Goal: Transaction & Acquisition: Book appointment/travel/reservation

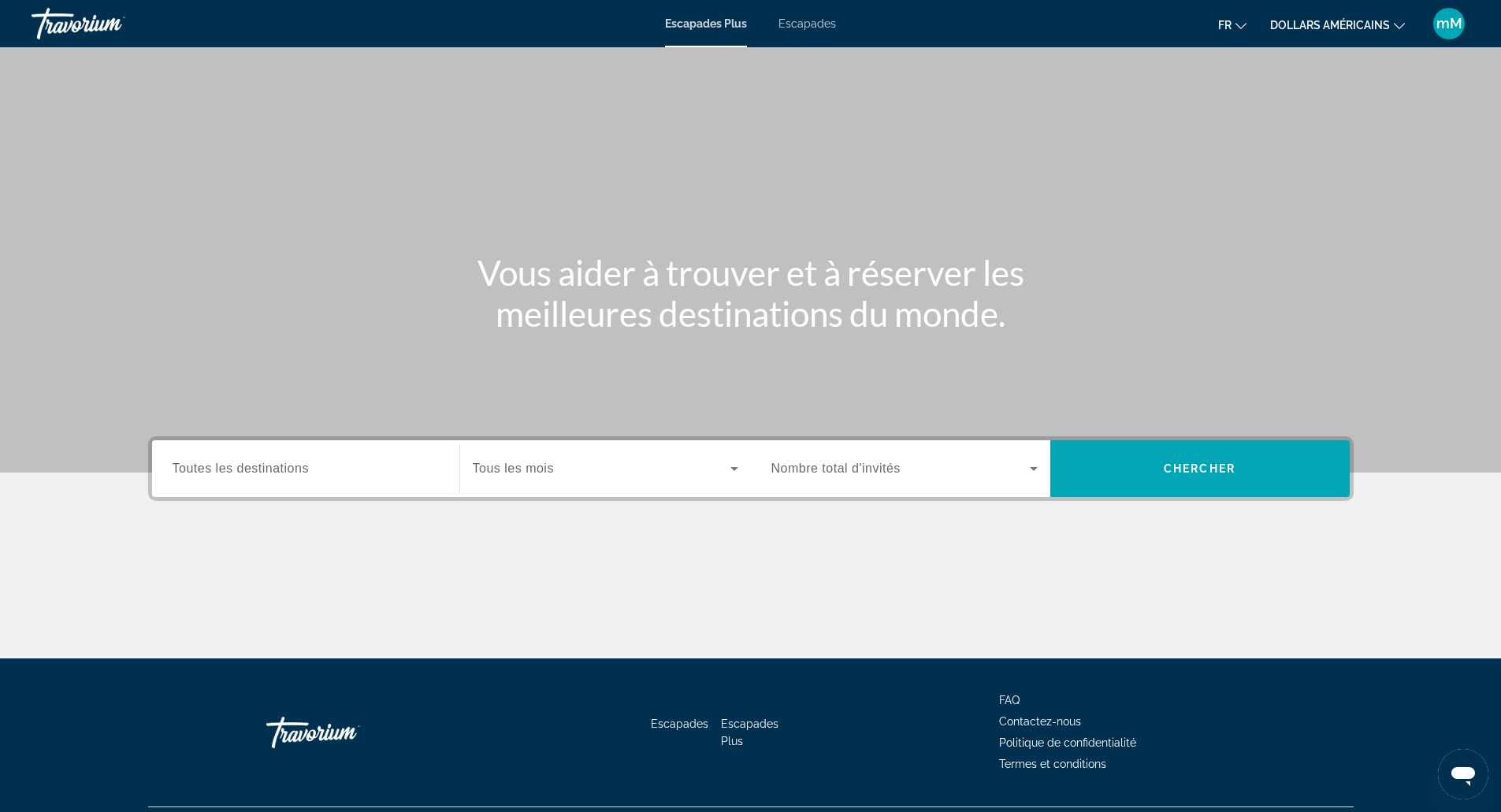
click at [795, 23] on font "Escapades" at bounding box center [807, 23] width 57 height 12
click at [553, 471] on span "Search widget" at bounding box center [602, 469] width 257 height 19
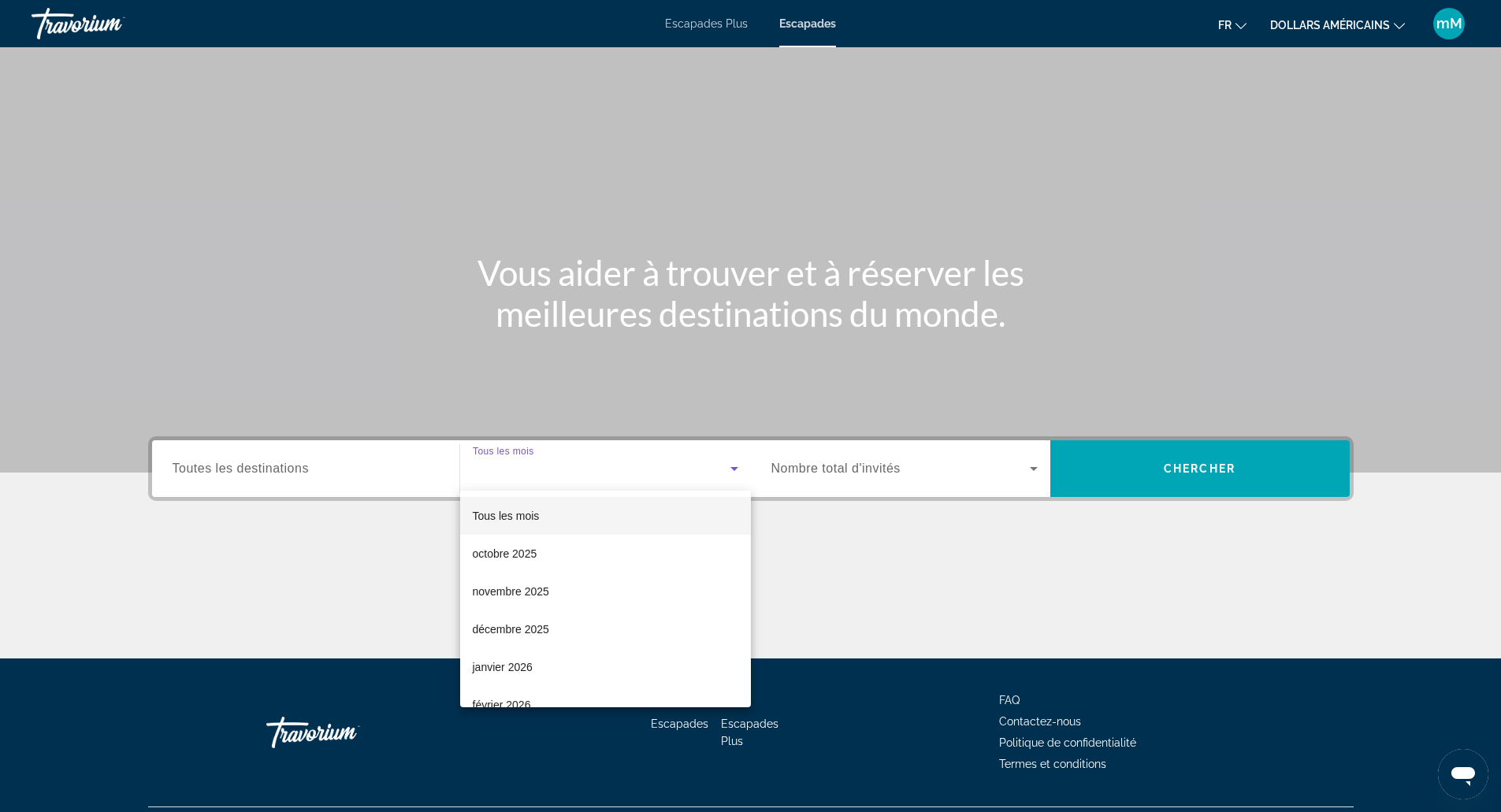
scroll to position [39, 0]
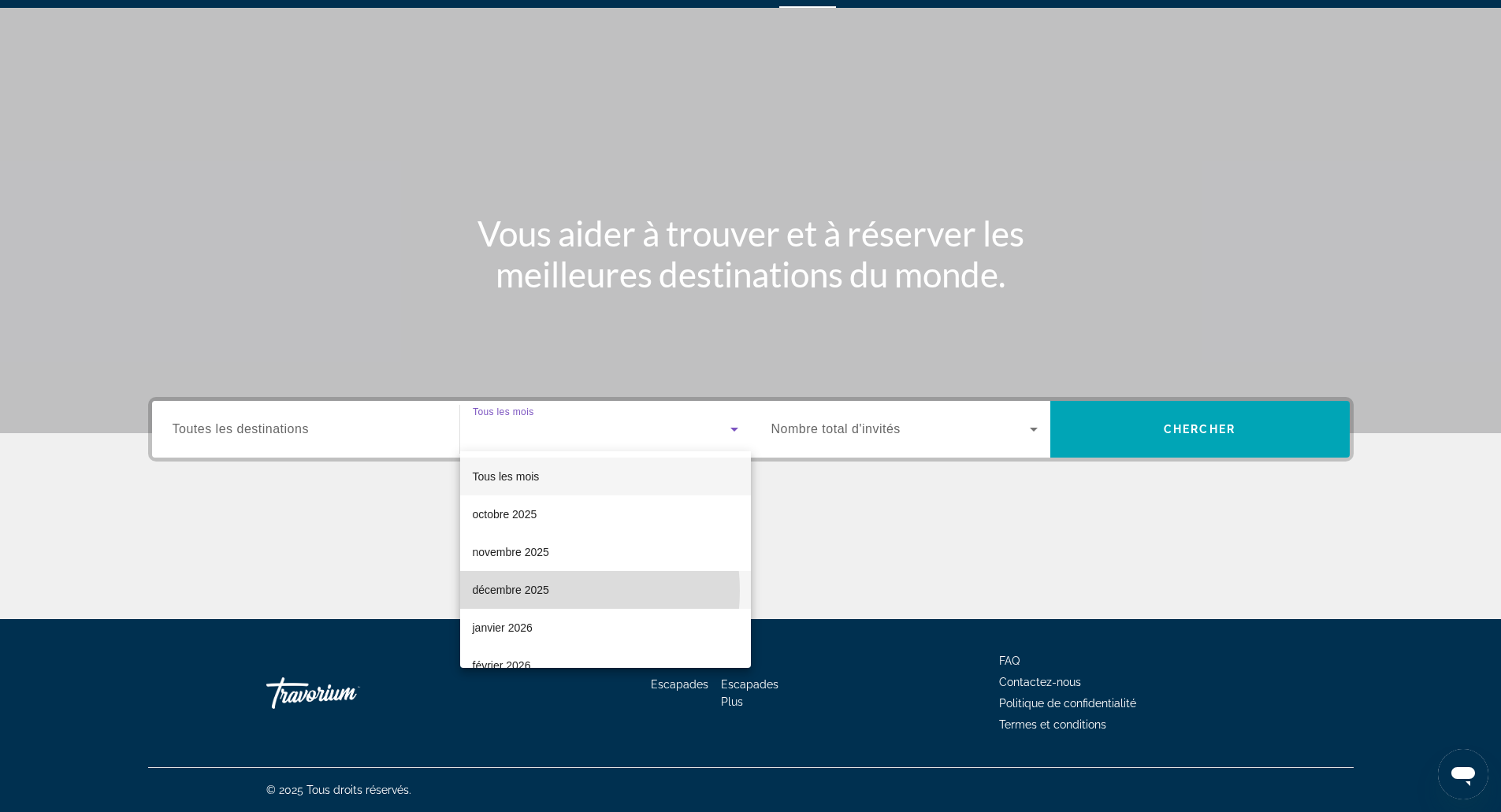
click at [550, 591] on mat-option "décembre 2025" at bounding box center [605, 590] width 290 height 38
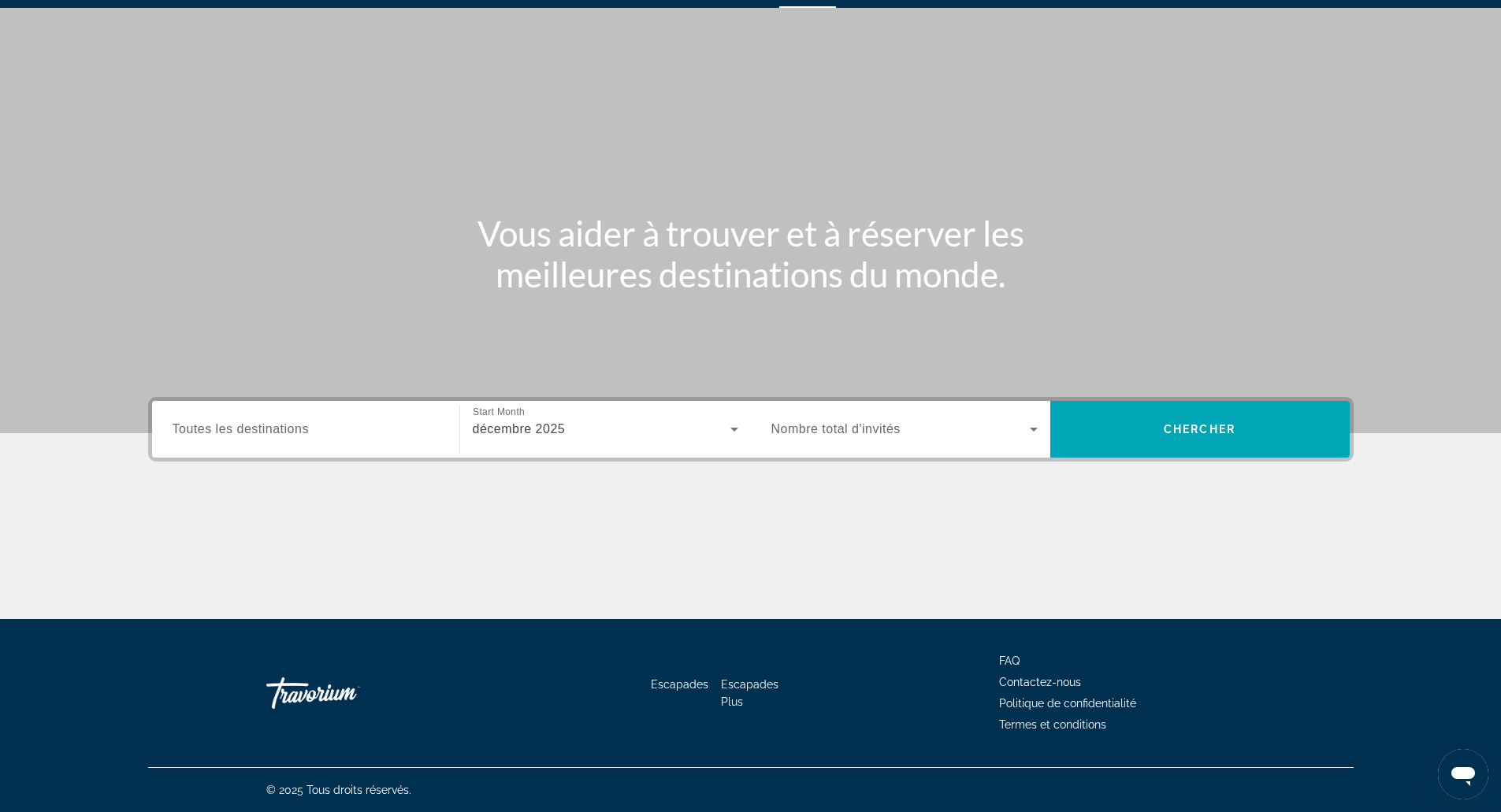
click at [802, 433] on span "Nombre total d'invités" at bounding box center [836, 429] width 129 height 13
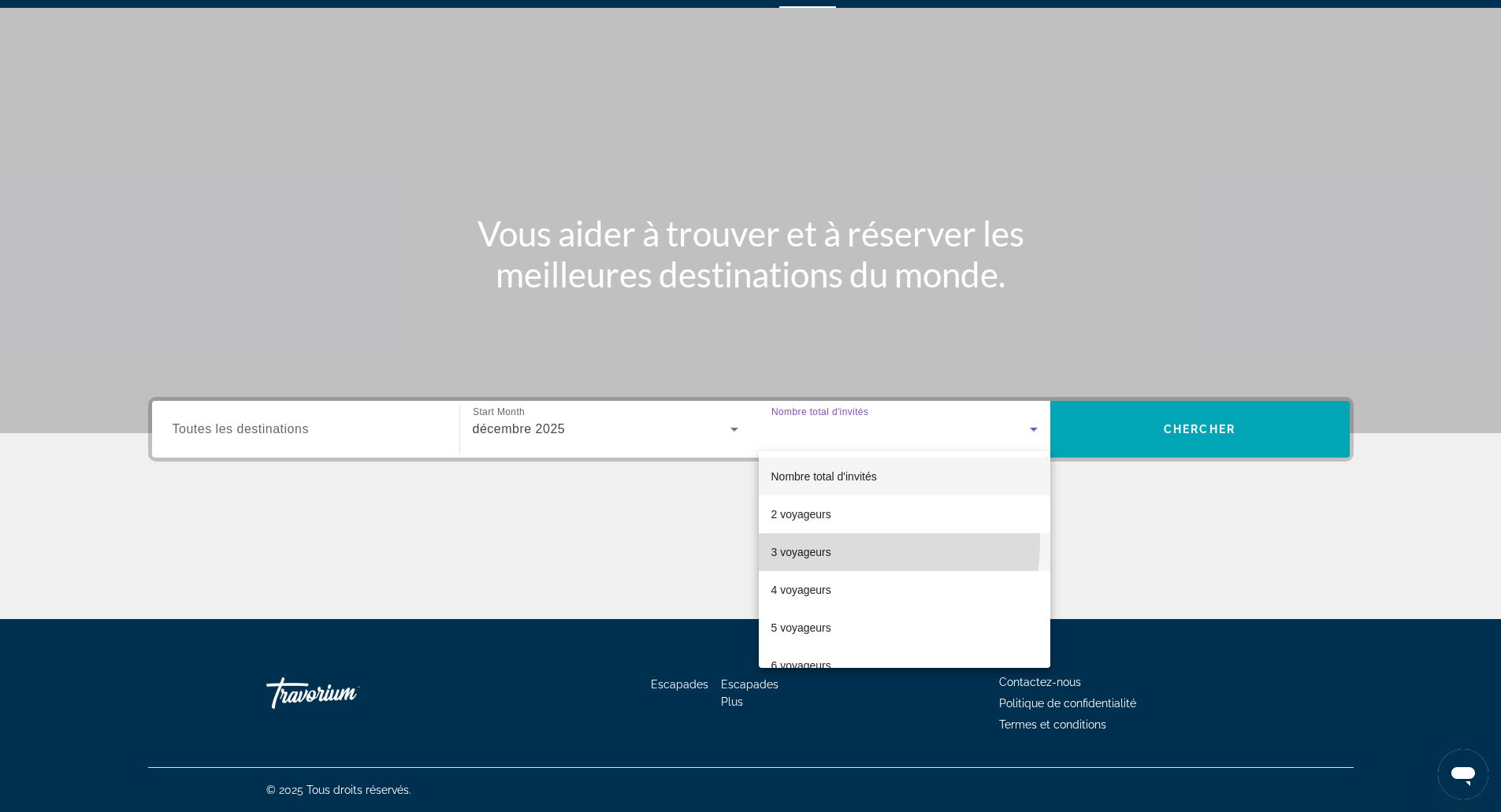
click at [803, 540] on mat-option "3 voyageurs" at bounding box center [904, 552] width 291 height 38
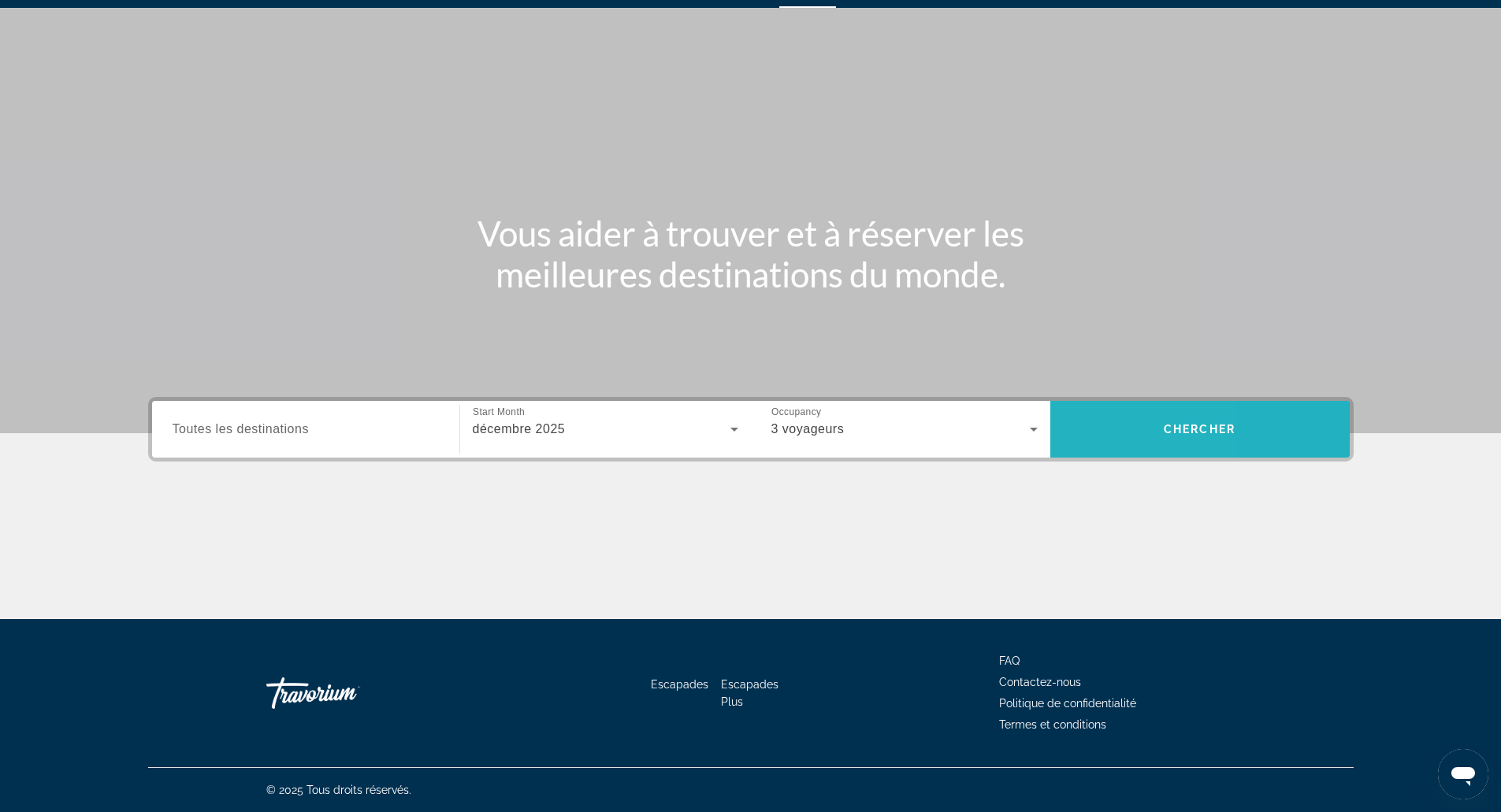
click at [1093, 435] on span "Search" at bounding box center [1200, 430] width 300 height 38
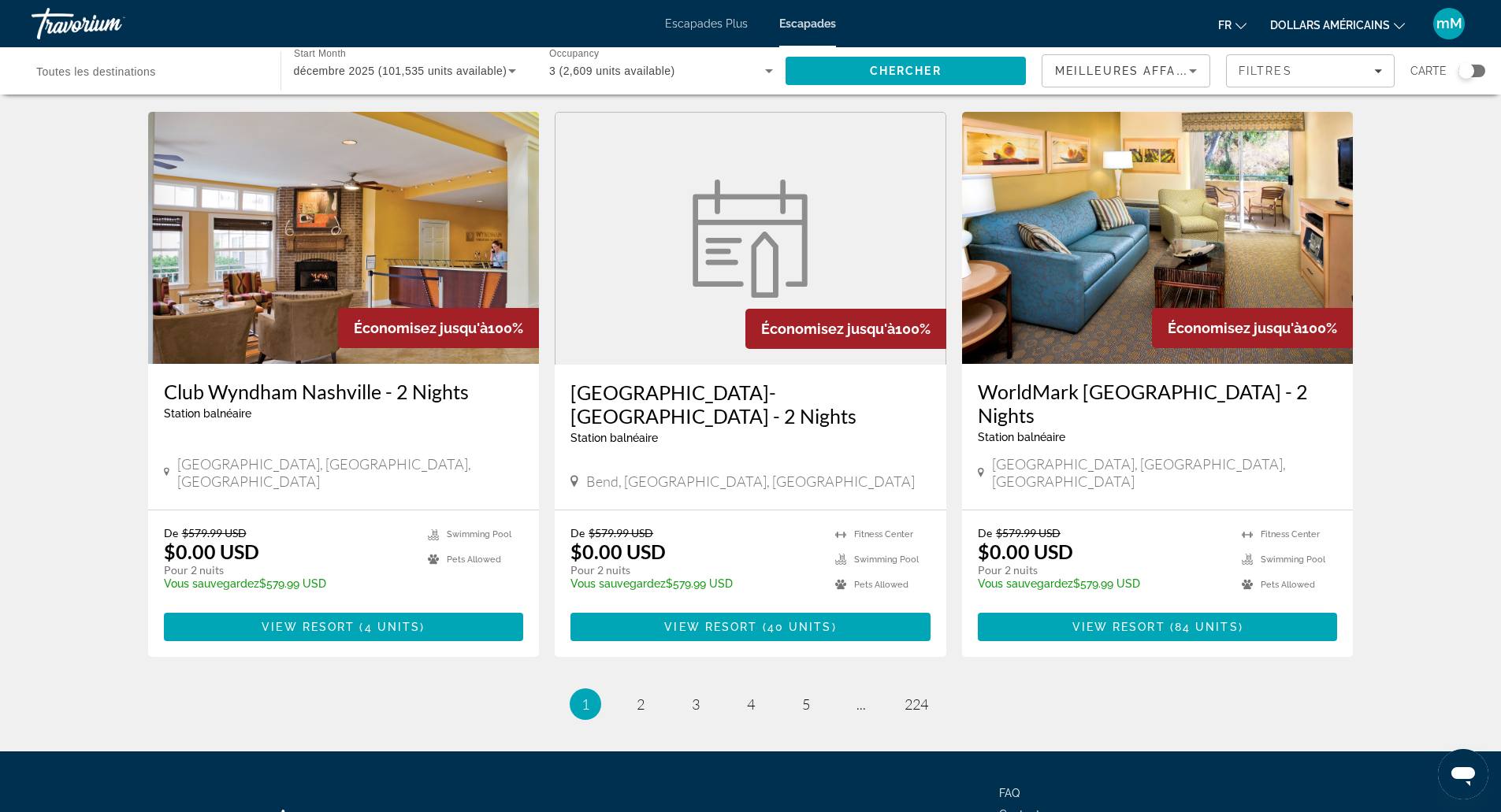
scroll to position [1784, 0]
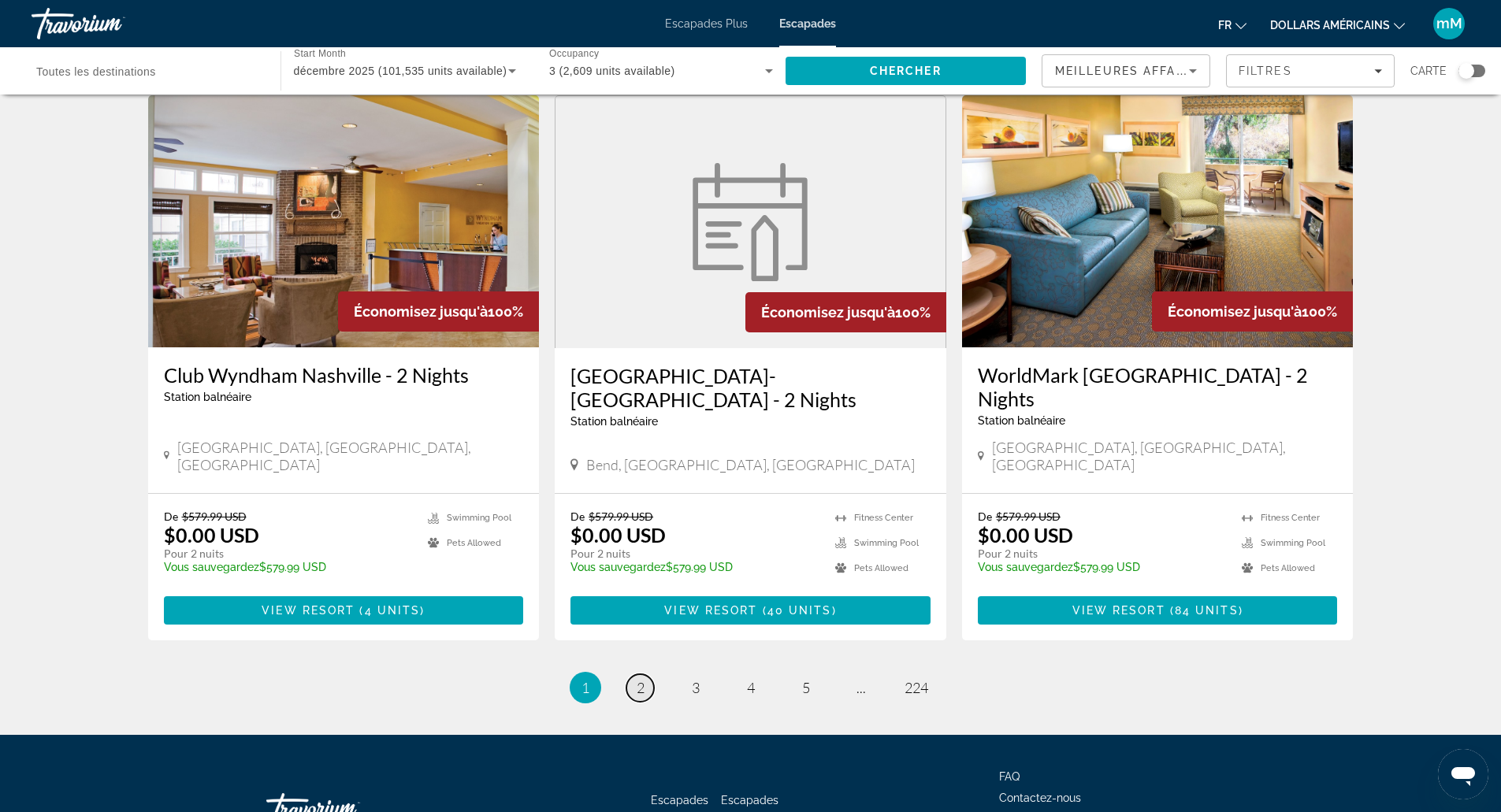
click at [633, 674] on link "page 2" at bounding box center [640, 688] width 27 height 27
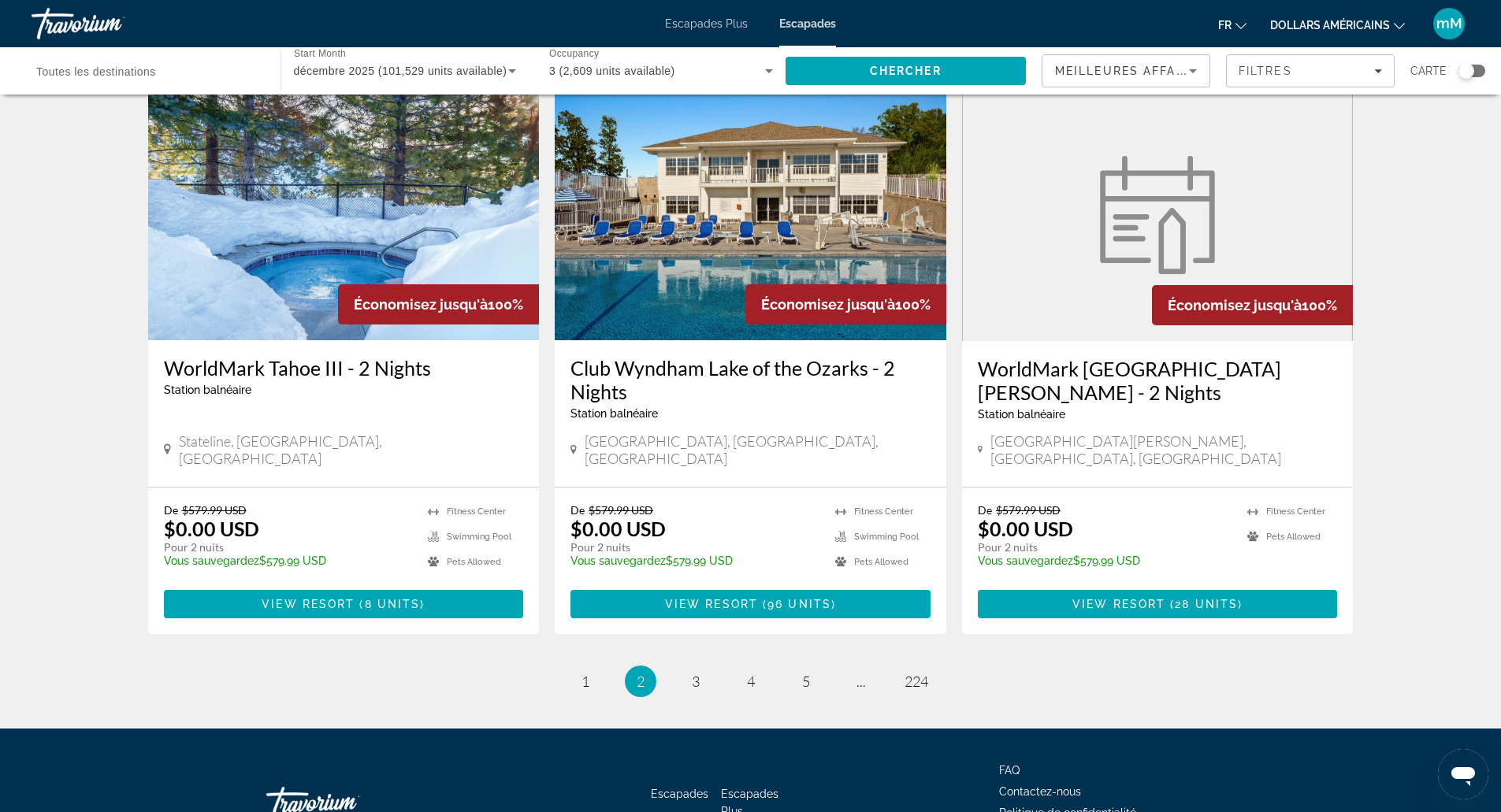
scroll to position [1811, 0]
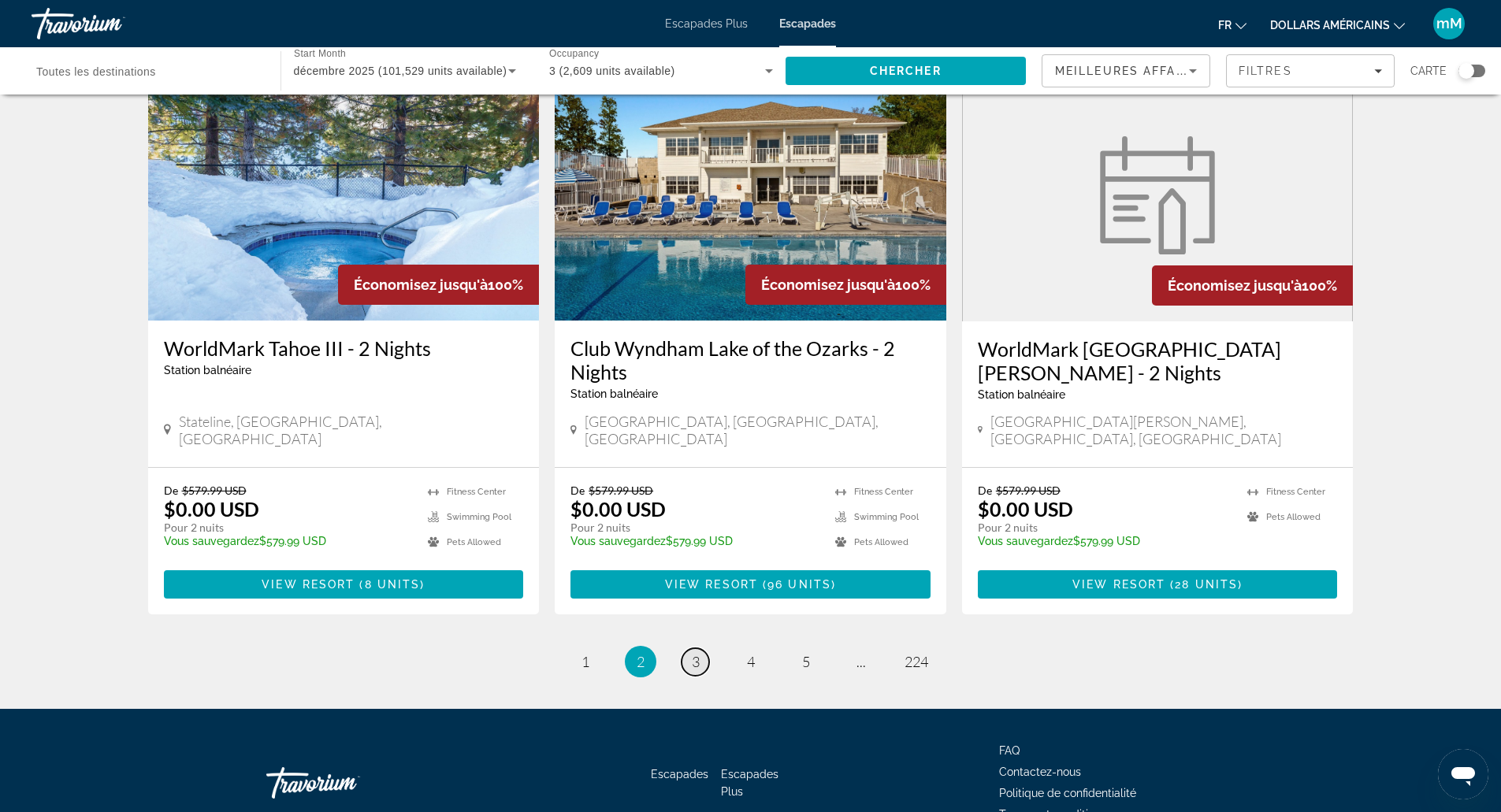
click at [696, 653] on span "3" at bounding box center [695, 661] width 7 height 17
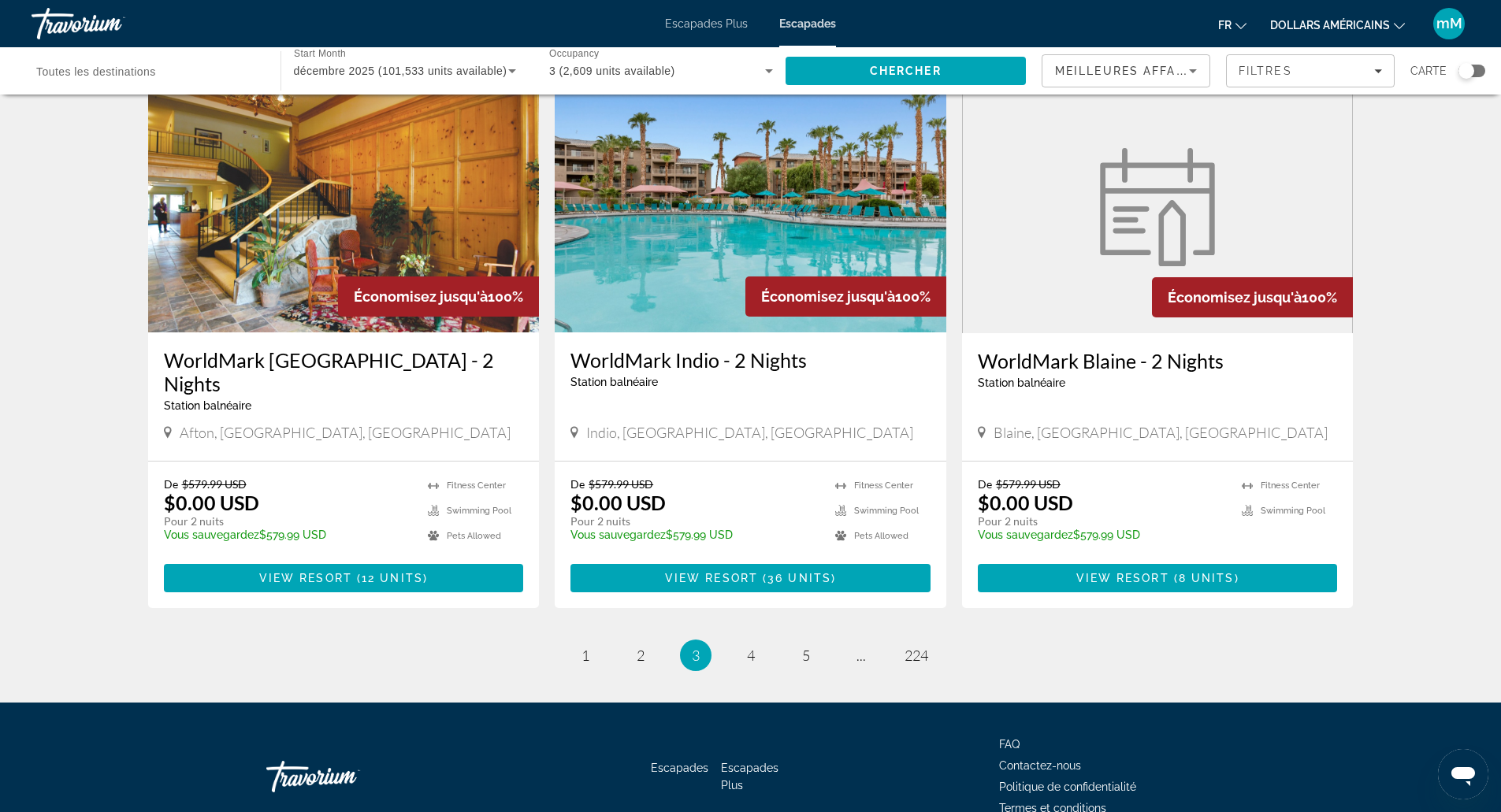
scroll to position [1785, 0]
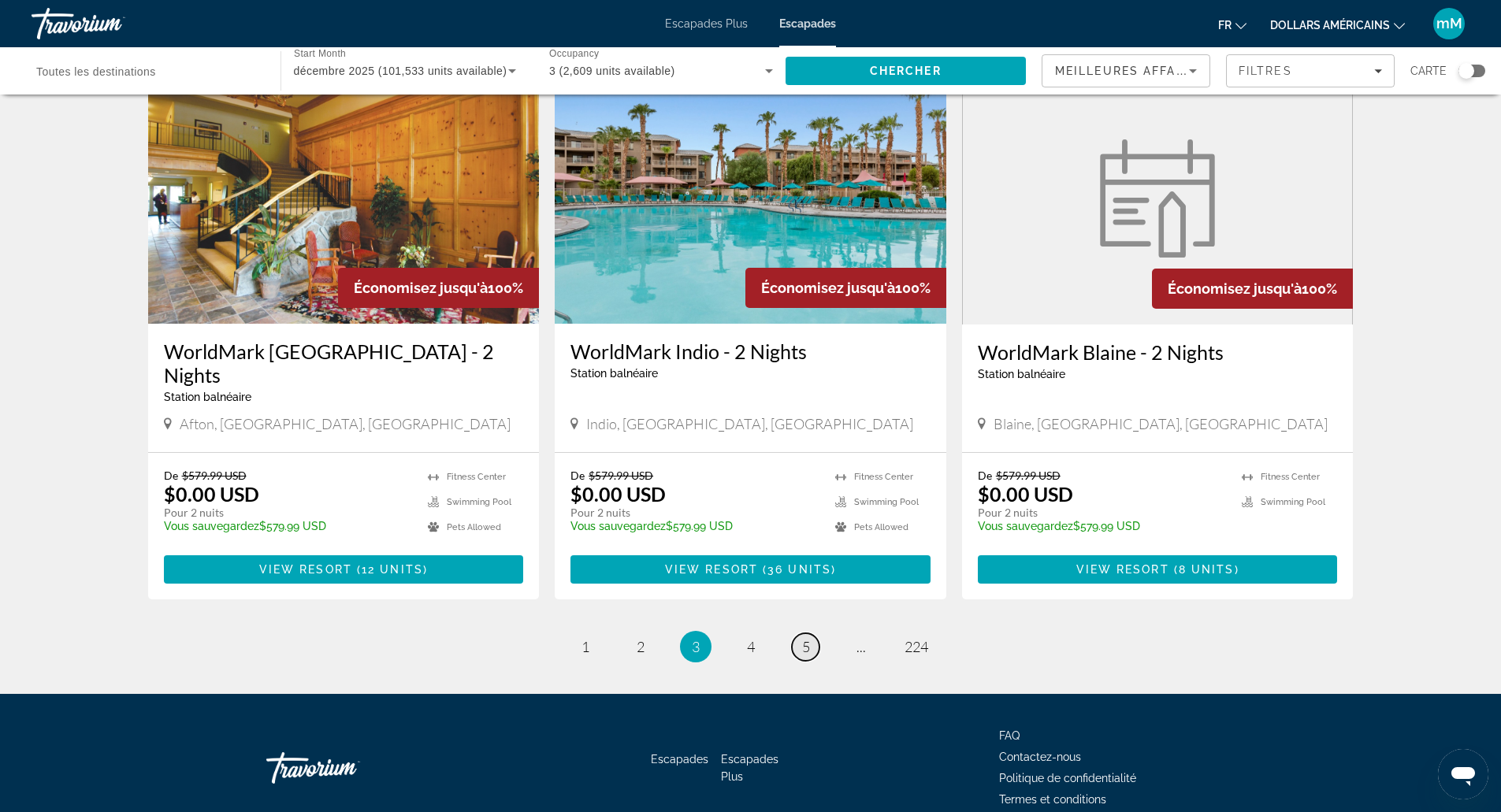
click at [799, 633] on link "page 5" at bounding box center [805, 646] width 27 height 27
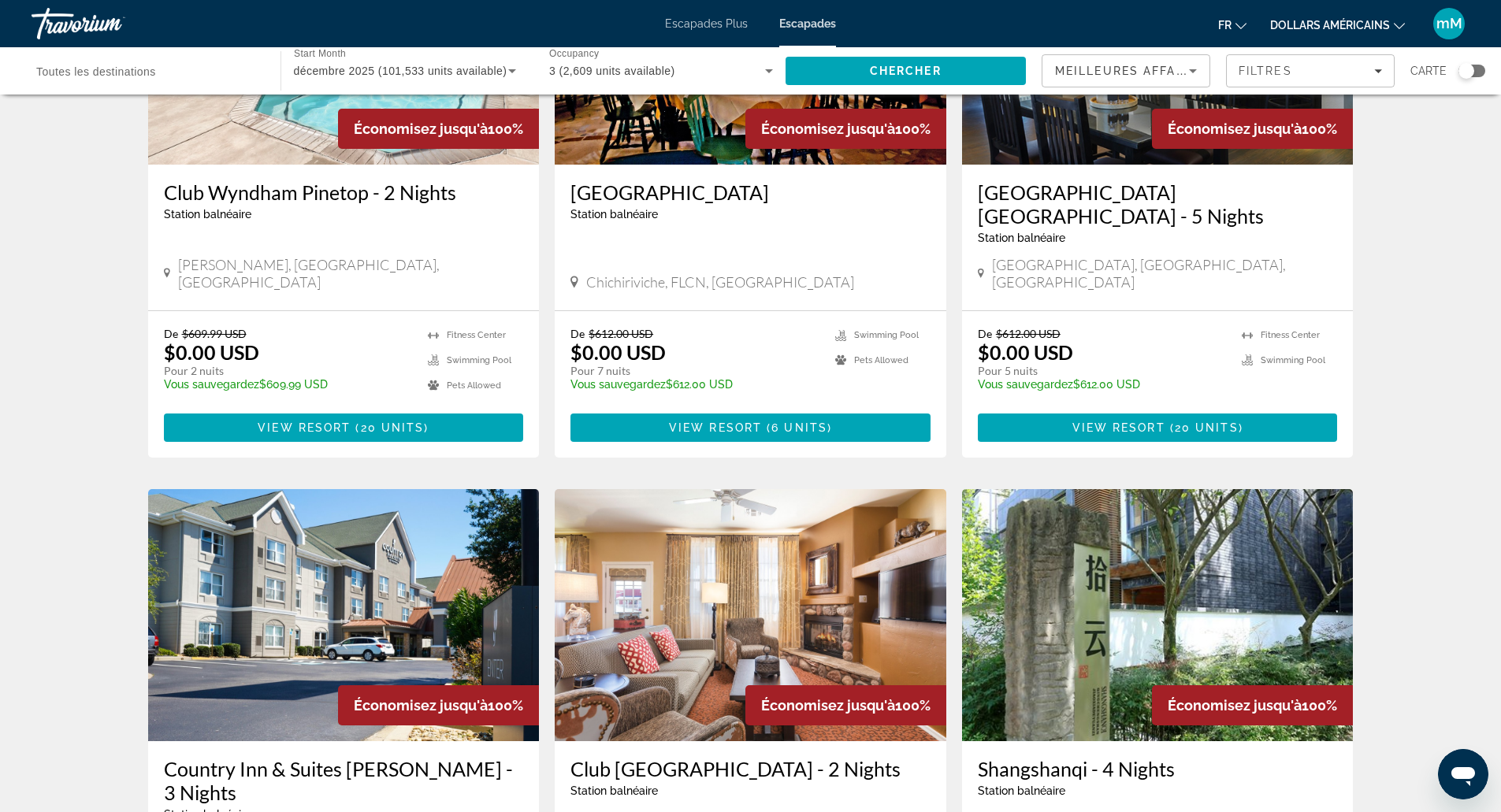
scroll to position [787, 0]
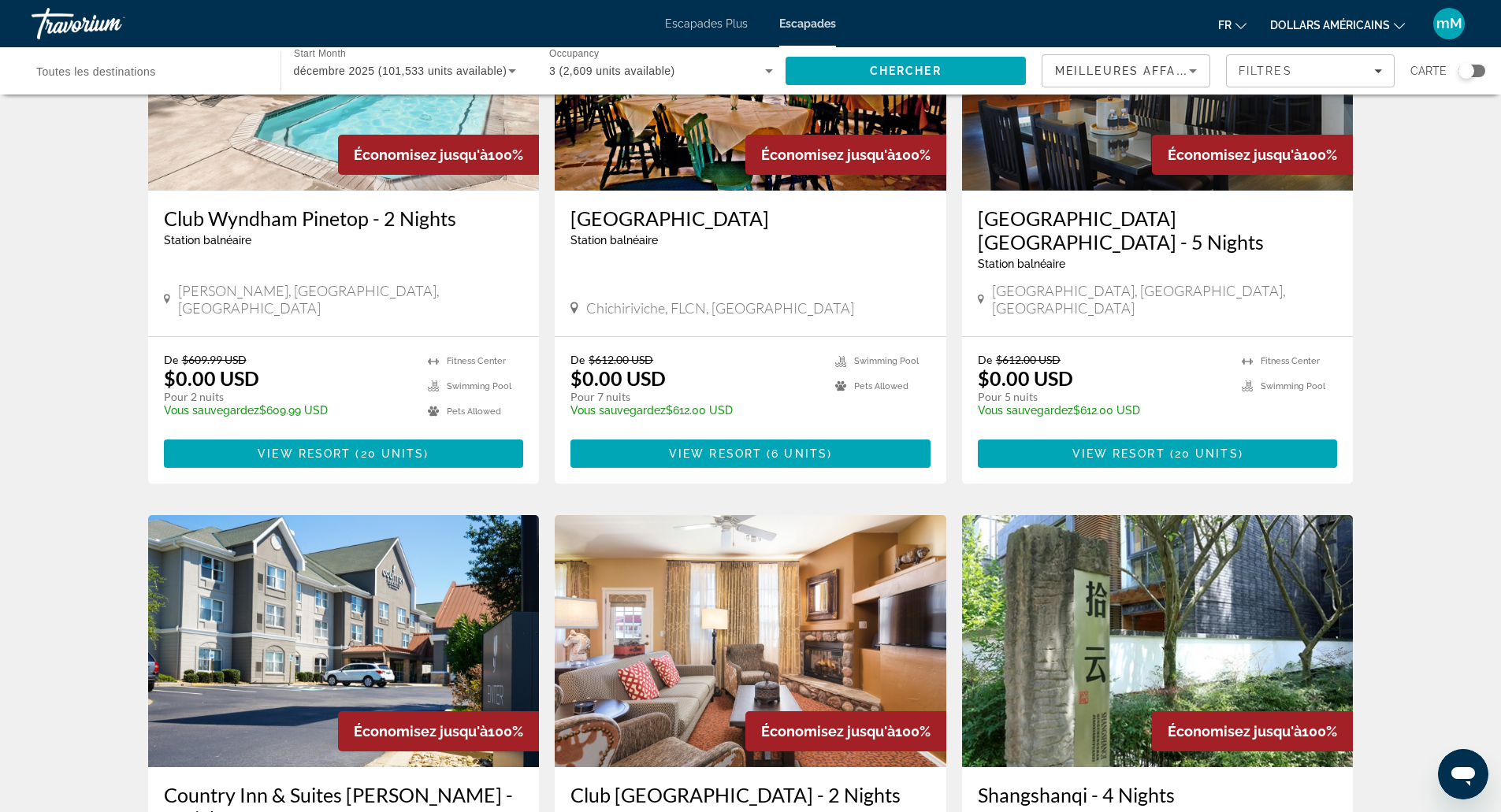
click at [1059, 154] on img "Contenu principal" at bounding box center [1157, 65] width 392 height 252
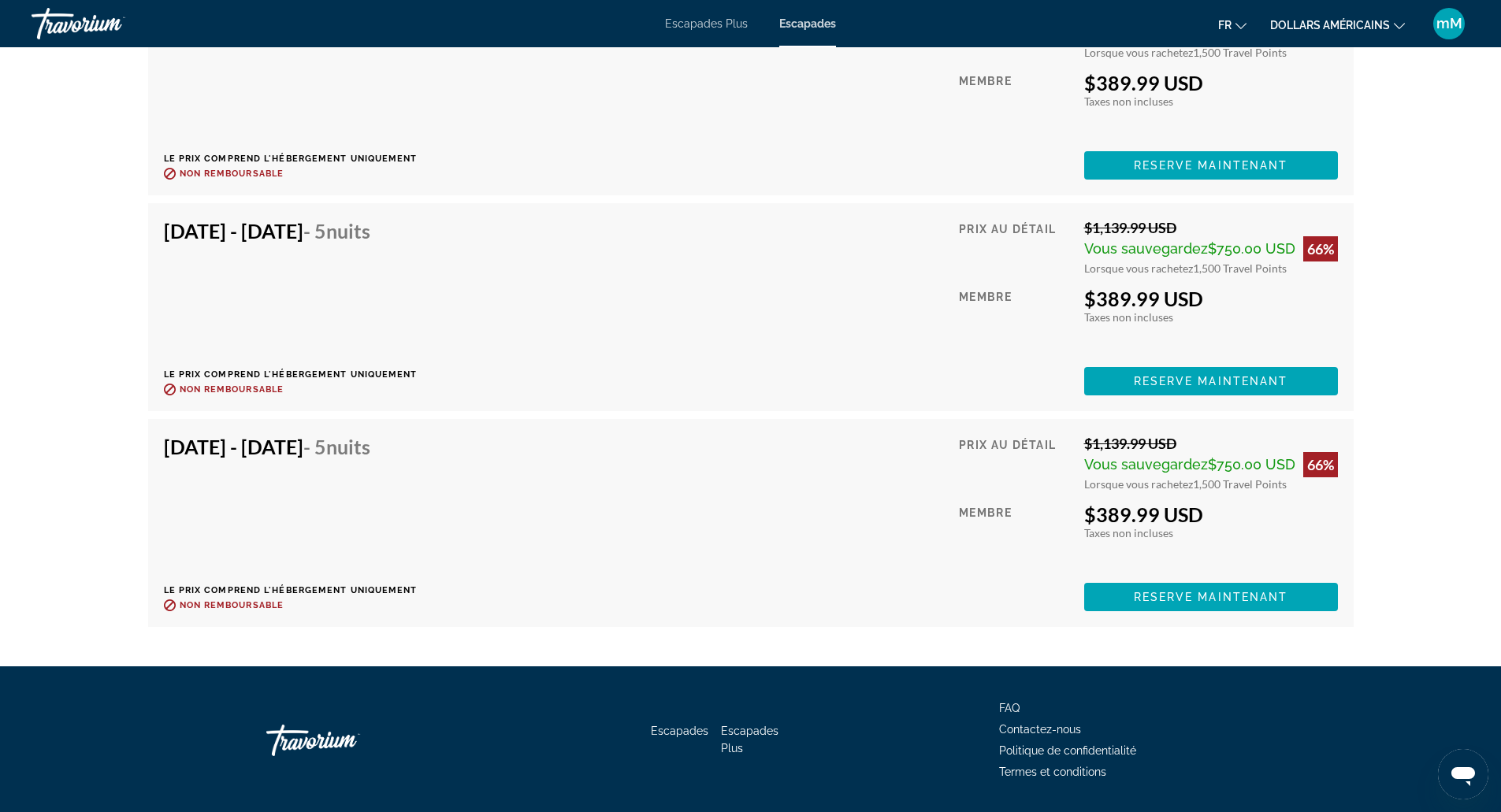
scroll to position [3906, 0]
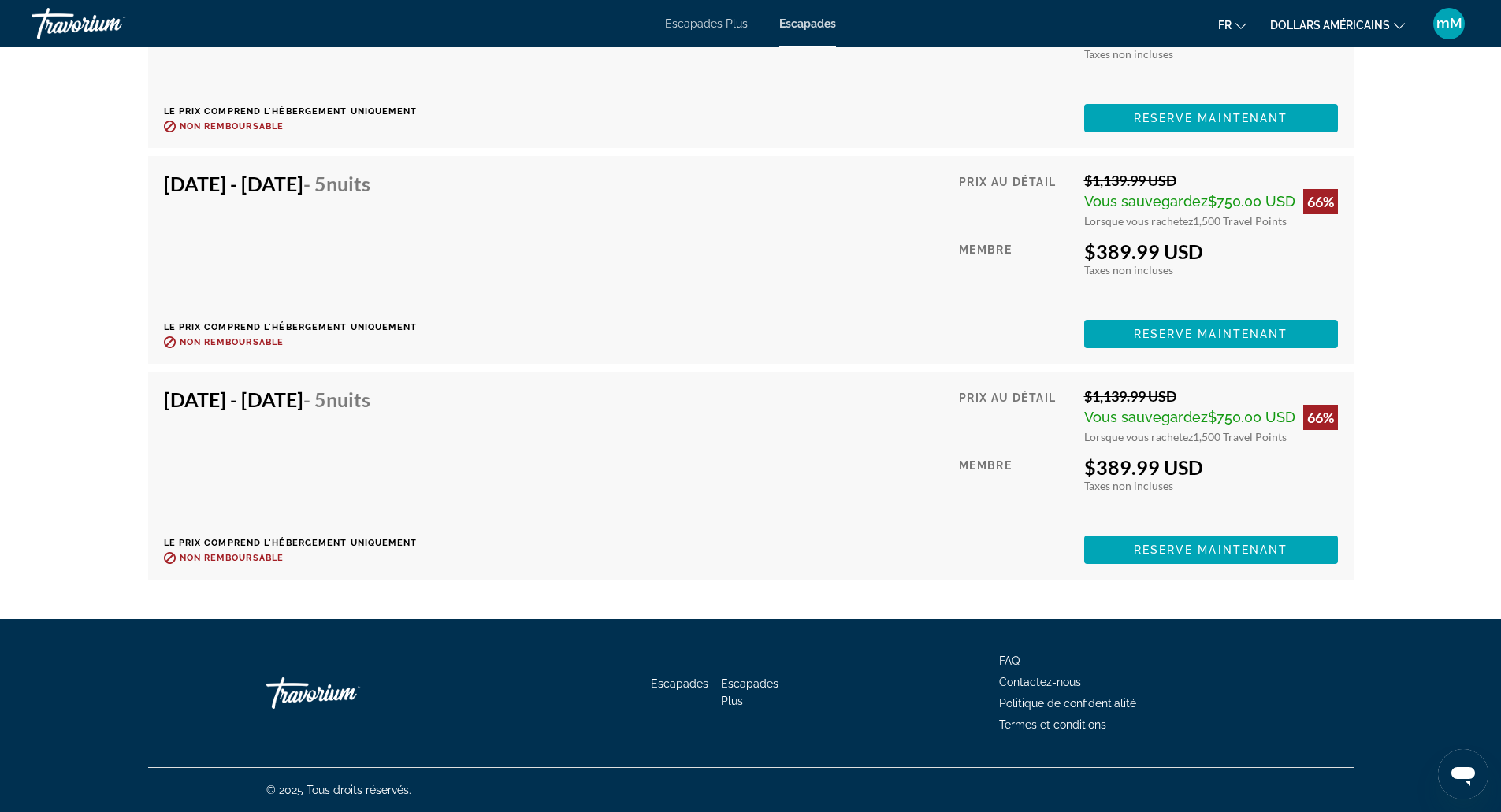
drag, startPoint x: 40, startPoint y: 0, endPoint x: 534, endPoint y: 281, distance: 568.3
click at [534, 281] on div "[DATE] - [DATE] - 5 nuits Le prix comprend l'hébergement uniquement Remboursabl…" at bounding box center [750, 260] width 1174 height 177
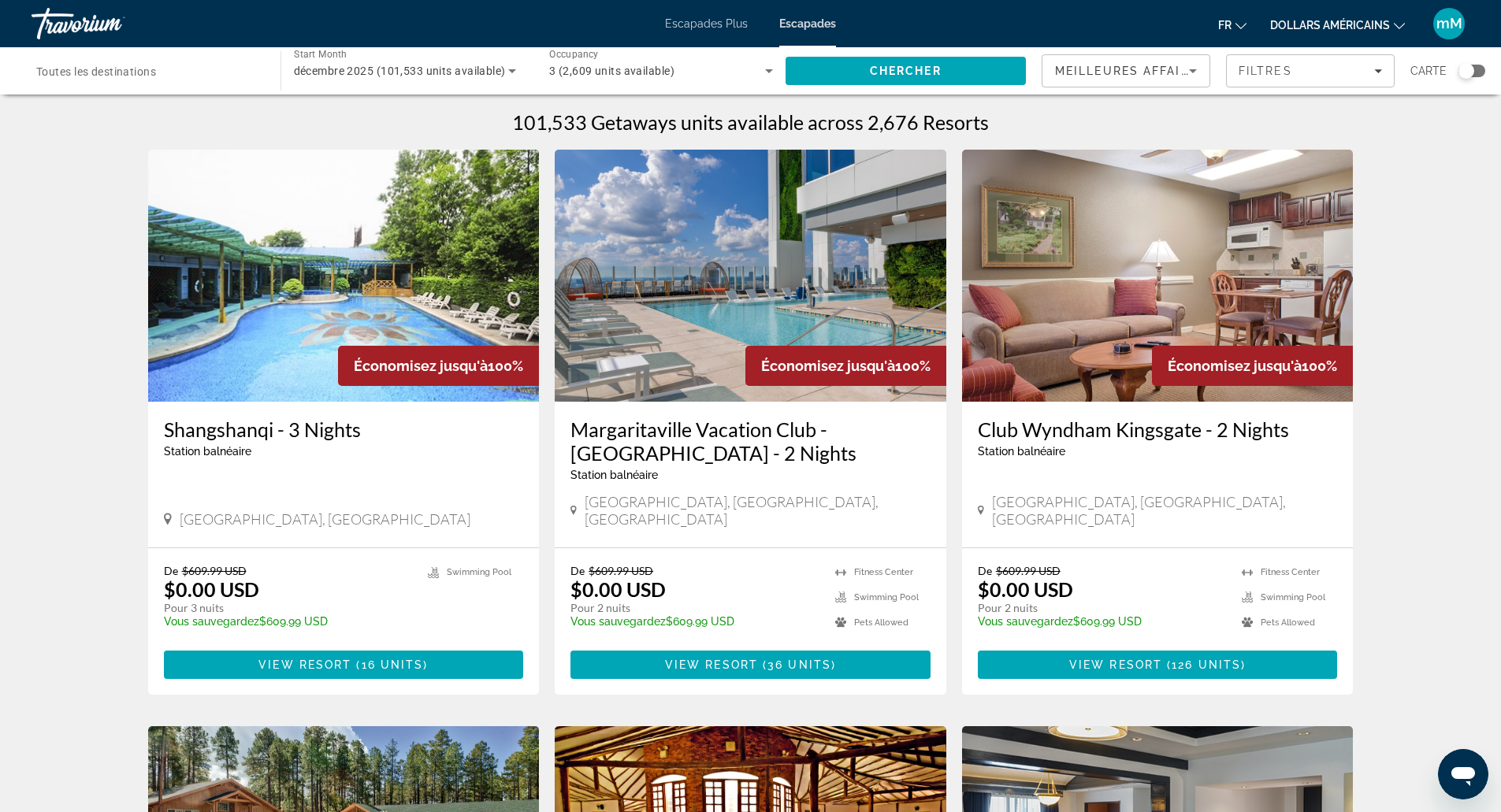
click at [1476, 71] on div "Search widget" at bounding box center [1471, 71] width 27 height 12
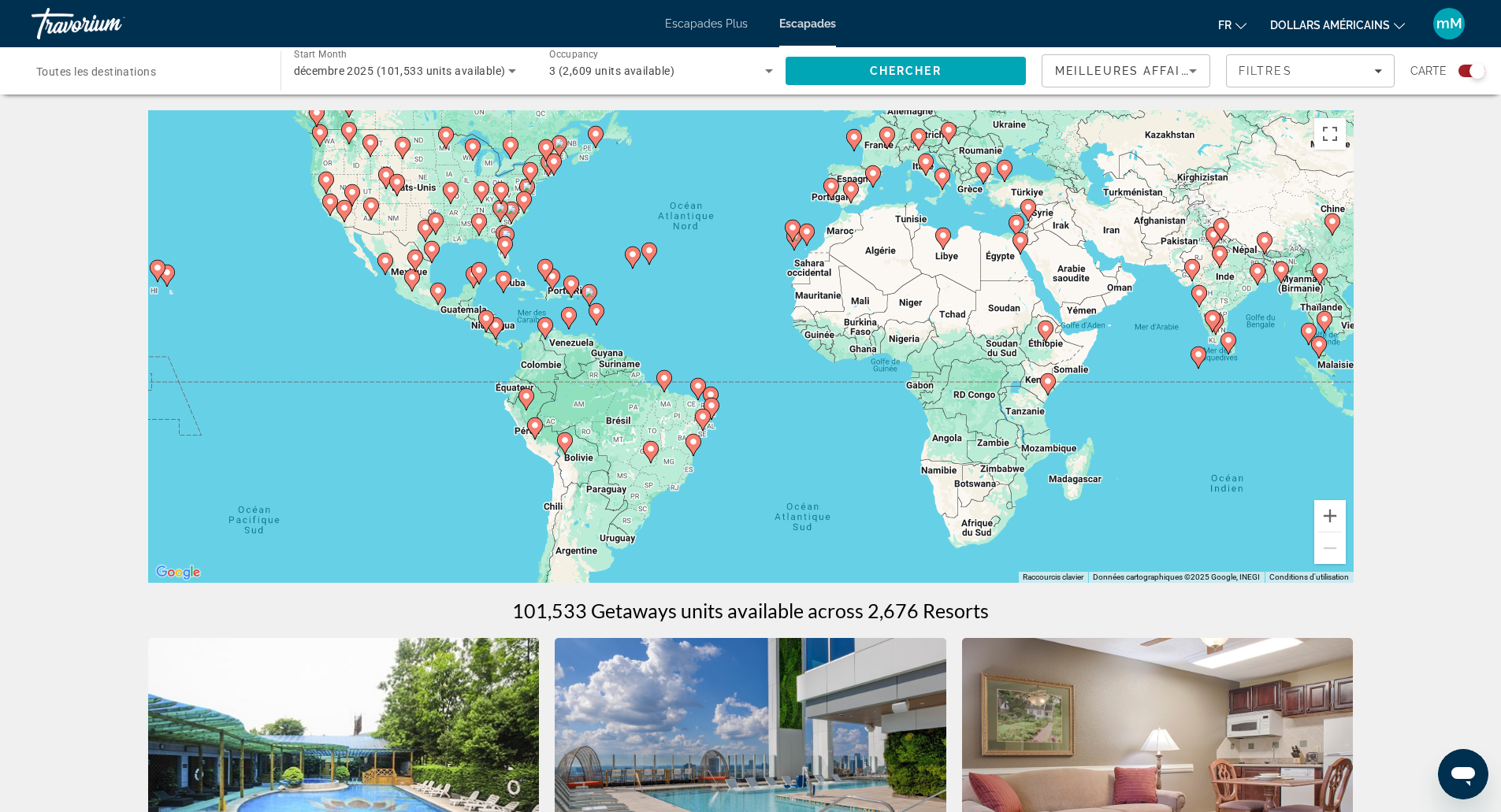
drag, startPoint x: 672, startPoint y: 426, endPoint x: 655, endPoint y: 318, distance: 109.3
click at [655, 318] on div "Pour activer le glissement avec le clavier, appuyez sur Alt+Entrée. Une fois ce…" at bounding box center [751, 347] width 1206 height 473
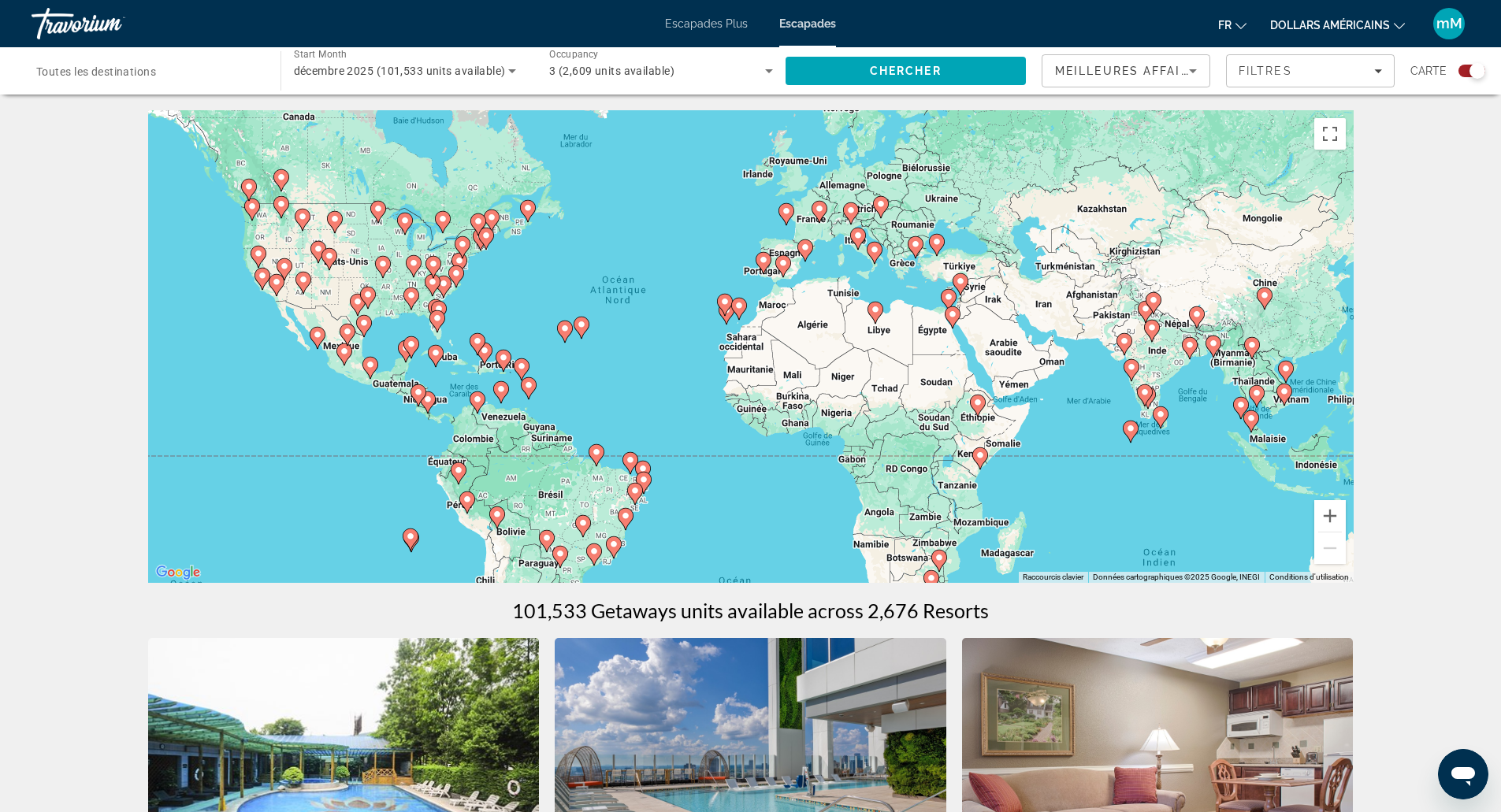
drag, startPoint x: 764, startPoint y: 334, endPoint x: 694, endPoint y: 410, distance: 103.3
click at [694, 410] on div "Pour activer le glissement avec le clavier, appuyez sur Alt+Entrée. Une fois ce…" at bounding box center [751, 347] width 1206 height 473
click at [784, 211] on image "Contenu principal" at bounding box center [786, 211] width 9 height 9
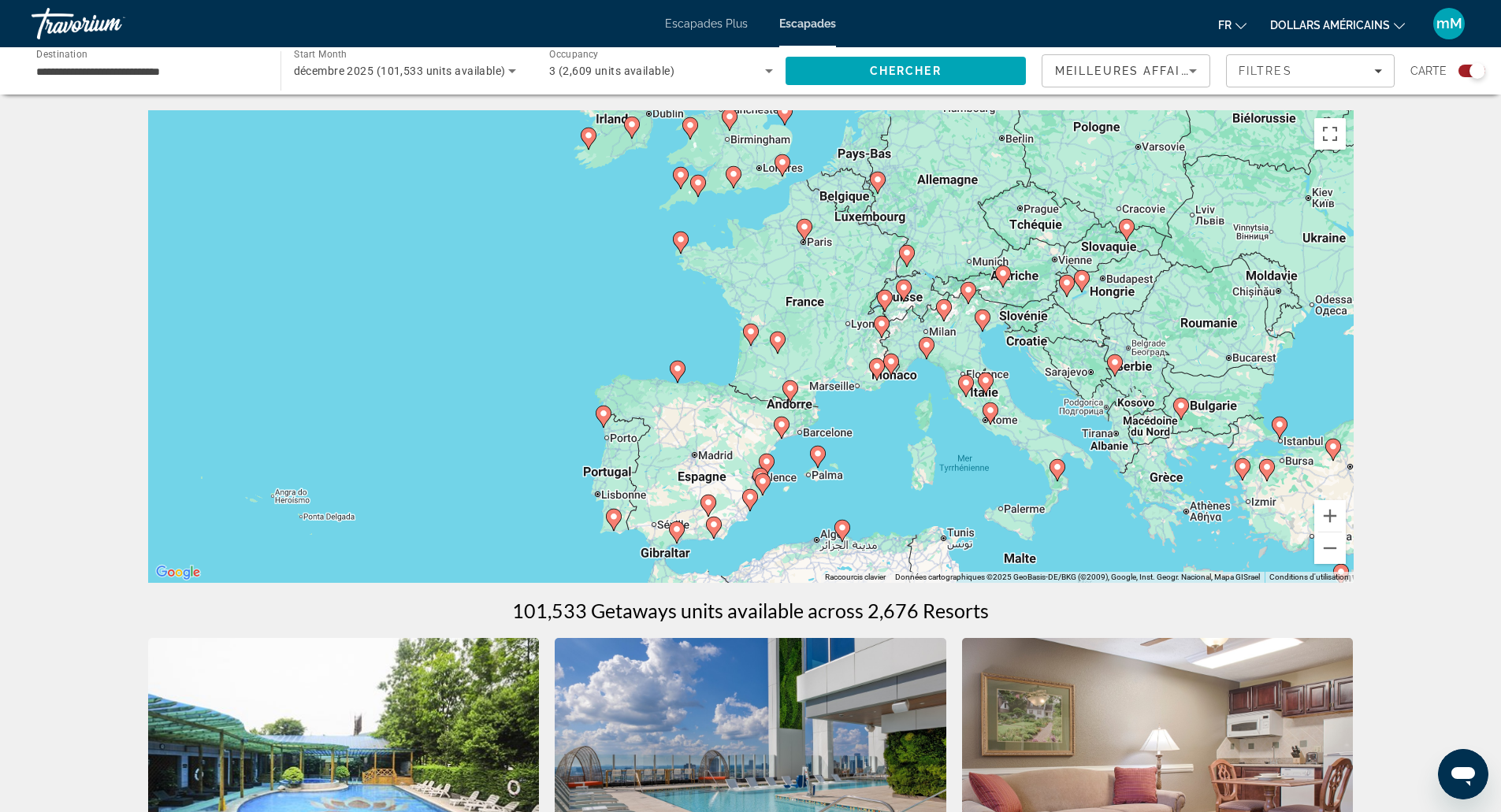
click at [807, 226] on image "Contenu principal" at bounding box center [804, 226] width 9 height 9
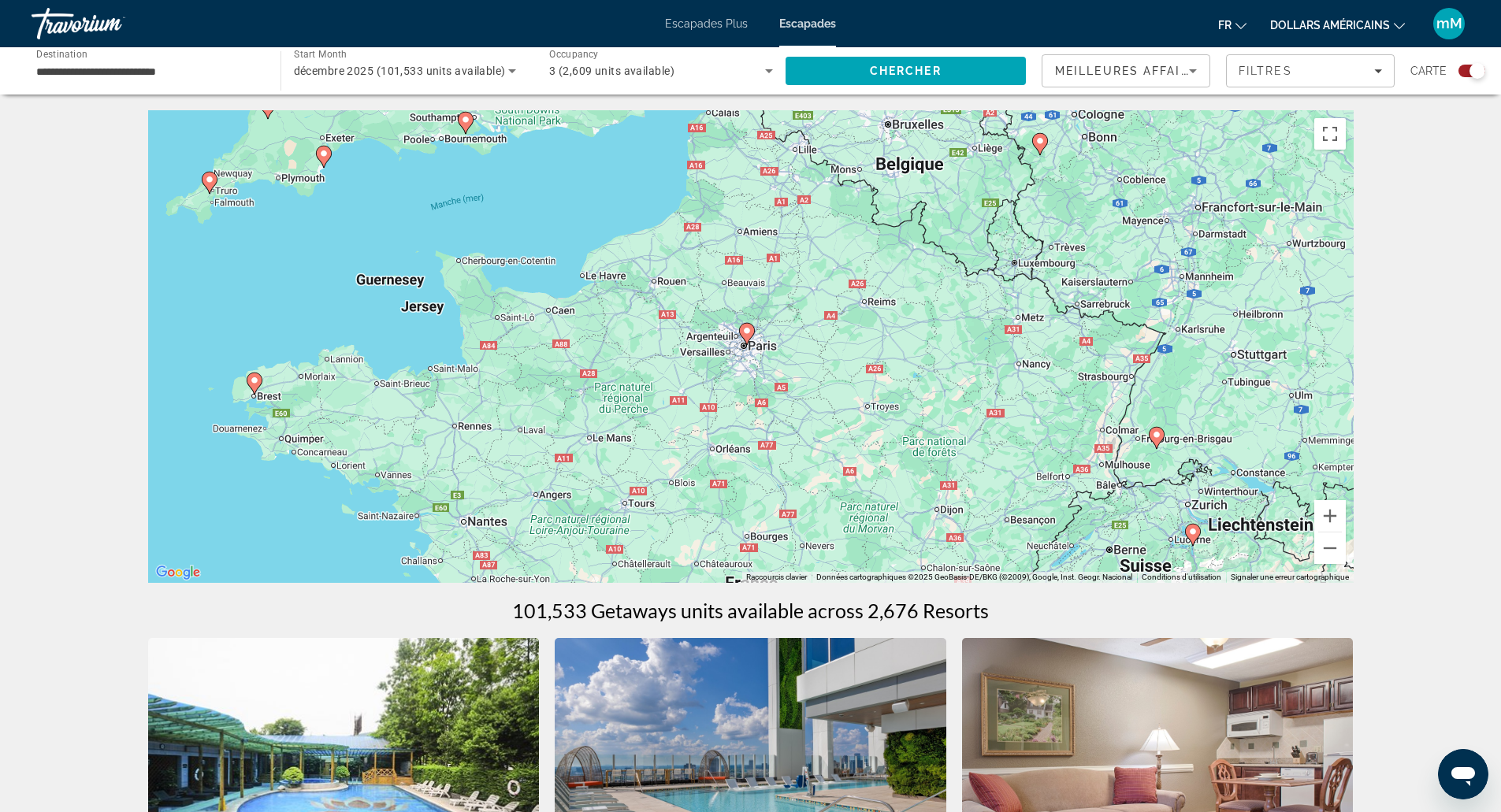
click at [742, 334] on icon "Contenu principal" at bounding box center [746, 333] width 14 height 21
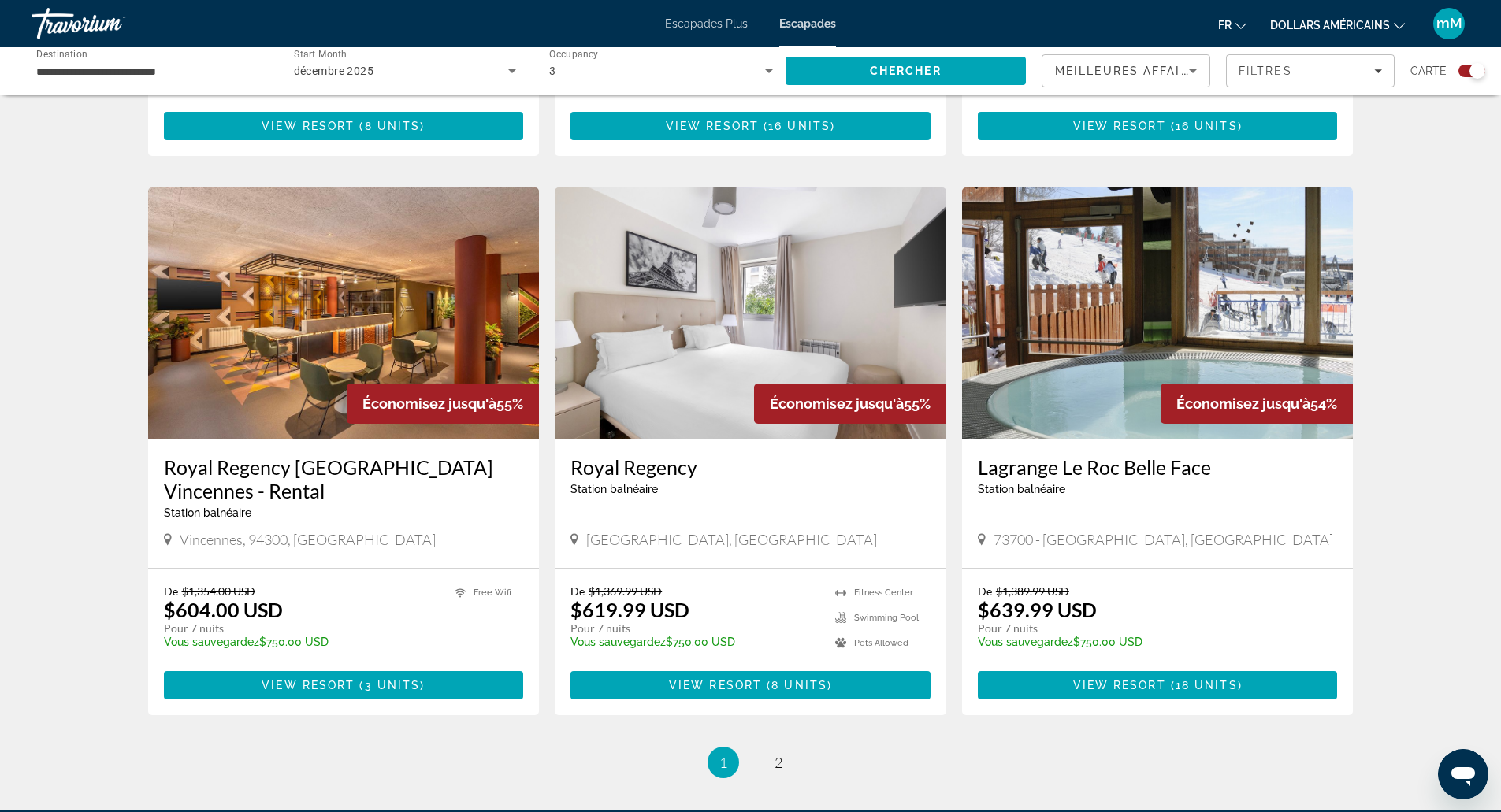
scroll to position [2205, 0]
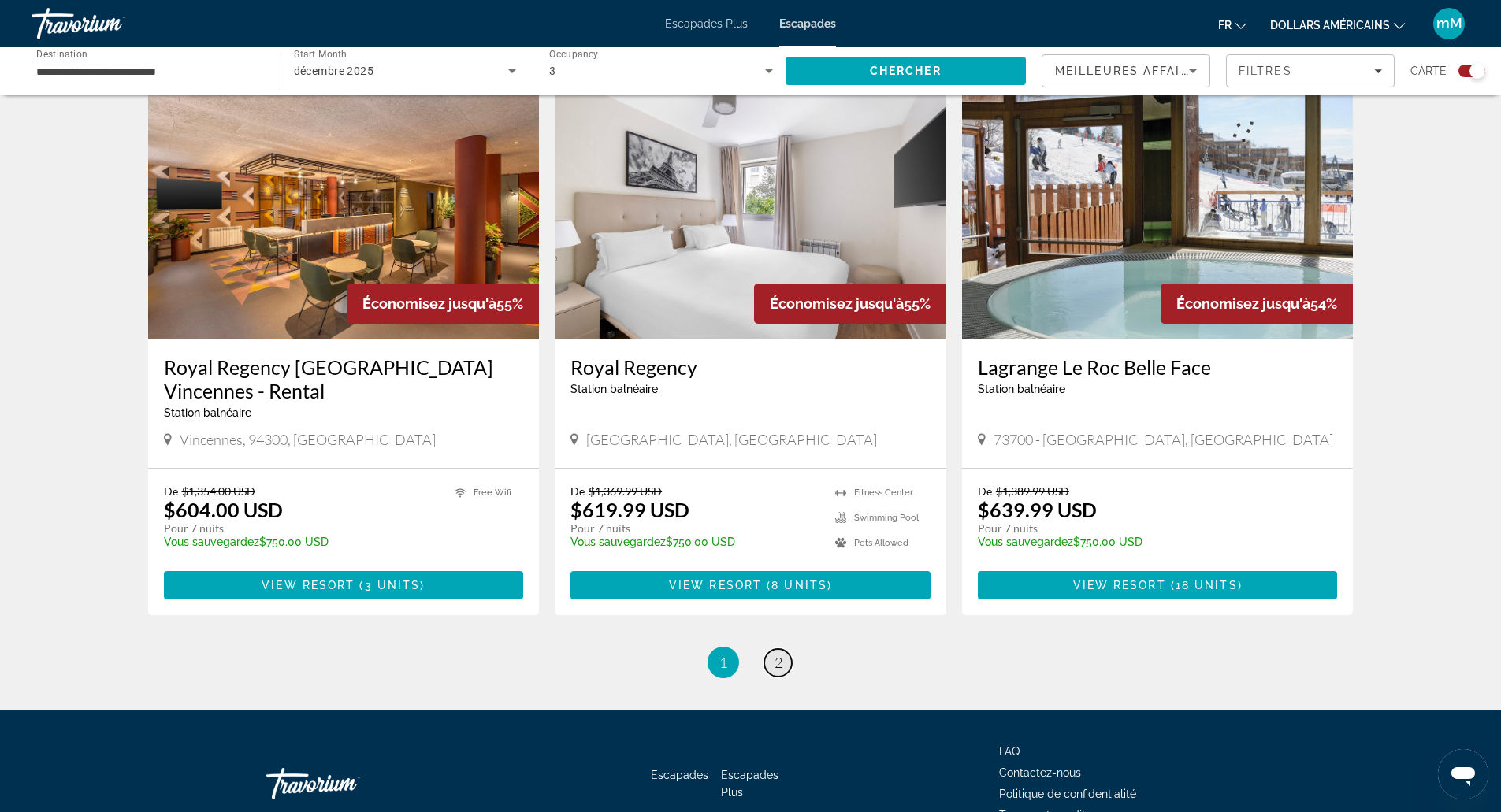
click at [783, 649] on link "page 2" at bounding box center [777, 662] width 27 height 27
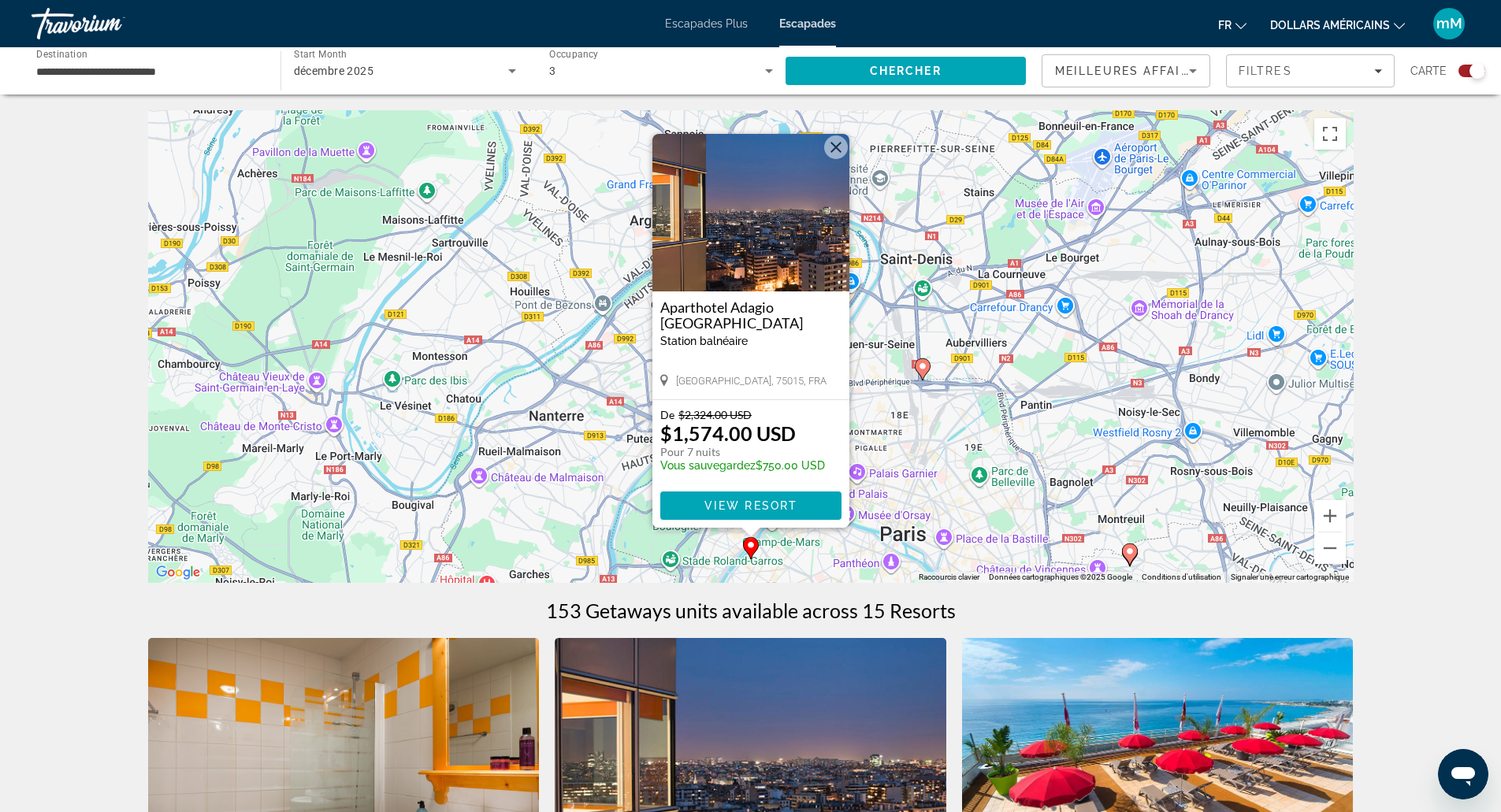
click at [835, 143] on button "Fermer" at bounding box center [836, 147] width 23 height 23
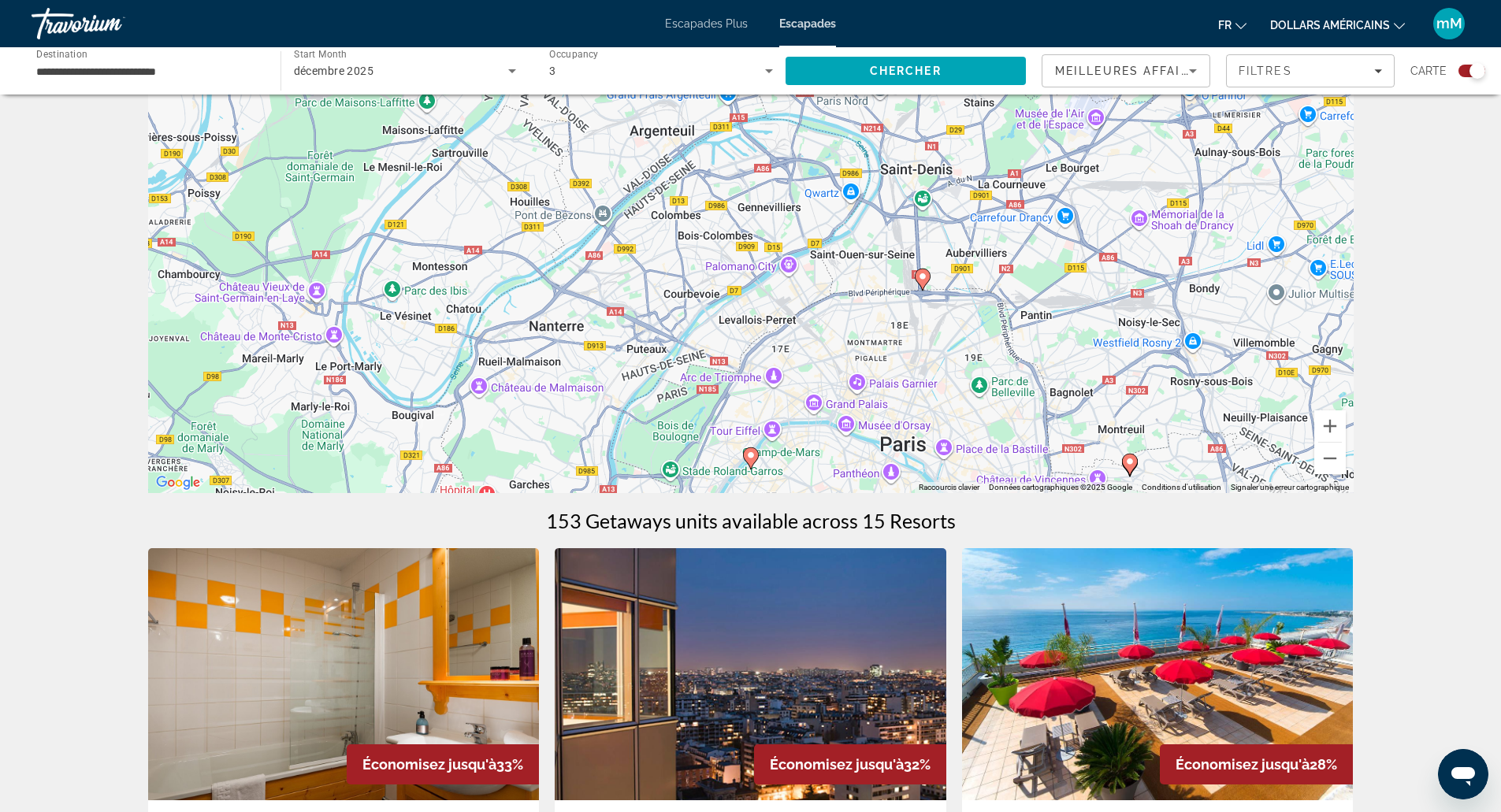
scroll to position [158, 0]
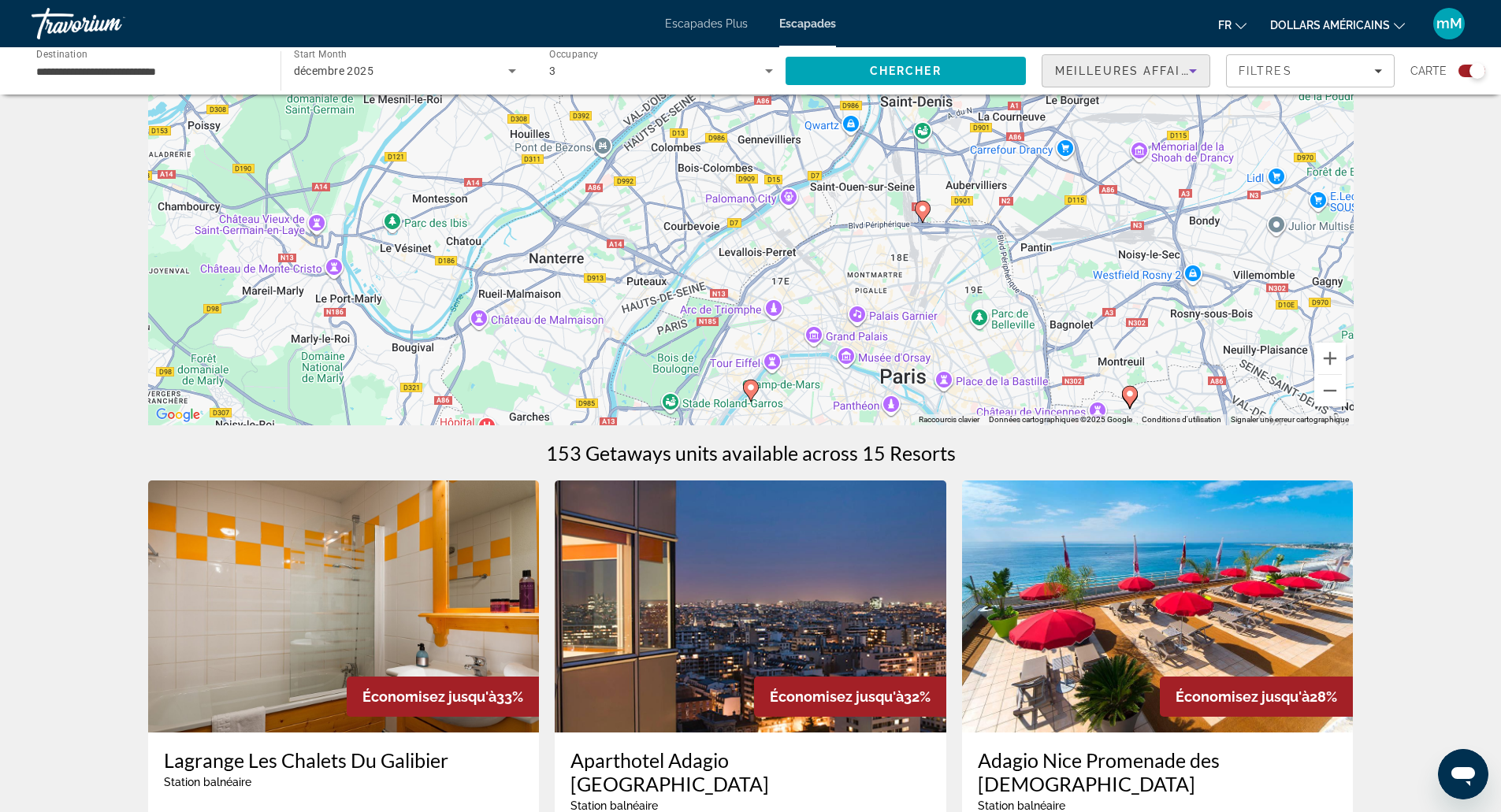
click at [1196, 70] on icon "Sort by" at bounding box center [1192, 71] width 19 height 19
click at [1135, 145] on mat-option "Prix ​​​​le plus bas" at bounding box center [1126, 150] width 167 height 38
click at [911, 68] on span "Chercher" at bounding box center [905, 71] width 71 height 12
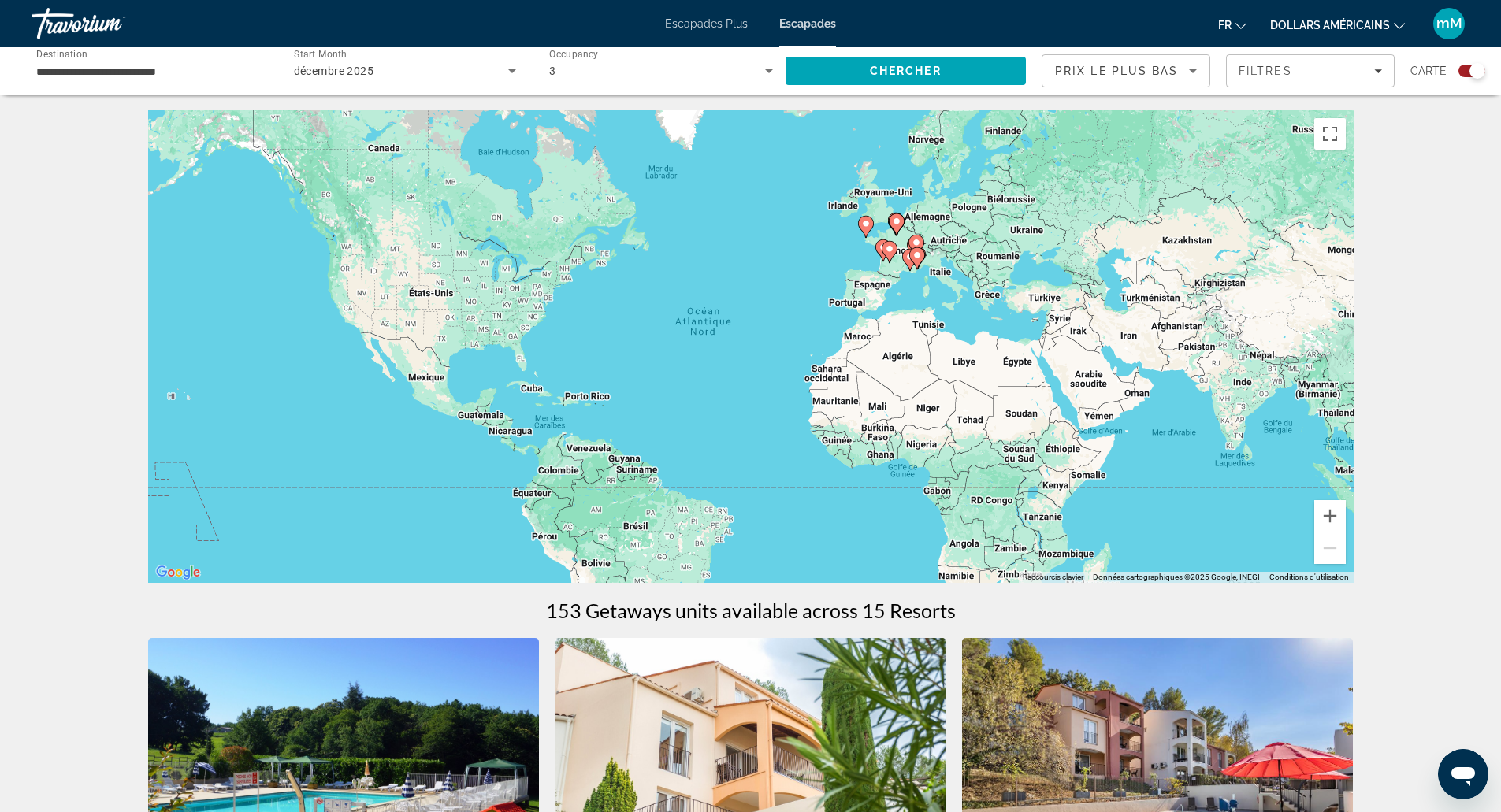
click at [872, 255] on div "Pour activer le glissement avec le clavier, appuyez sur Alt+Entrée. Une fois ce…" at bounding box center [751, 347] width 1206 height 473
click at [886, 250] on image "Contenu principal" at bounding box center [889, 248] width 9 height 9
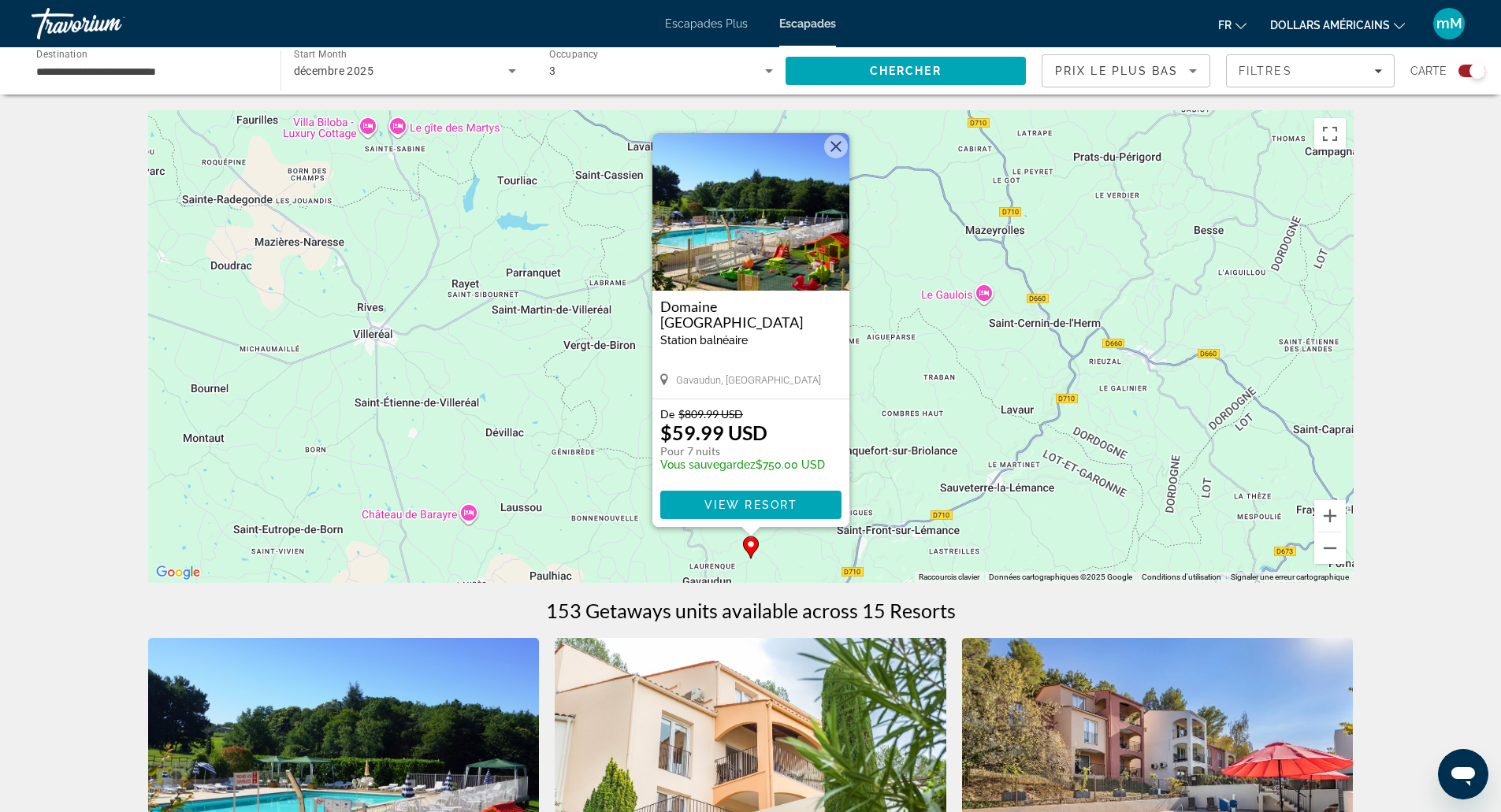
click at [838, 145] on button "Fermer" at bounding box center [836, 146] width 23 height 23
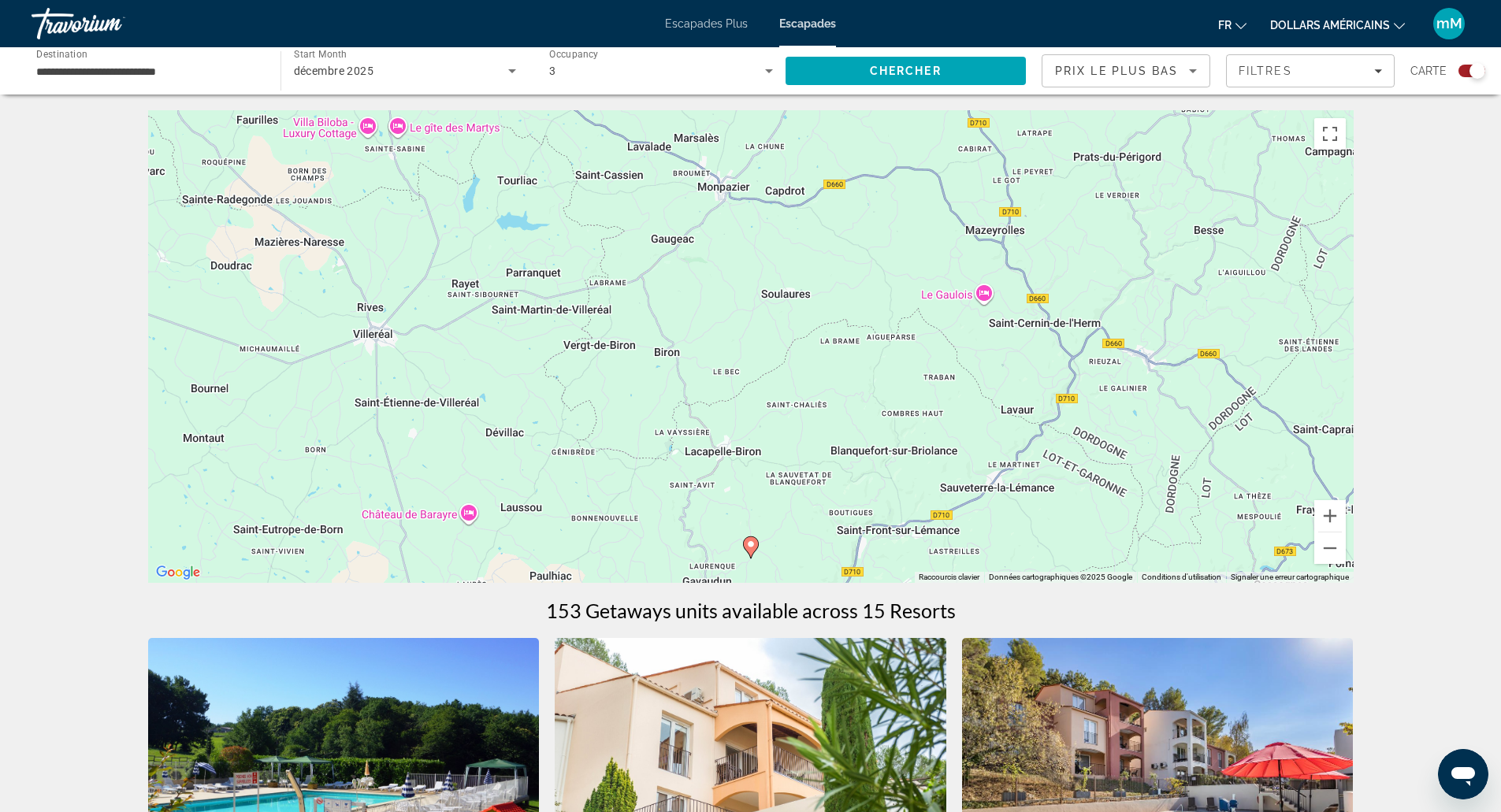
click at [777, 286] on div "Pour naviguer, appuyez sur les touches fléchées. Pour activer le glissement ave…" at bounding box center [751, 347] width 1206 height 473
click at [768, 285] on div "Pour activer le glissement avec le clavier, appuyez sur Alt+Entrée. Une fois ce…" at bounding box center [751, 347] width 1206 height 473
click at [712, 338] on div "Pour activer le glissement avec le clavier, appuyez sur Alt+Entrée. Une fois ce…" at bounding box center [751, 347] width 1206 height 473
click at [1333, 542] on button "Zoom arrière" at bounding box center [1330, 548] width 32 height 32
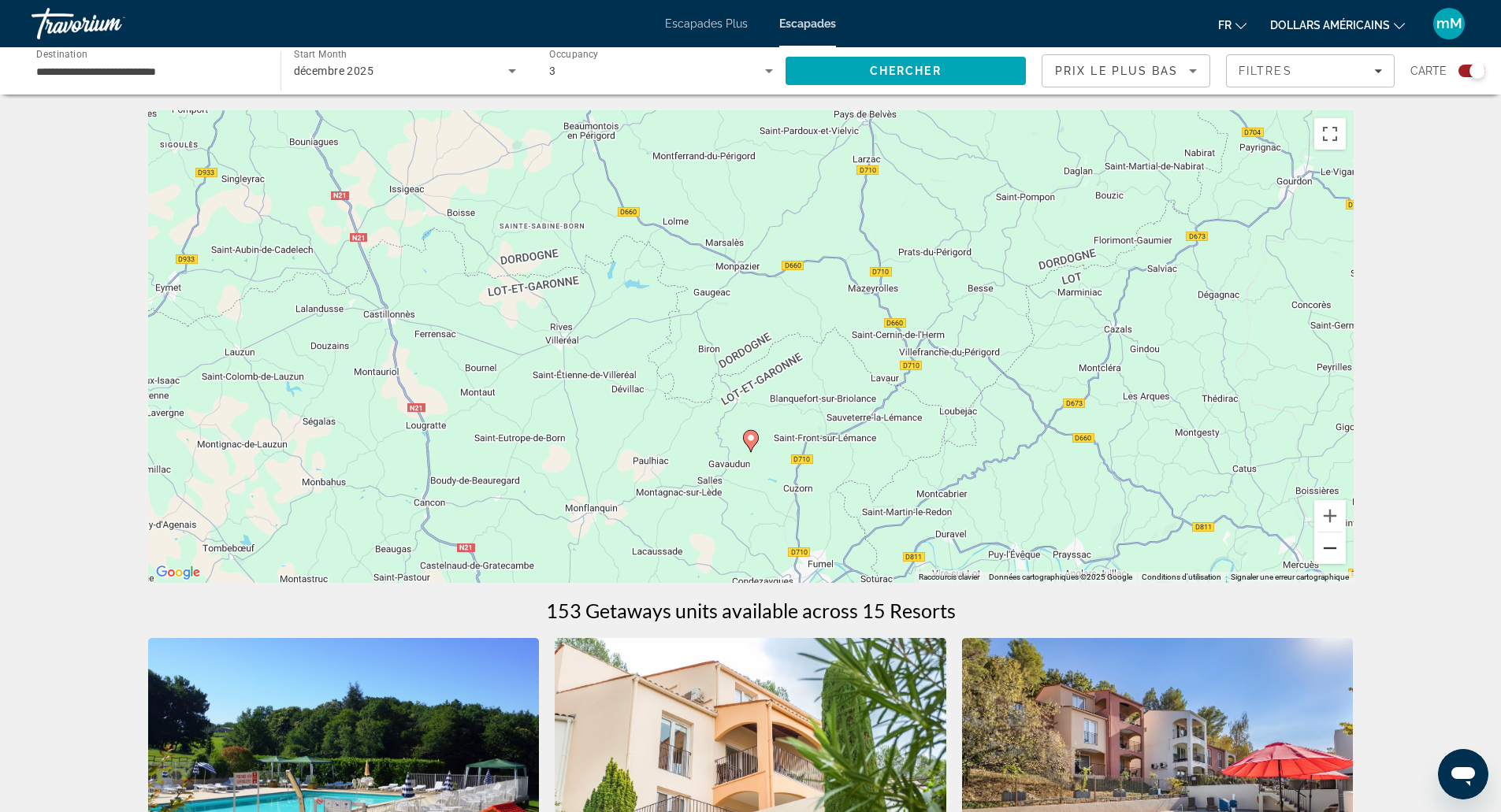
click at [1333, 542] on button "Zoom arrière" at bounding box center [1330, 548] width 32 height 32
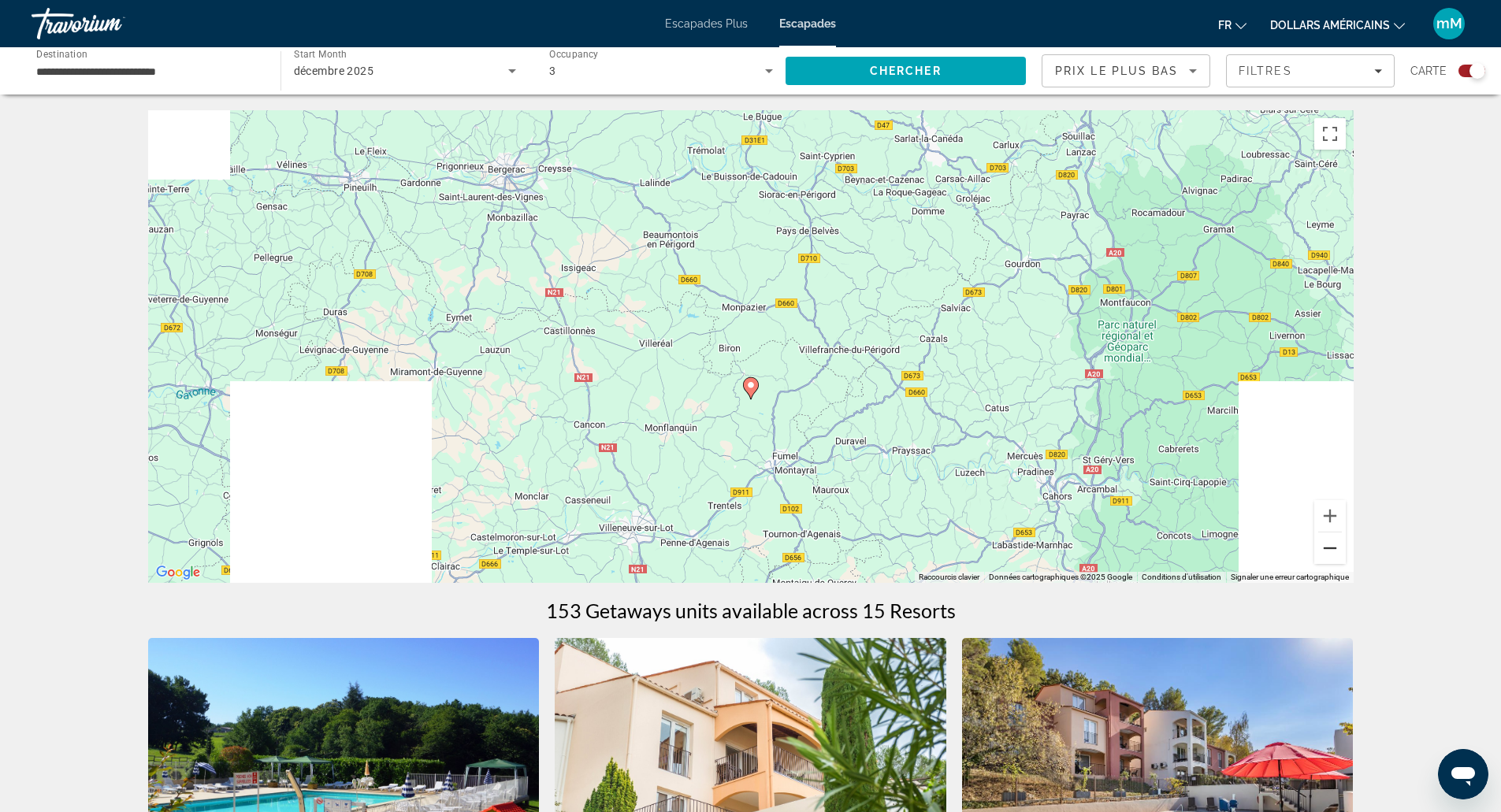
click at [1333, 542] on button "Zoom arrière" at bounding box center [1330, 548] width 32 height 32
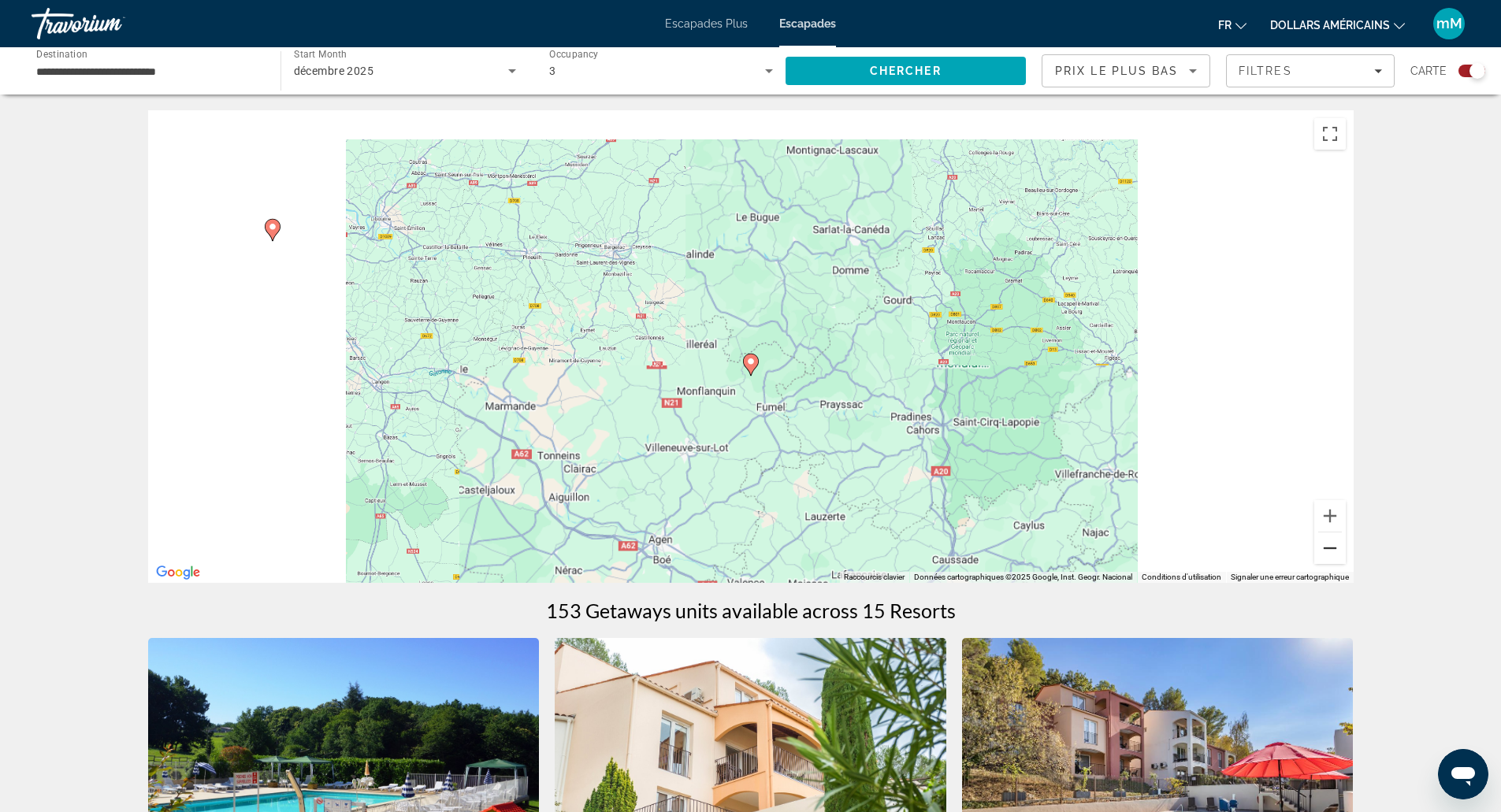
click at [1333, 542] on button "Zoom arrière" at bounding box center [1330, 548] width 32 height 32
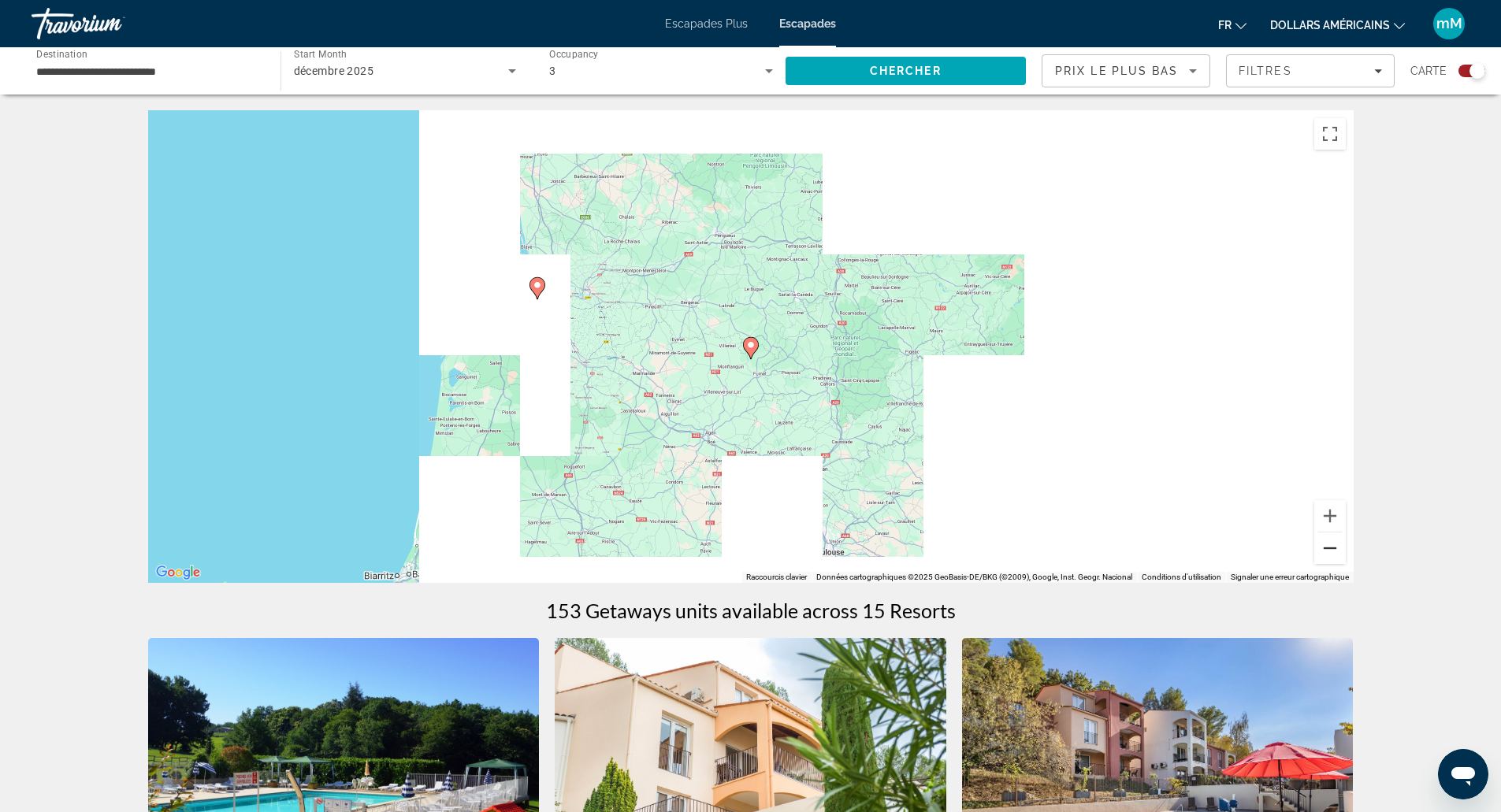
click at [1333, 542] on button "Zoom arrière" at bounding box center [1330, 548] width 32 height 32
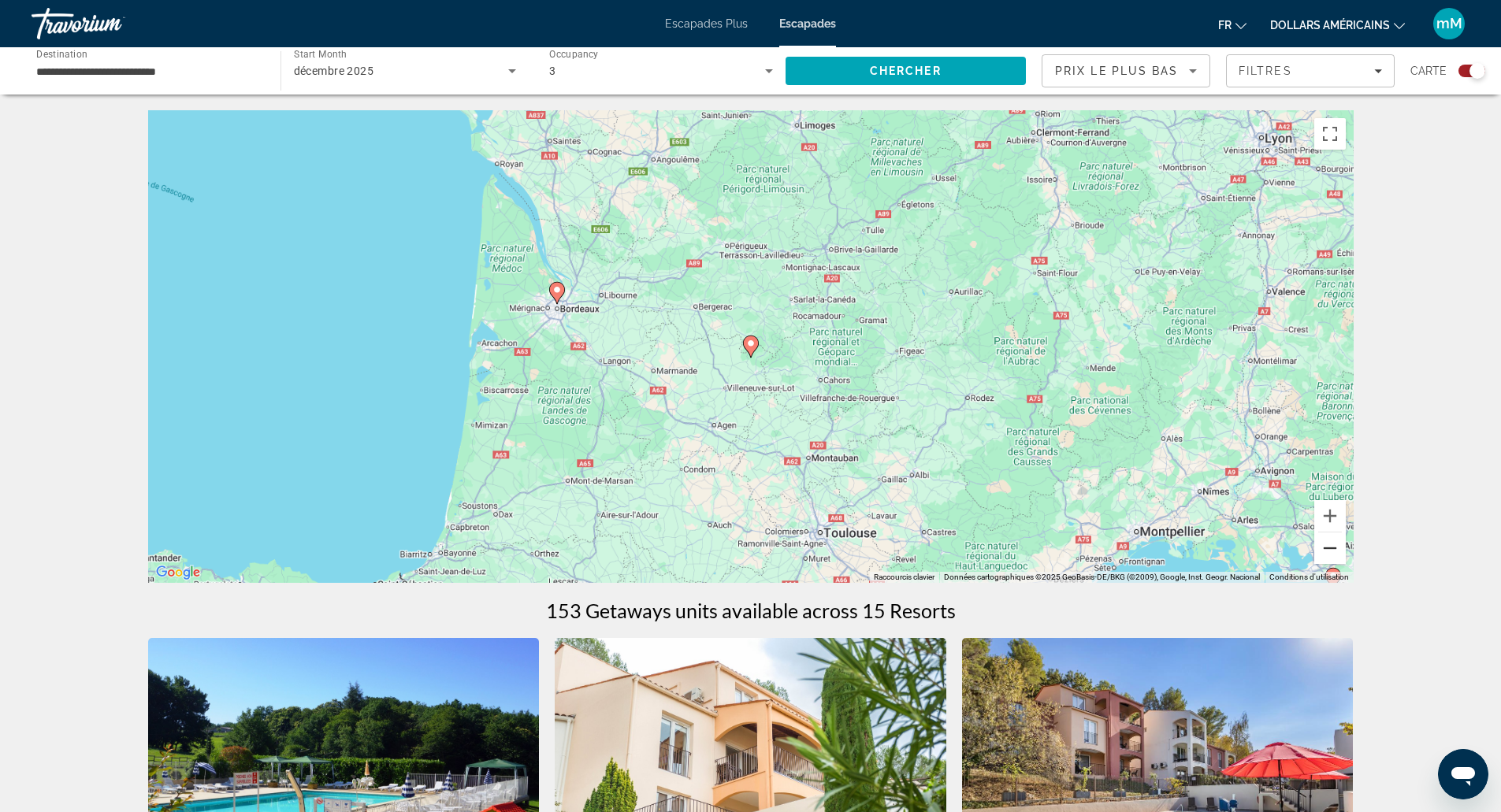
click at [1333, 542] on button "Zoom arrière" at bounding box center [1330, 548] width 32 height 32
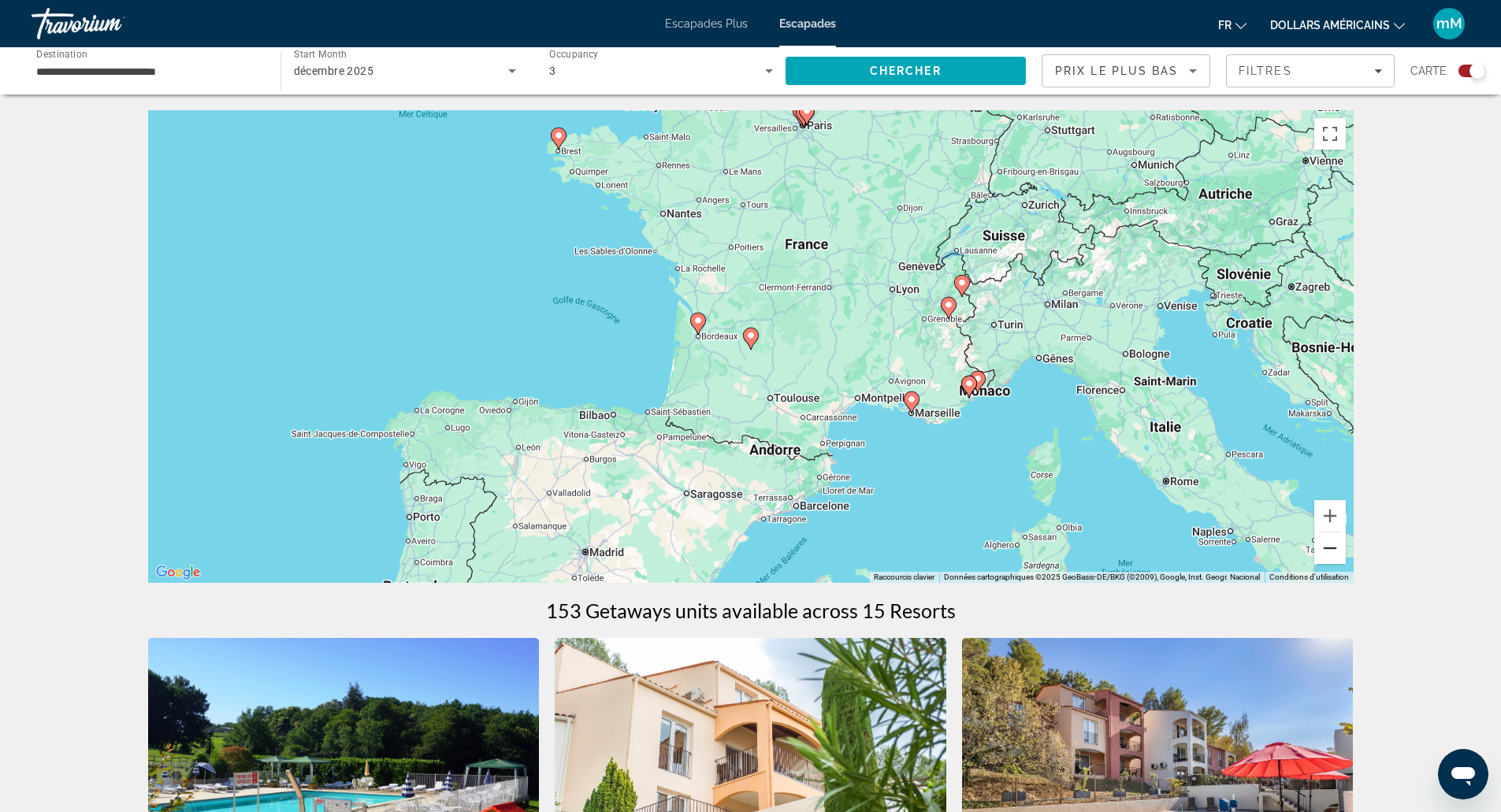
click at [1333, 542] on button "Zoom arrière" at bounding box center [1330, 548] width 32 height 32
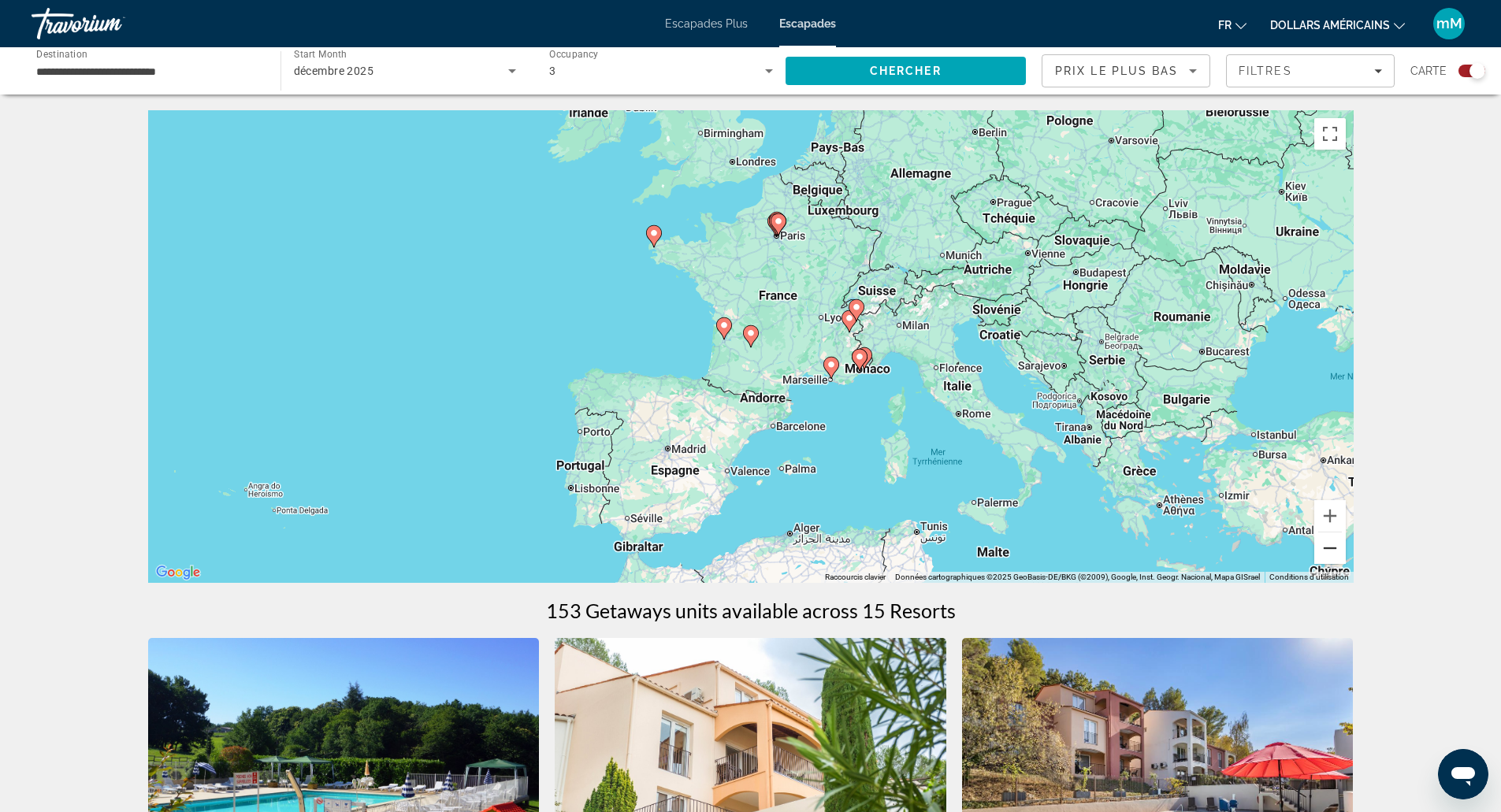
click at [1333, 542] on button "Zoom arrière" at bounding box center [1330, 548] width 32 height 32
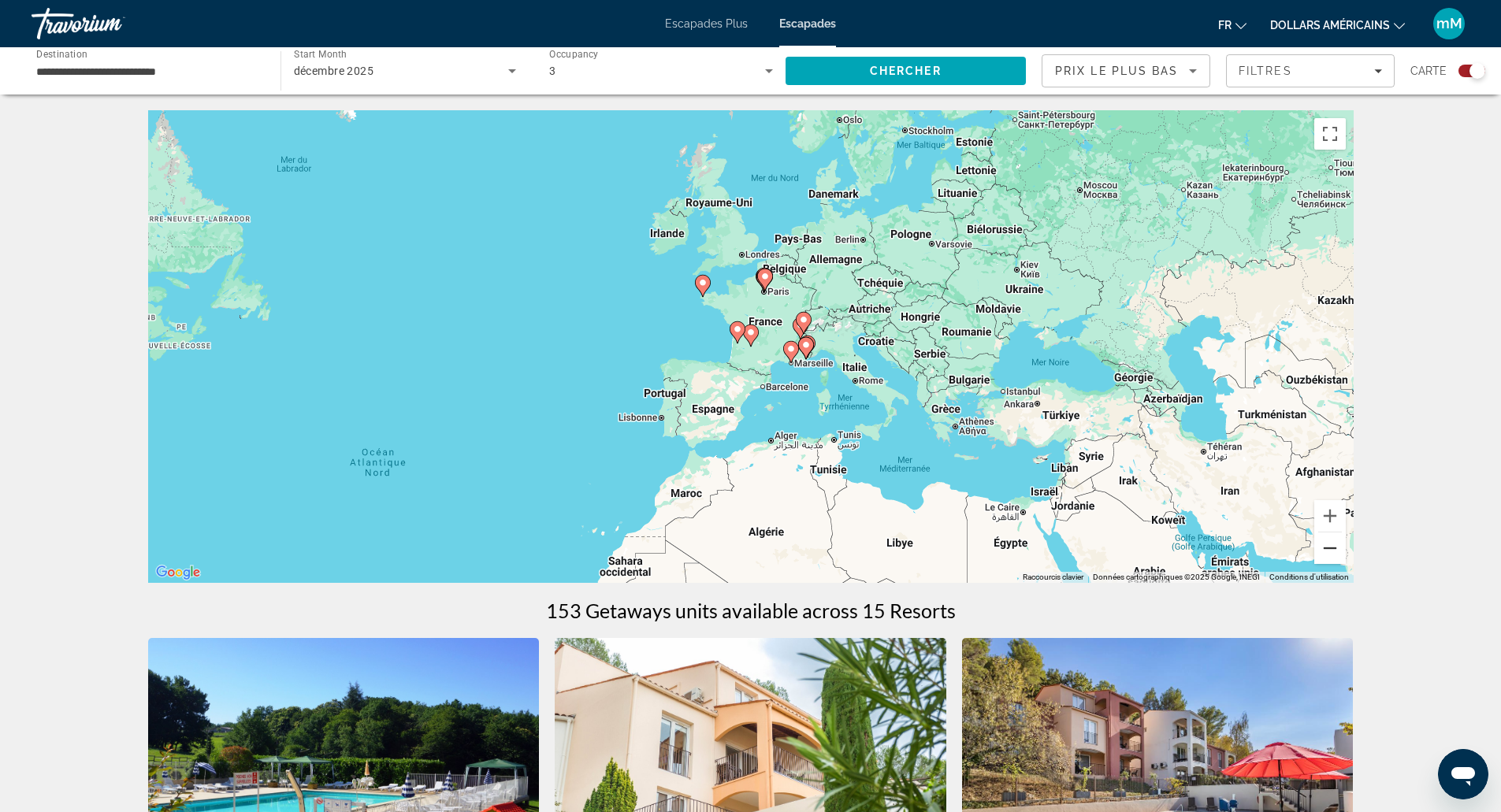
click at [1333, 542] on button "Zoom arrière" at bounding box center [1330, 548] width 32 height 32
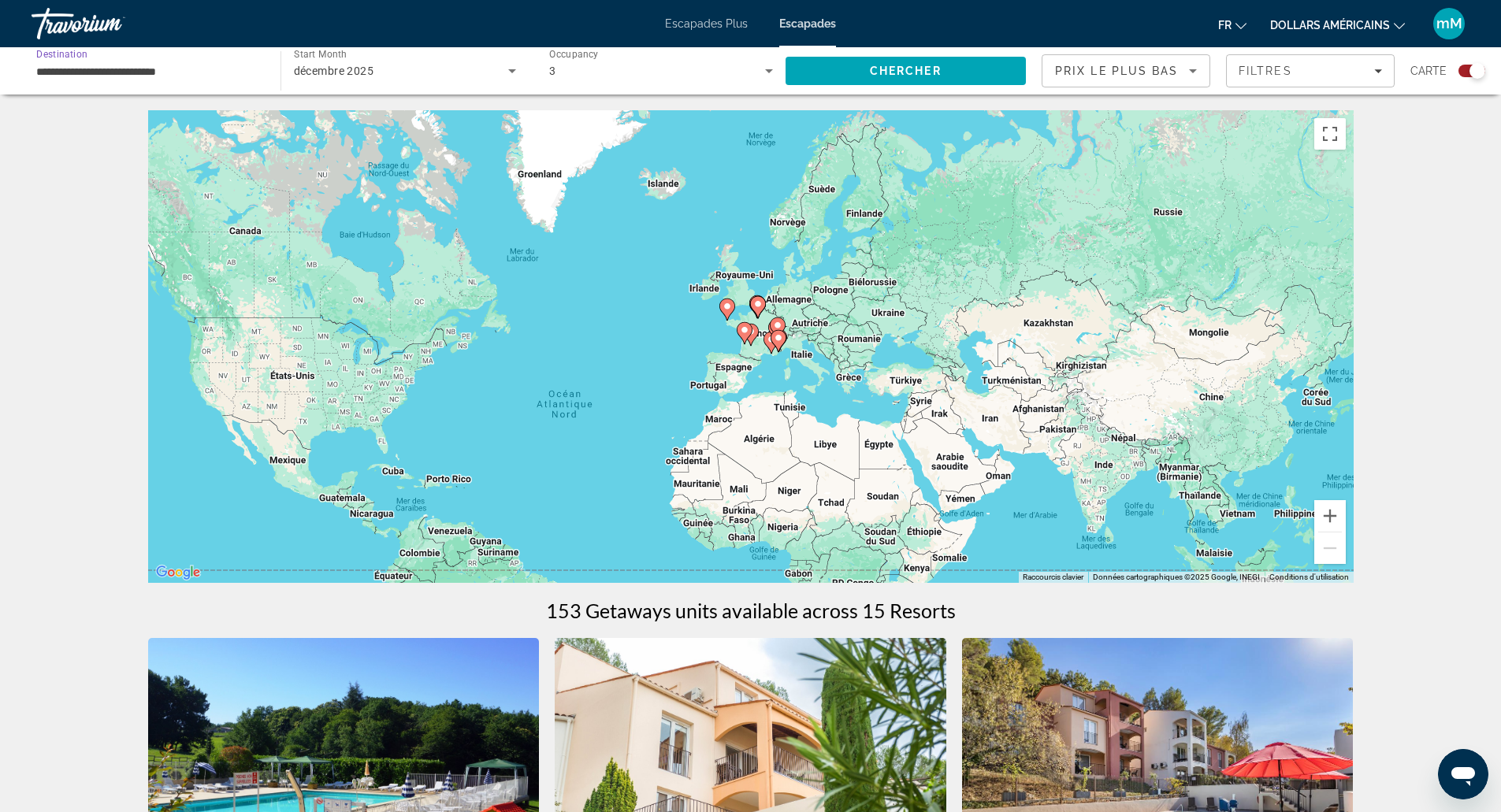
click at [202, 73] on input "**********" at bounding box center [149, 71] width 224 height 19
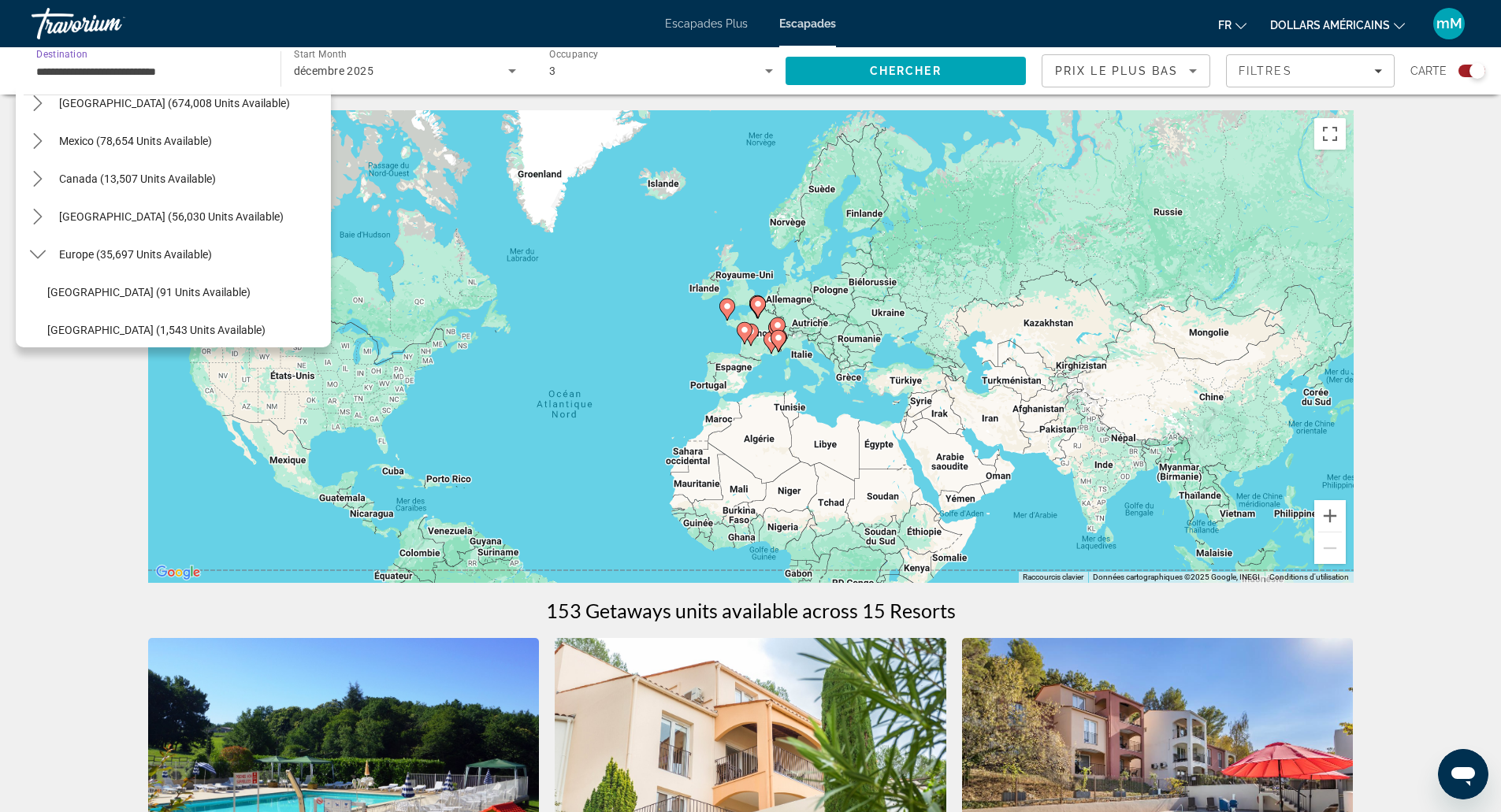
scroll to position [79, 0]
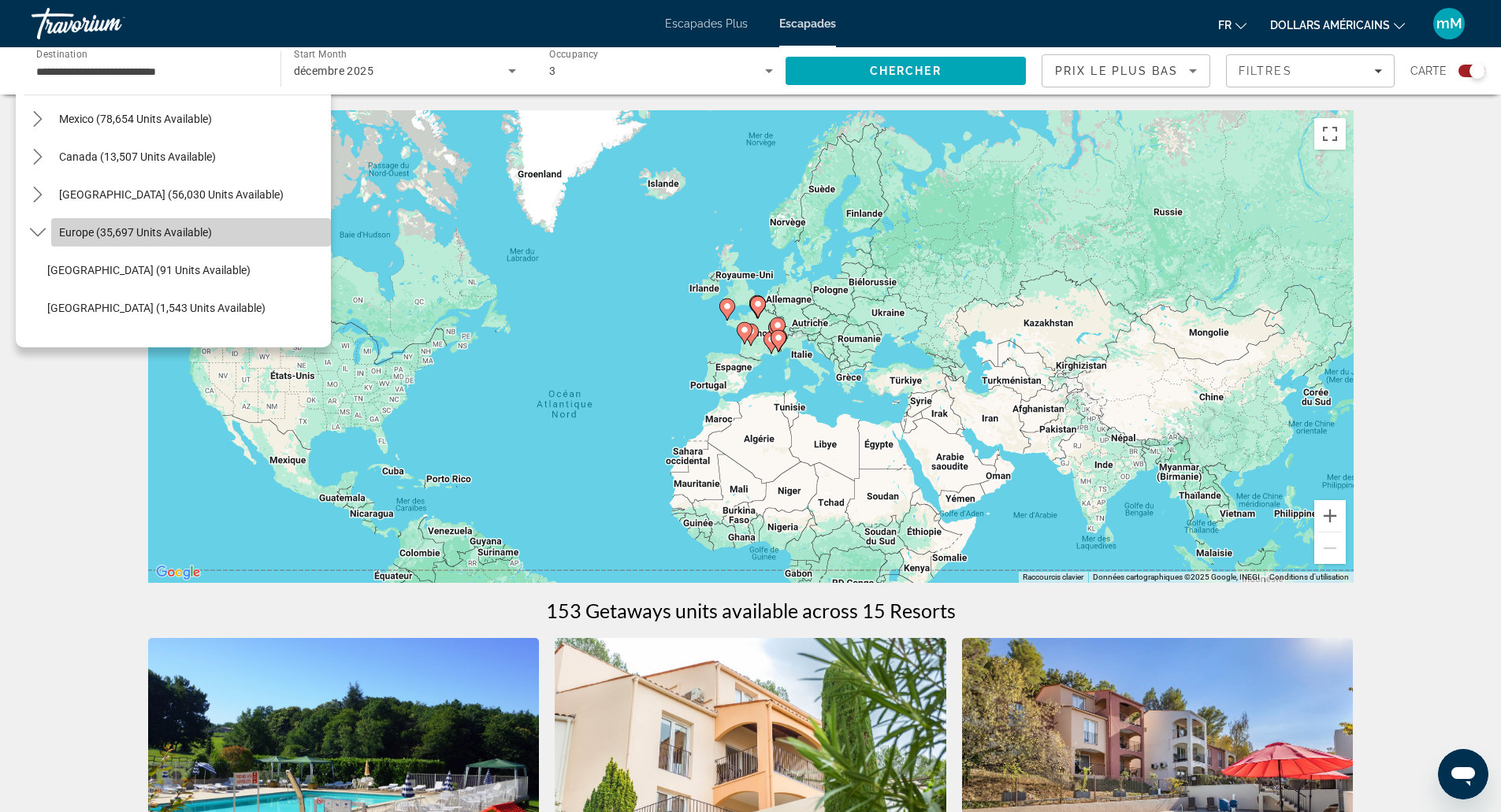
click at [219, 230] on span "Select destination: Europe (35,697 units available)" at bounding box center [191, 232] width 280 height 38
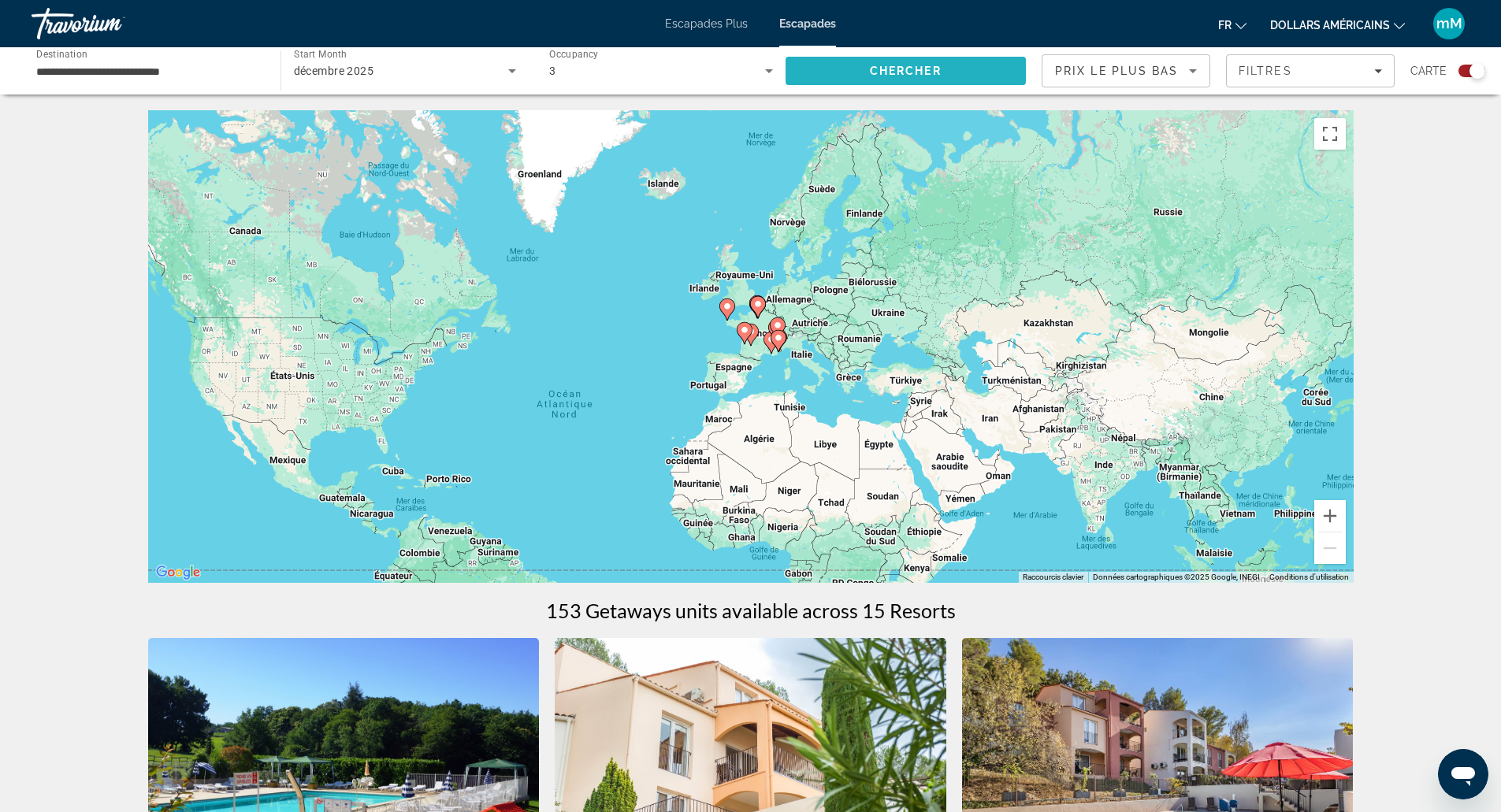
click at [933, 70] on span "Chercher" at bounding box center [905, 71] width 71 height 12
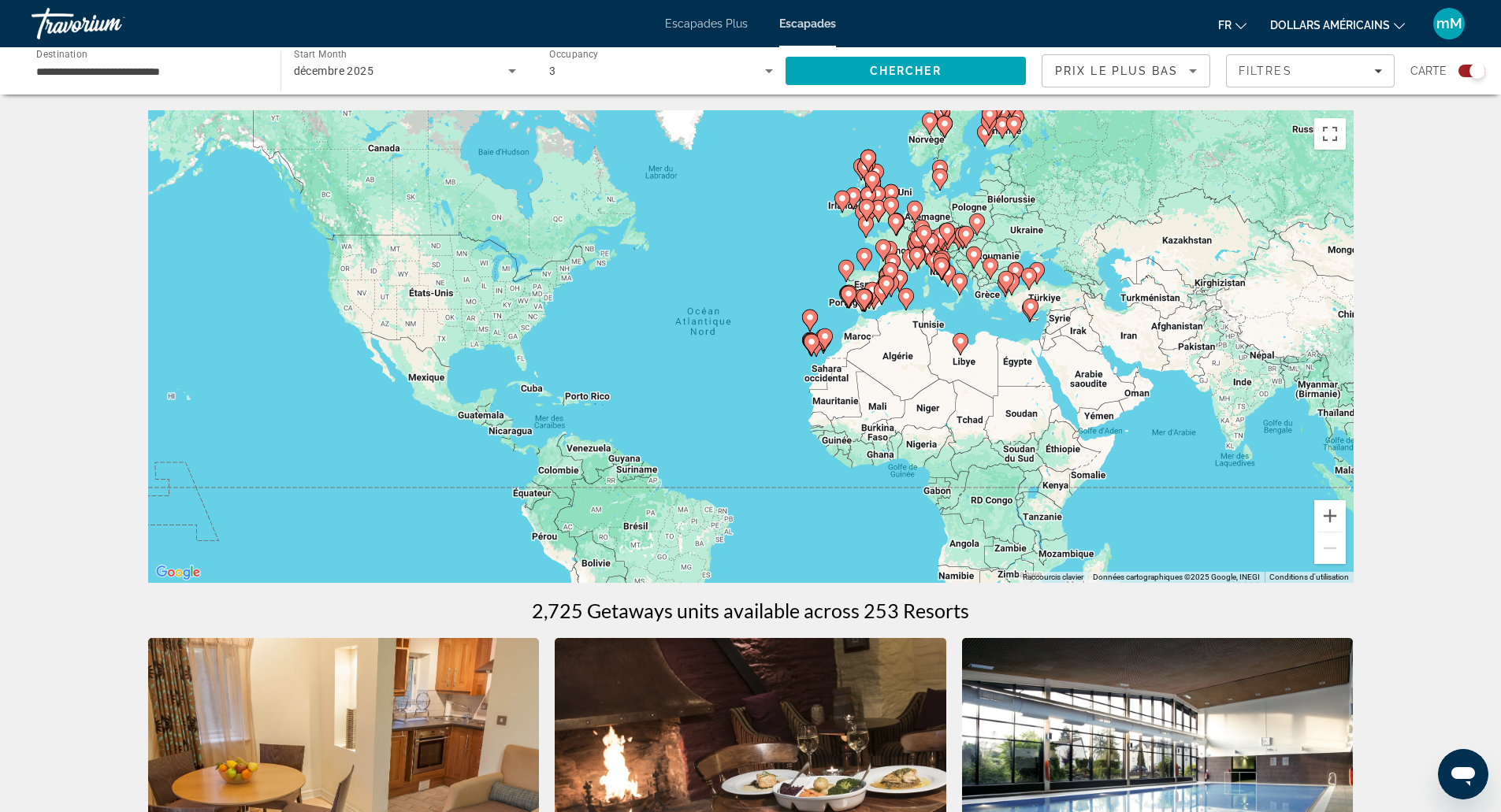
scroll to position [79, 0]
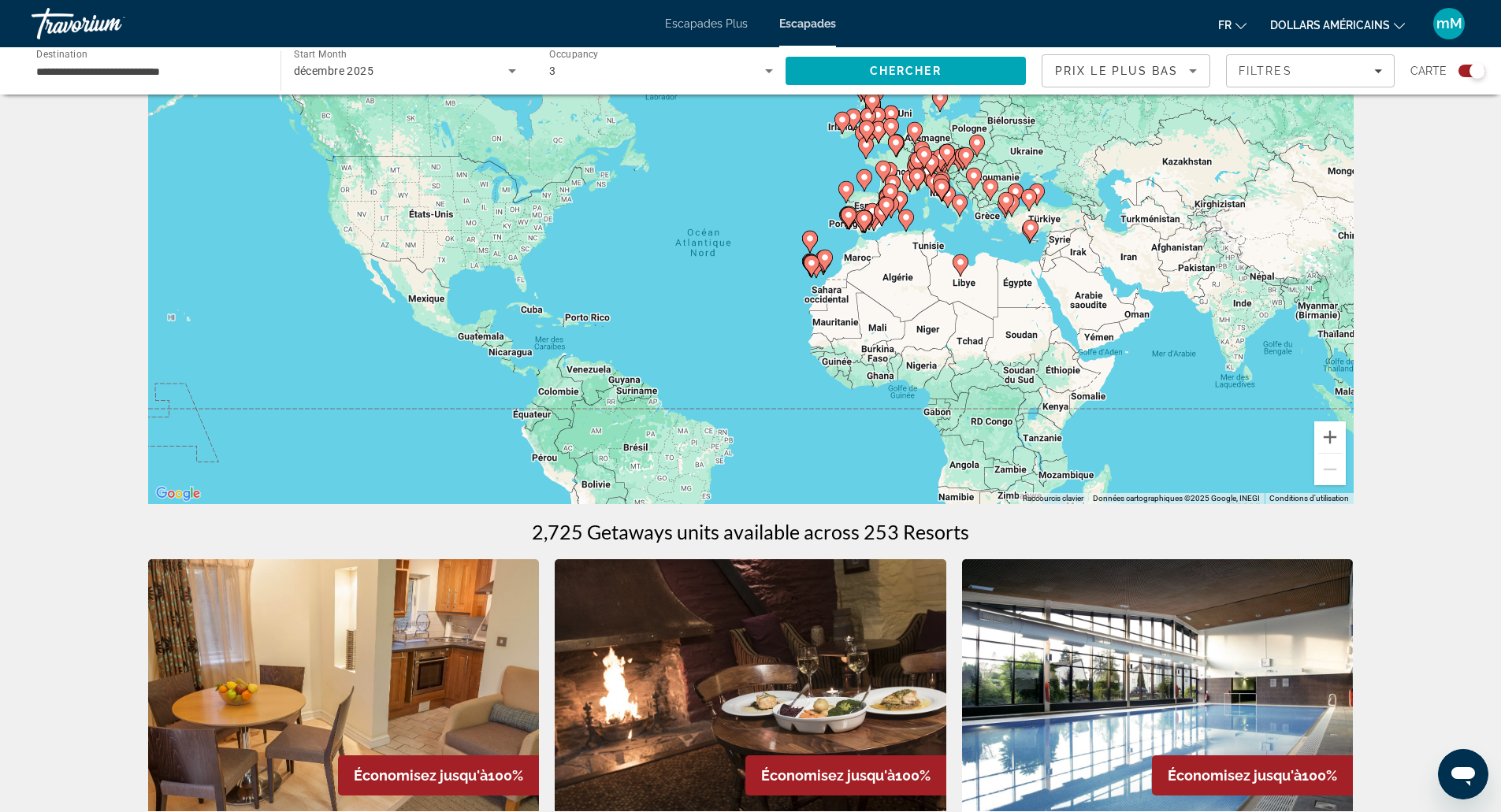
click at [827, 302] on div "Pour activer le glissement avec le clavier, appuyez sur Alt+Entrée. Une fois ce…" at bounding box center [751, 268] width 1206 height 473
click at [874, 236] on div "Pour activer le glissement avec le clavier, appuyez sur Alt+Entrée. Une fois ce…" at bounding box center [751, 268] width 1206 height 473
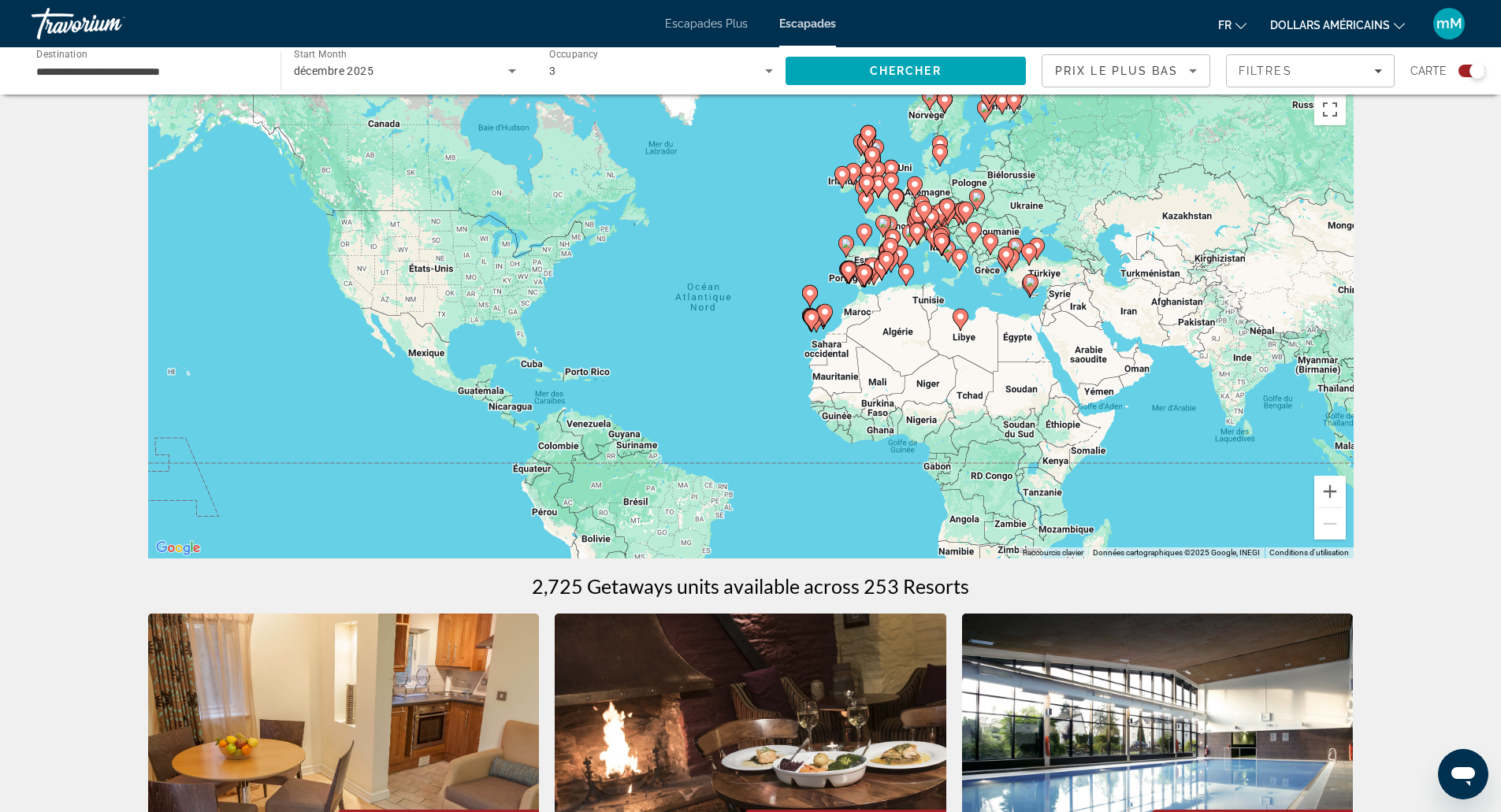
scroll to position [0, 0]
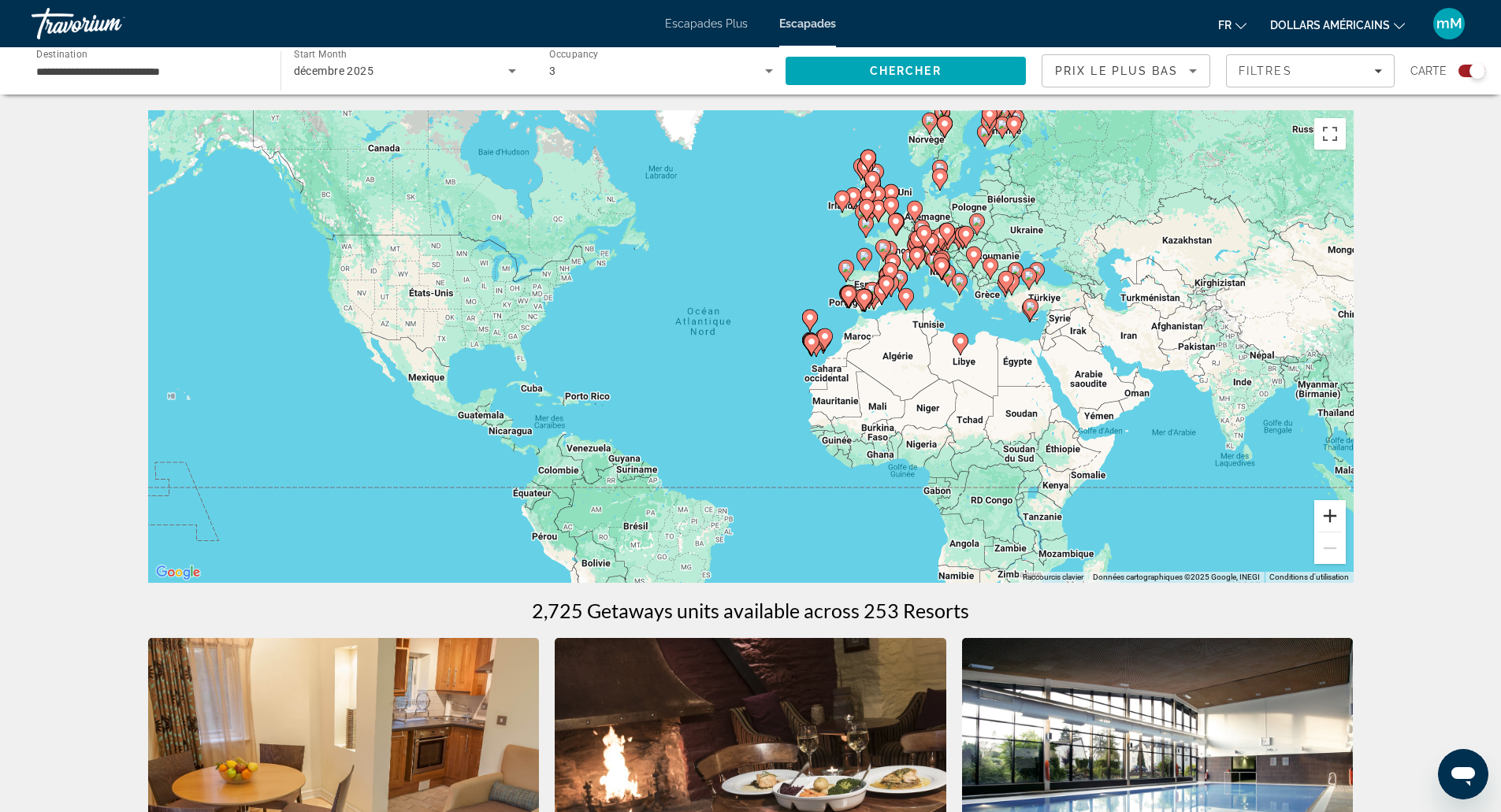
click at [1329, 508] on button "Zoom avant" at bounding box center [1330, 516] width 32 height 32
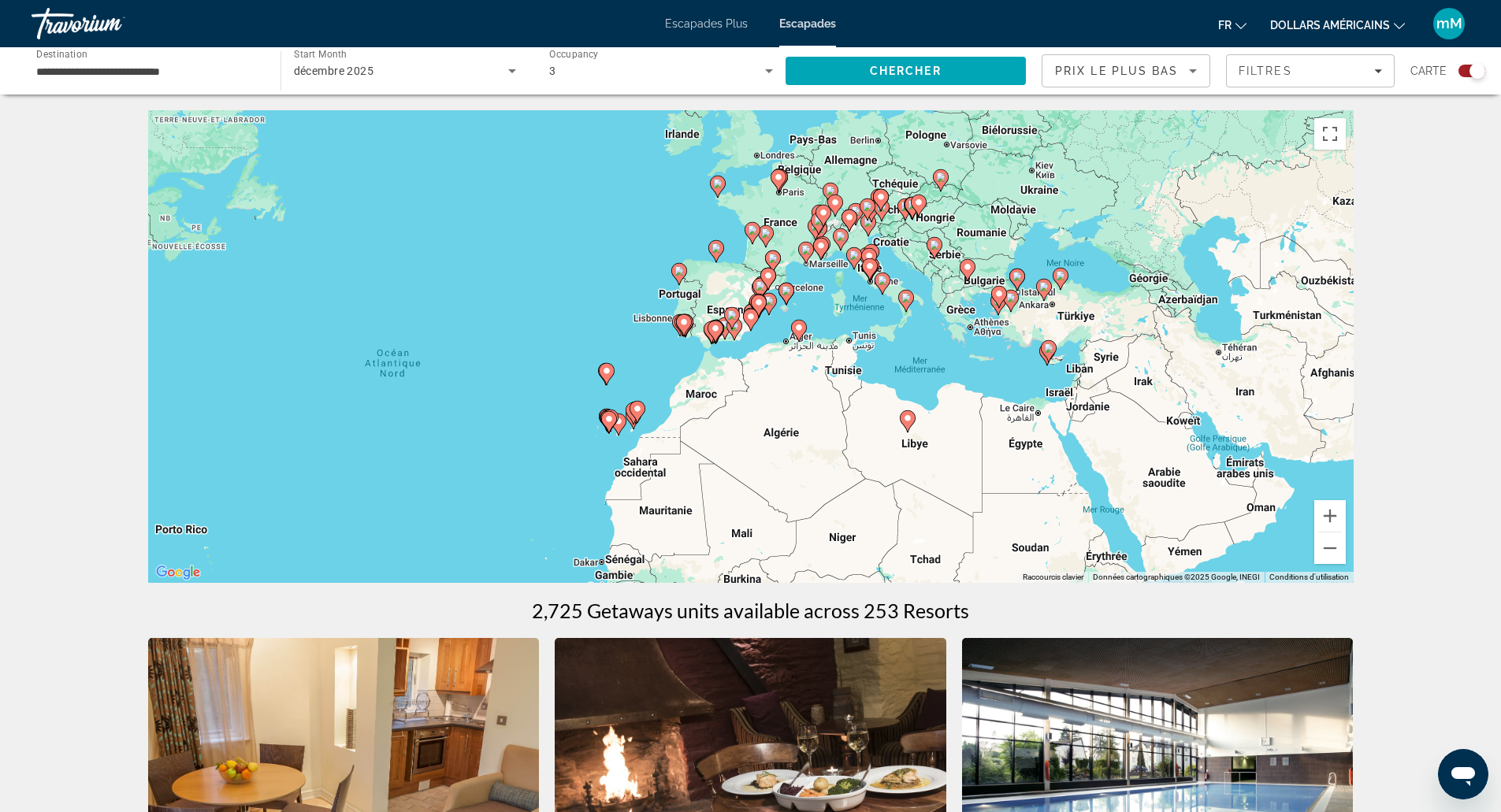
drag, startPoint x: 1135, startPoint y: 307, endPoint x: 870, endPoint y: 374, distance: 273.3
click at [870, 374] on div "Pour activer le glissement avec le clavier, appuyez sur Alt+Entrée. Une fois ce…" at bounding box center [751, 347] width 1206 height 473
click at [1333, 508] on button "Zoom avant" at bounding box center [1330, 516] width 32 height 32
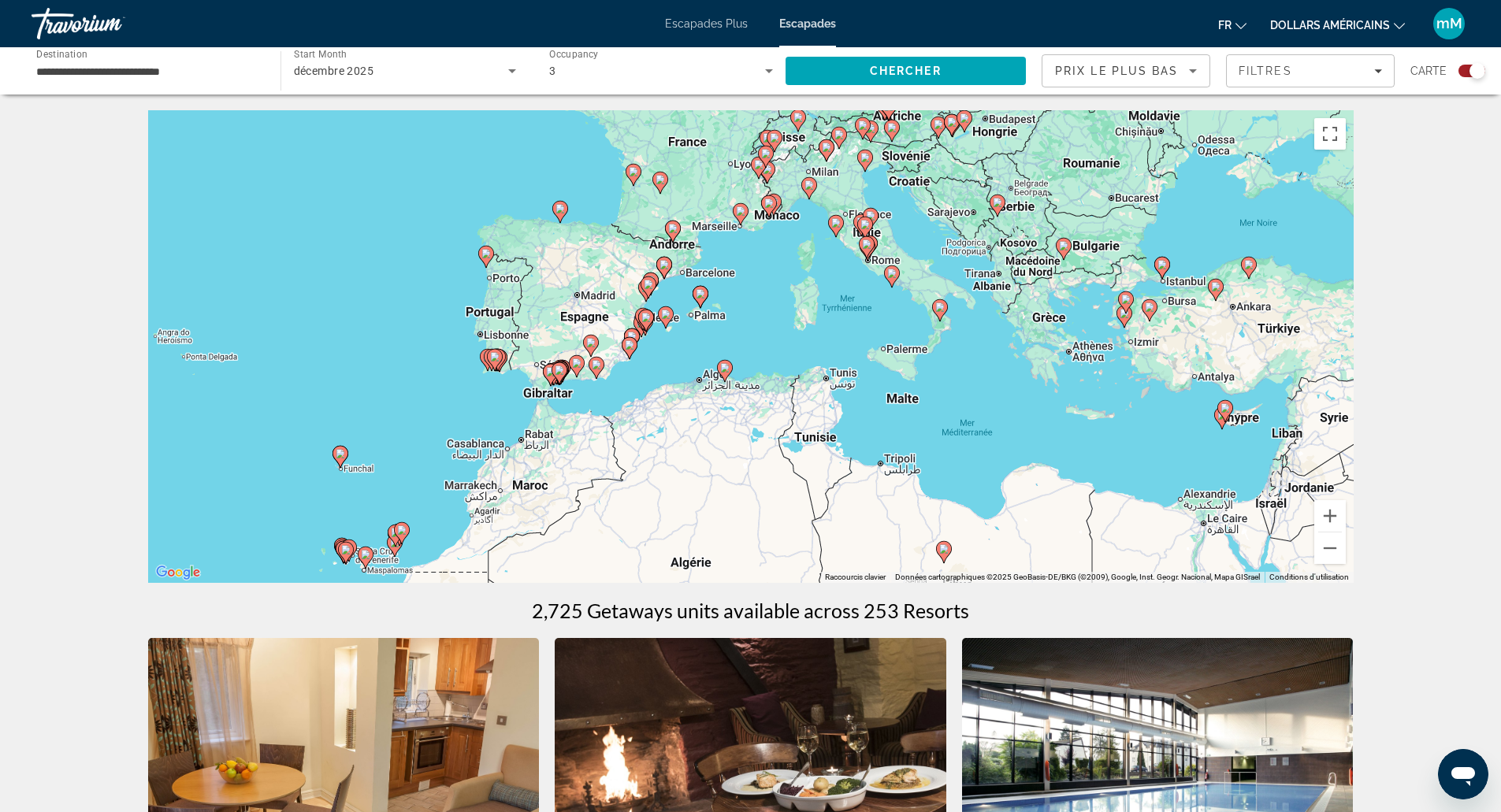
drag, startPoint x: 1099, startPoint y: 319, endPoint x: 967, endPoint y: 367, distance: 140.5
click at [967, 367] on div "Pour activer le glissement avec le clavier, appuyez sur Alt+Entrée. Une fois ce…" at bounding box center [751, 347] width 1206 height 473
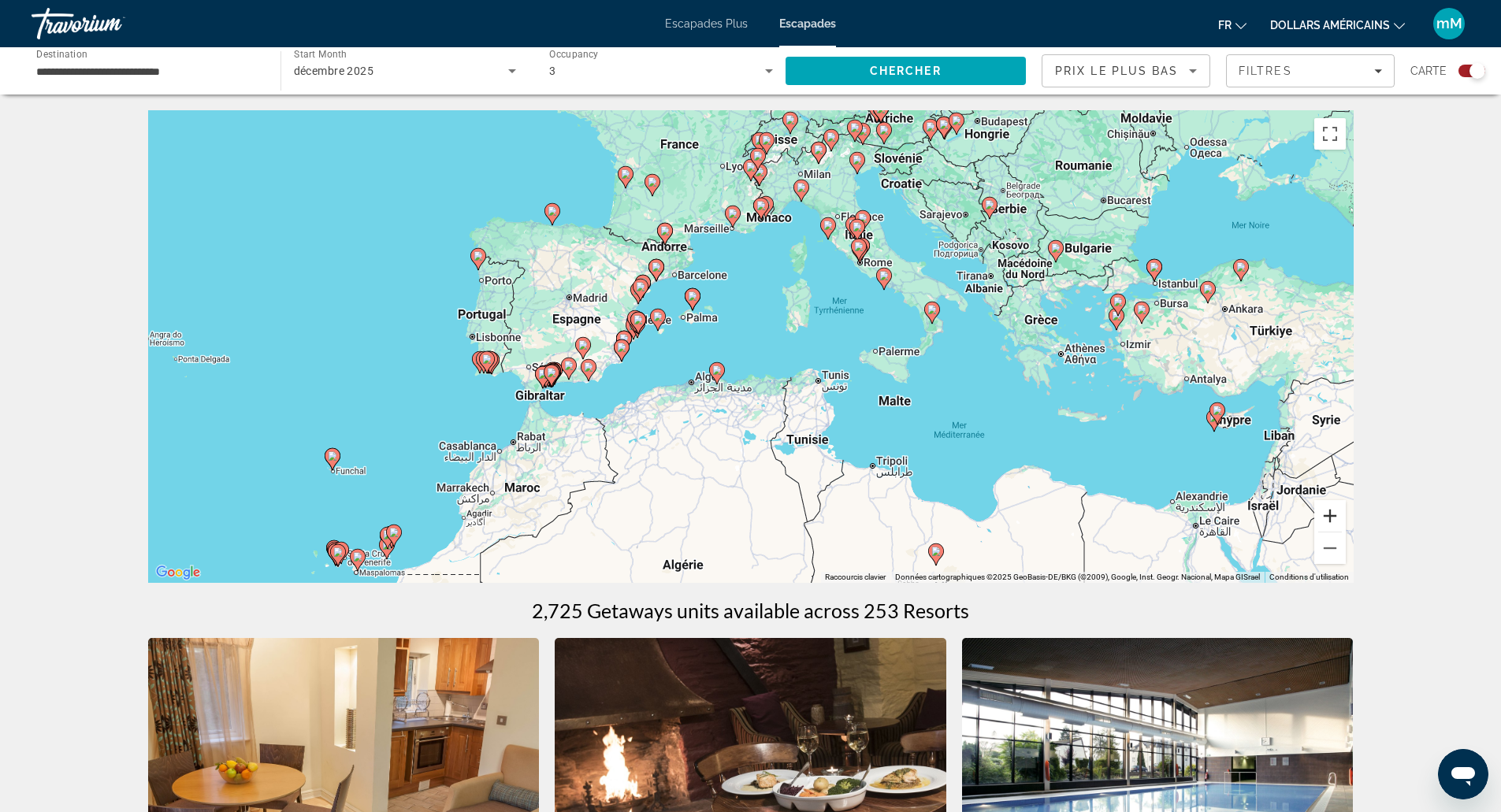
click at [1328, 518] on button "Zoom avant" at bounding box center [1330, 516] width 32 height 32
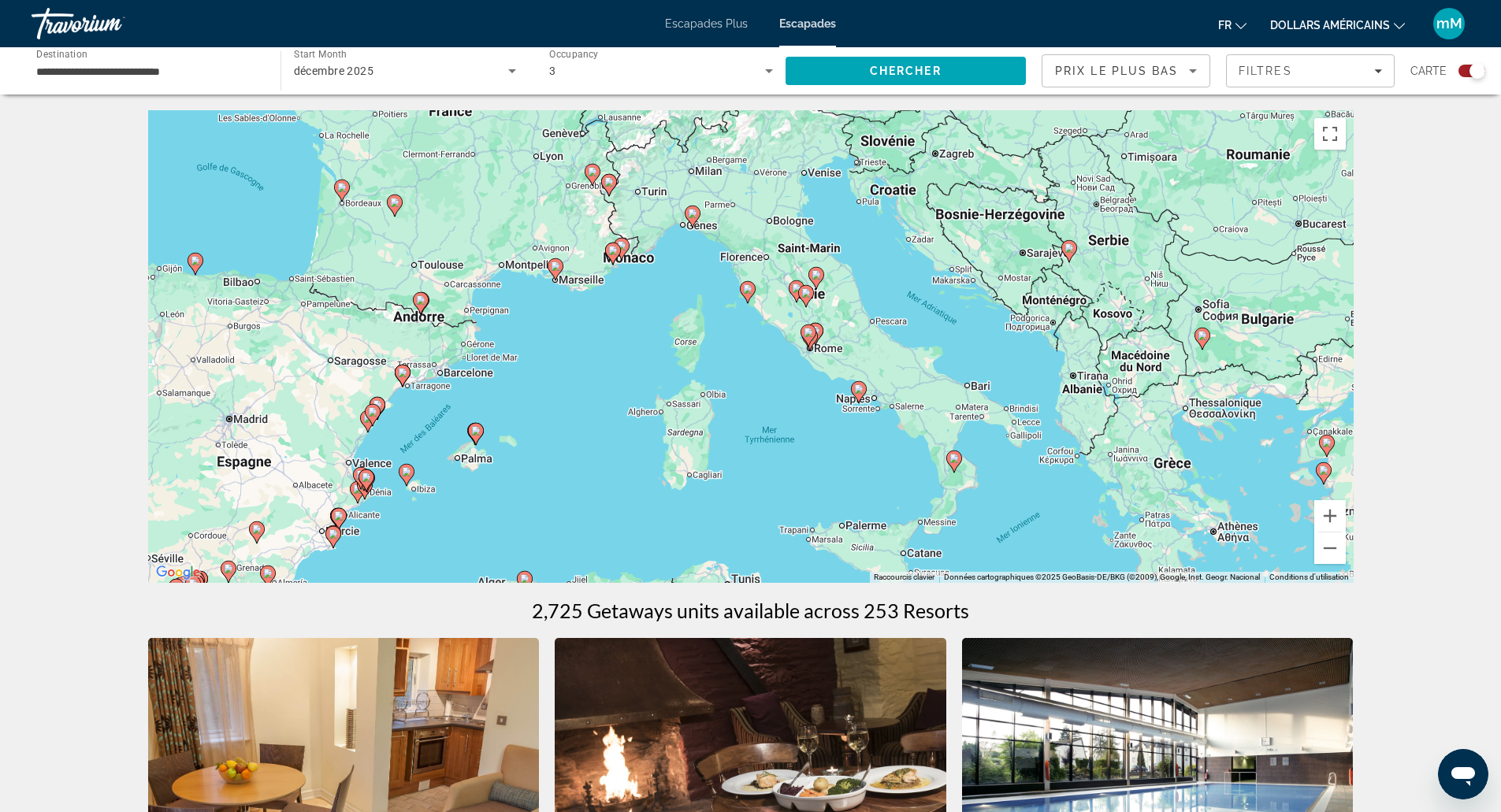
drag, startPoint x: 950, startPoint y: 272, endPoint x: 792, endPoint y: 442, distance: 232.1
click at [792, 442] on div "Pour activer le glissement avec le clavier, appuyez sur Alt+Entrée. Une fois ce…" at bounding box center [751, 347] width 1206 height 473
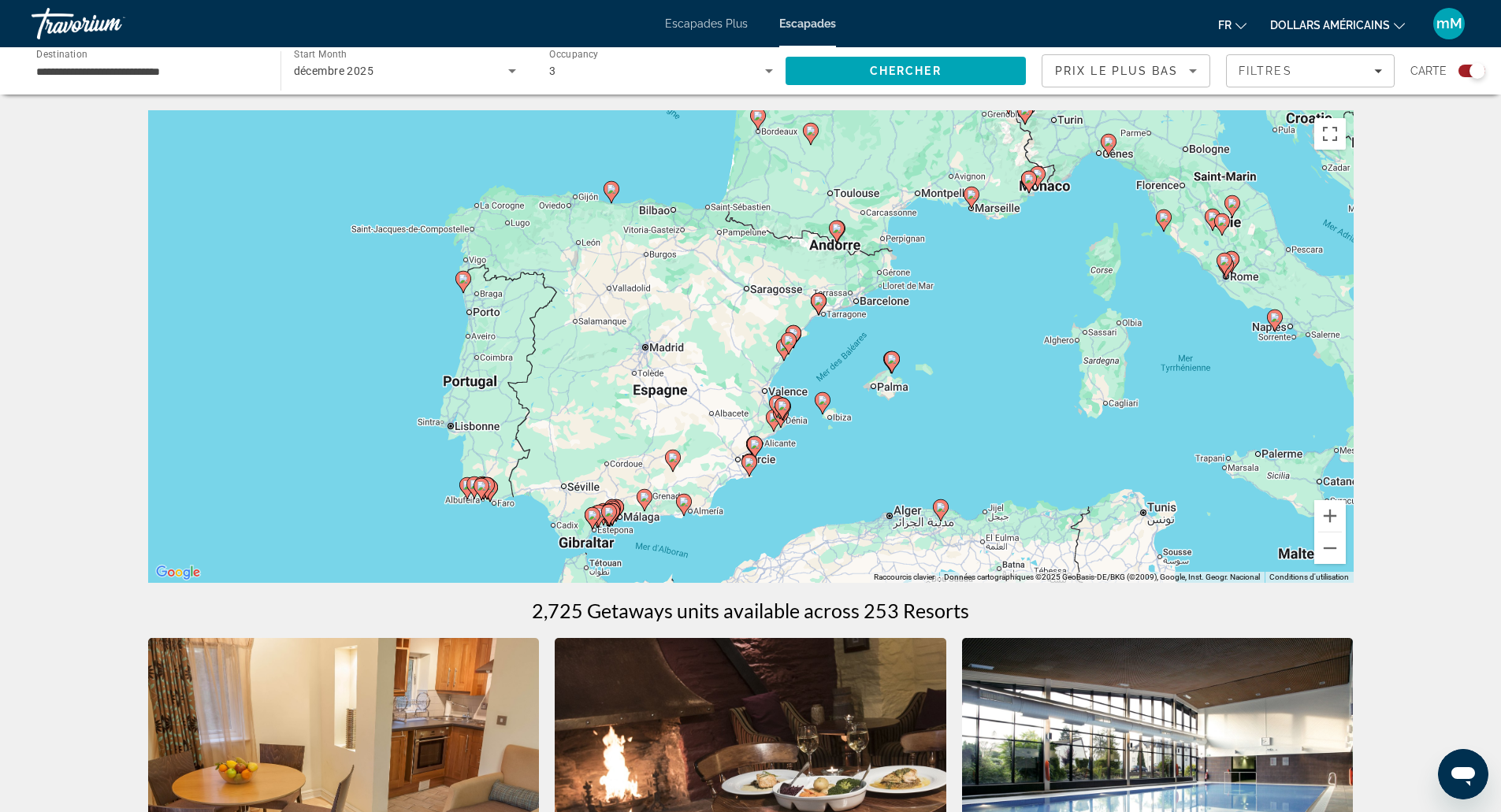
drag, startPoint x: 510, startPoint y: 382, endPoint x: 931, endPoint y: 308, distance: 427.5
click at [931, 308] on div "Pour activer le glissement avec le clavier, appuyez sur Alt+Entrée. Une fois ce…" at bounding box center [751, 347] width 1206 height 473
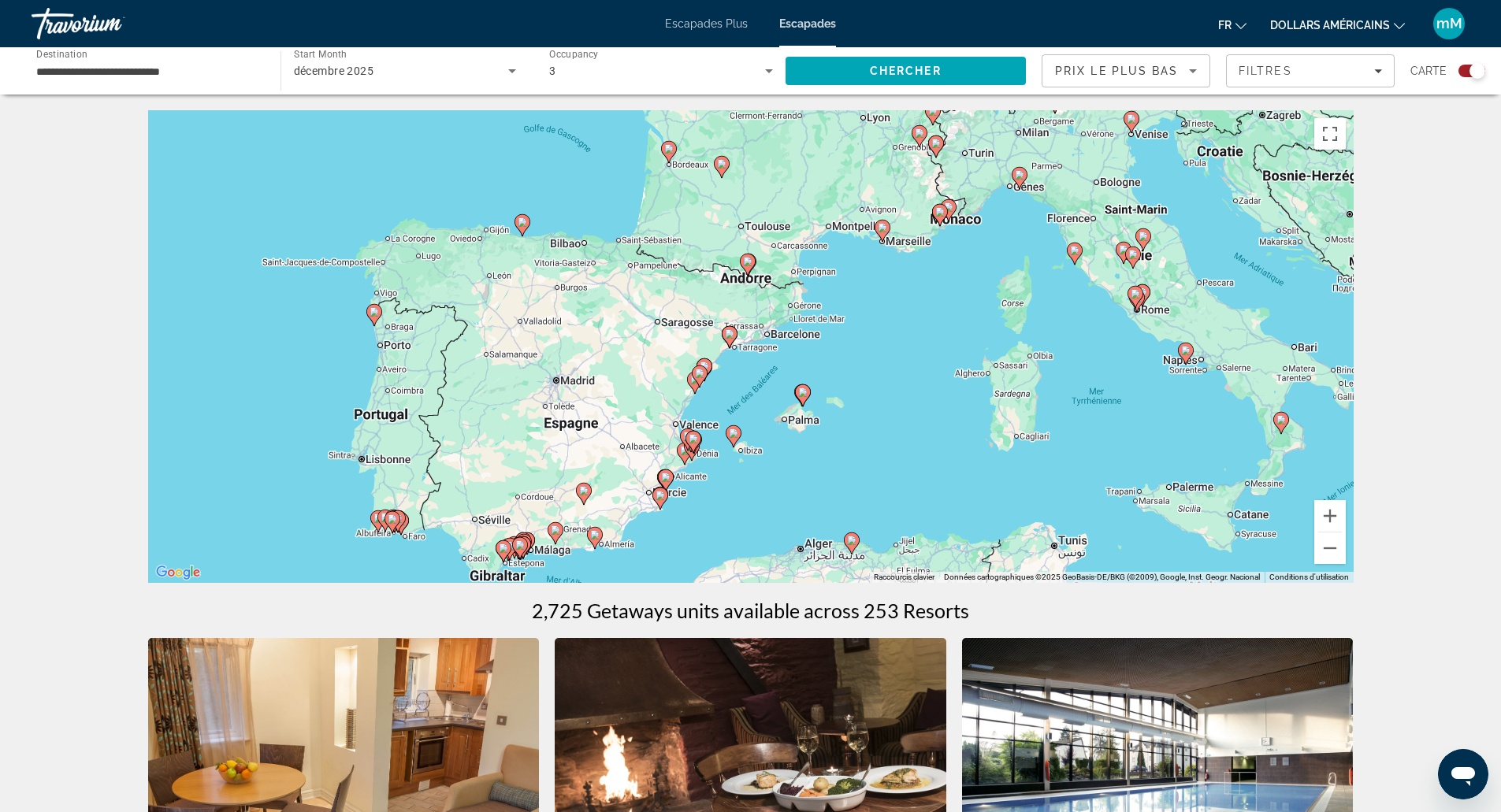
drag, startPoint x: 625, startPoint y: 345, endPoint x: 543, endPoint y: 377, distance: 88.0
click at [543, 377] on div "Pour activer le glissement avec le clavier, appuyez sur Alt+Entrée. Une fois ce…" at bounding box center [751, 347] width 1206 height 473
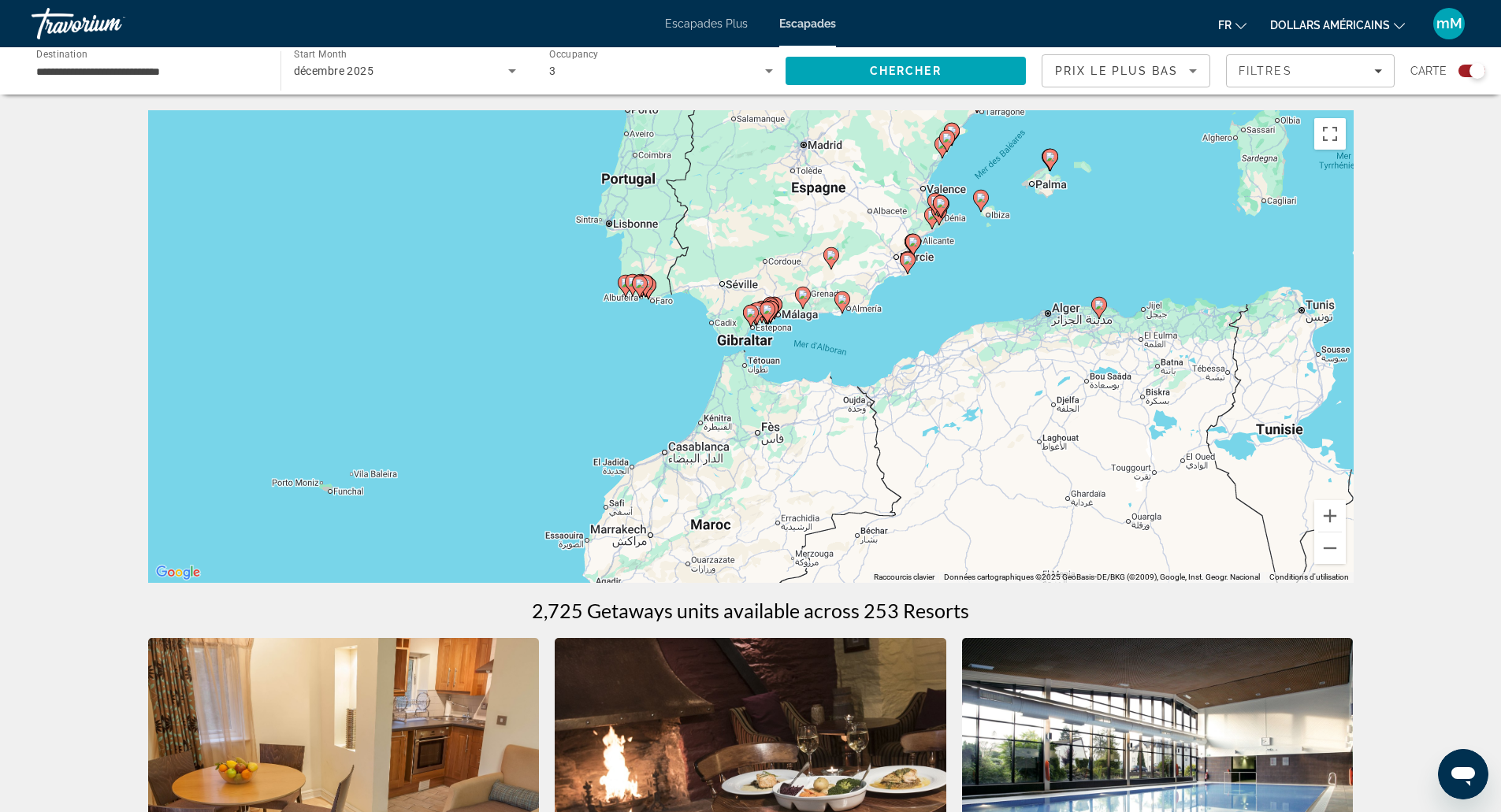
drag, startPoint x: 523, startPoint y: 490, endPoint x: 770, endPoint y: 252, distance: 343.0
click at [770, 252] on div "Pour activer le glissement avec le clavier, appuyez sur Alt+Entrée. Une fois ce…" at bounding box center [751, 347] width 1206 height 473
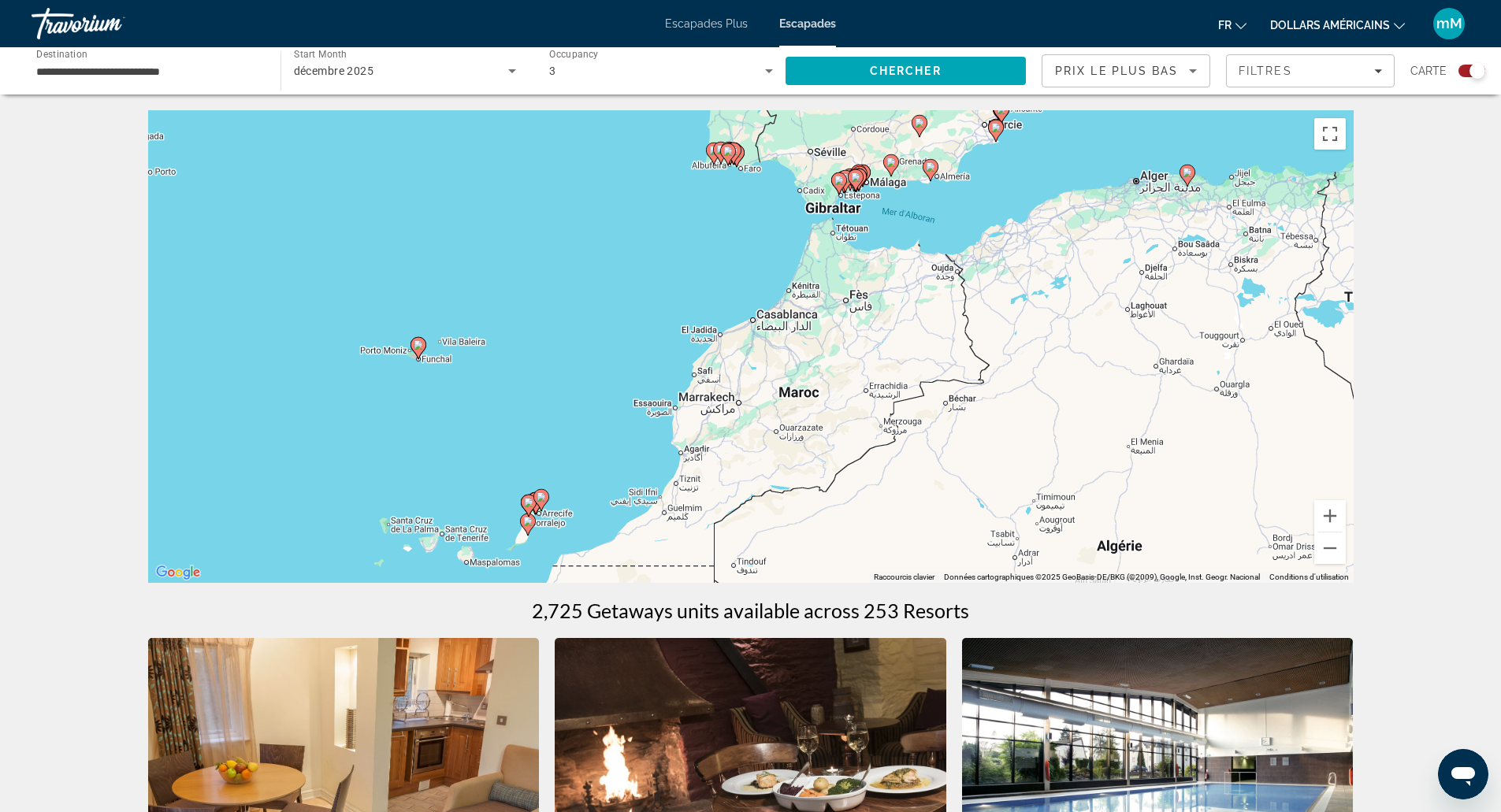
drag, startPoint x: 656, startPoint y: 351, endPoint x: 743, endPoint y: 223, distance: 154.8
click at [743, 223] on div "Pour activer le glissement avec le clavier, appuyez sur Alt+Entrée. Une fois ce…" at bounding box center [751, 347] width 1206 height 473
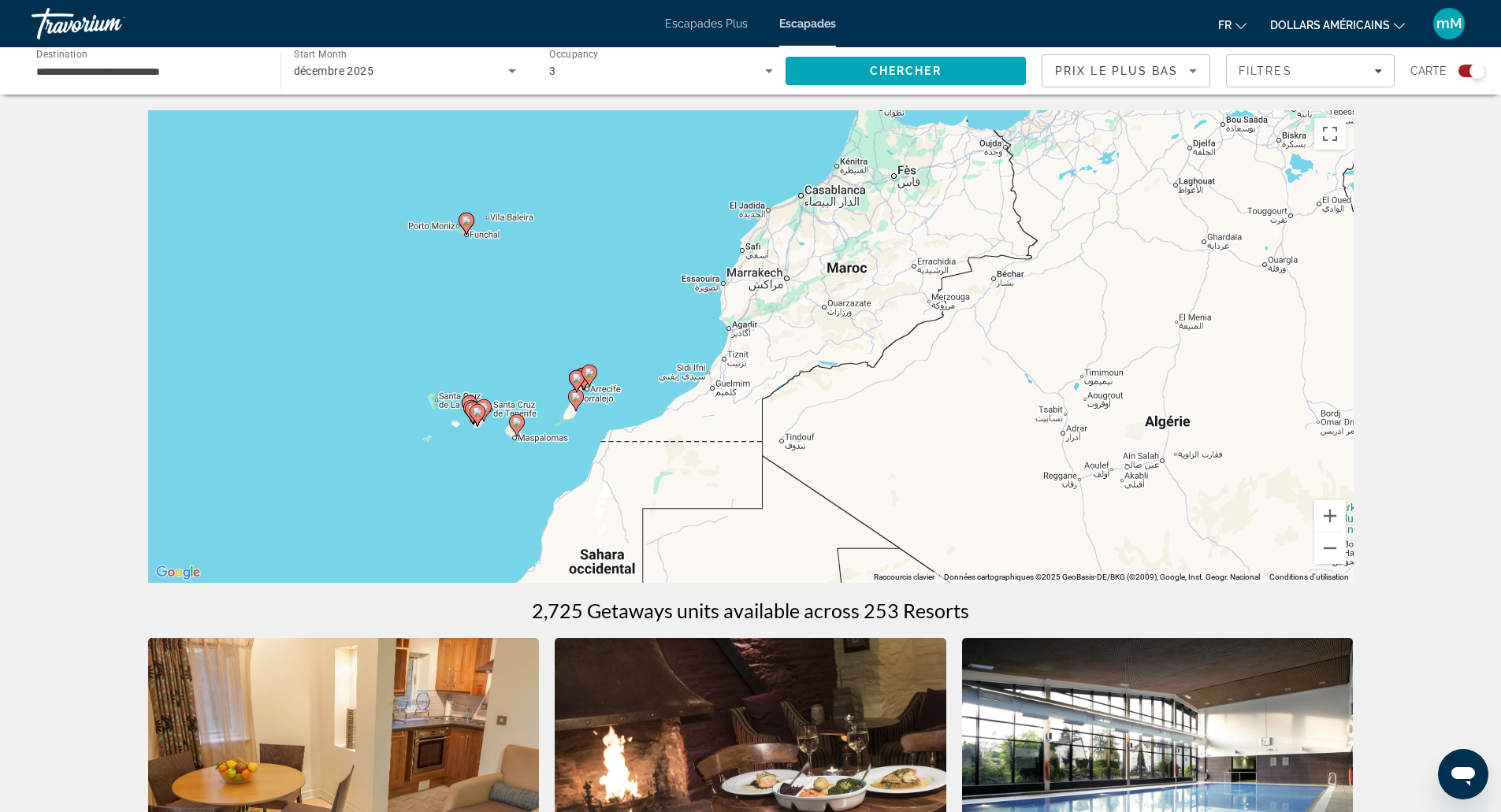
drag, startPoint x: 603, startPoint y: 396, endPoint x: 653, endPoint y: 266, distance: 139.3
click at [653, 266] on div "Pour activer le glissement avec le clavier, appuyez sur Alt+Entrée. Une fois ce…" at bounding box center [751, 347] width 1206 height 473
click at [1332, 513] on button "Zoom avant" at bounding box center [1330, 516] width 32 height 32
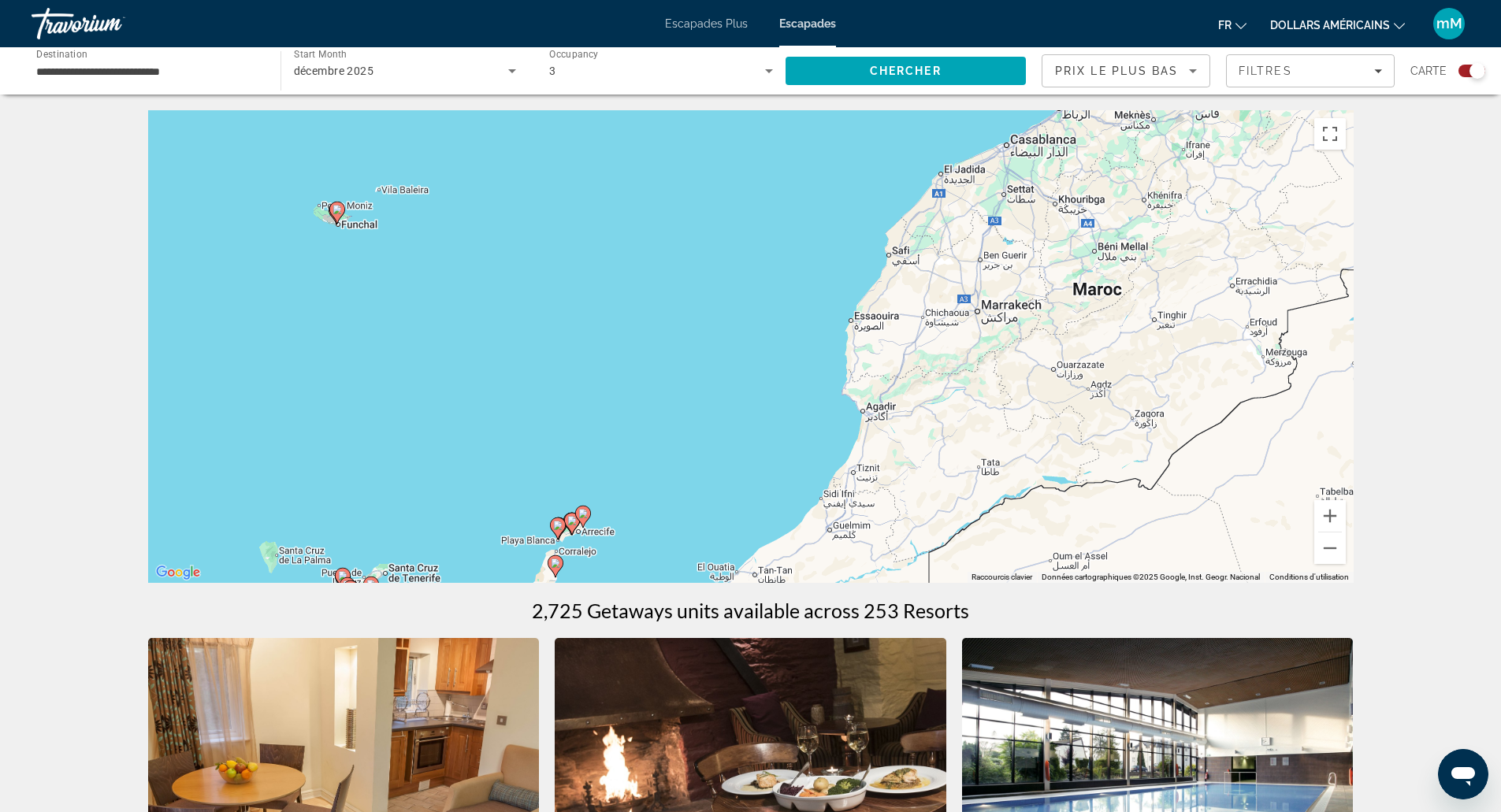
drag, startPoint x: 385, startPoint y: 286, endPoint x: 543, endPoint y: 388, distance: 188.1
click at [543, 388] on div "Pour activer le glissement avec le clavier, appuyez sur Alt+Entrée. Une fois ce…" at bounding box center [751, 347] width 1206 height 473
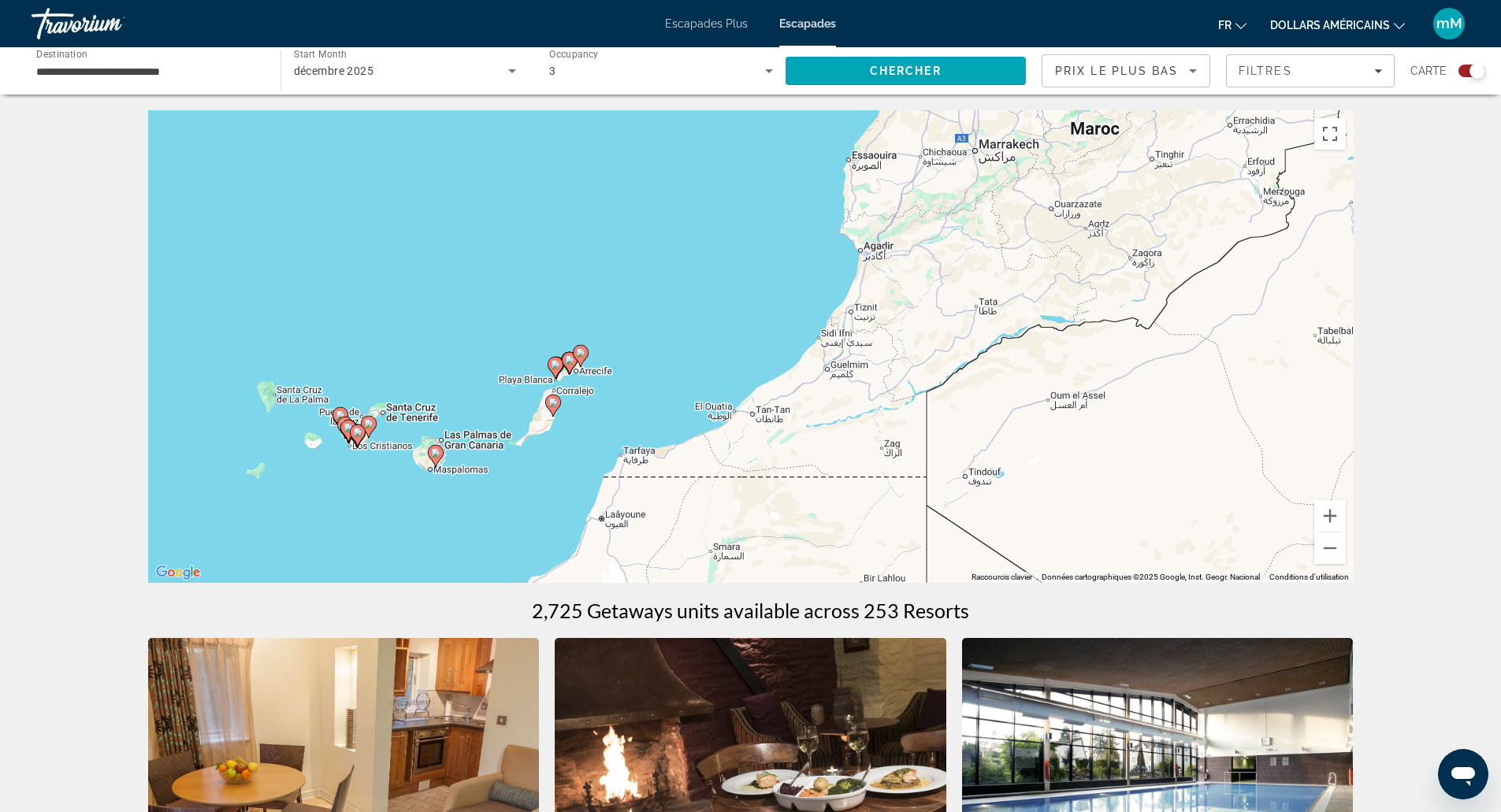
drag, startPoint x: 453, startPoint y: 451, endPoint x: 452, endPoint y: 289, distance: 162.0
click at [452, 289] on div "Pour activer le glissement avec le clavier, appuyez sur Alt+Entrée. Une fois ce…" at bounding box center [751, 347] width 1206 height 473
click at [1325, 518] on button "Zoom avant" at bounding box center [1330, 516] width 32 height 32
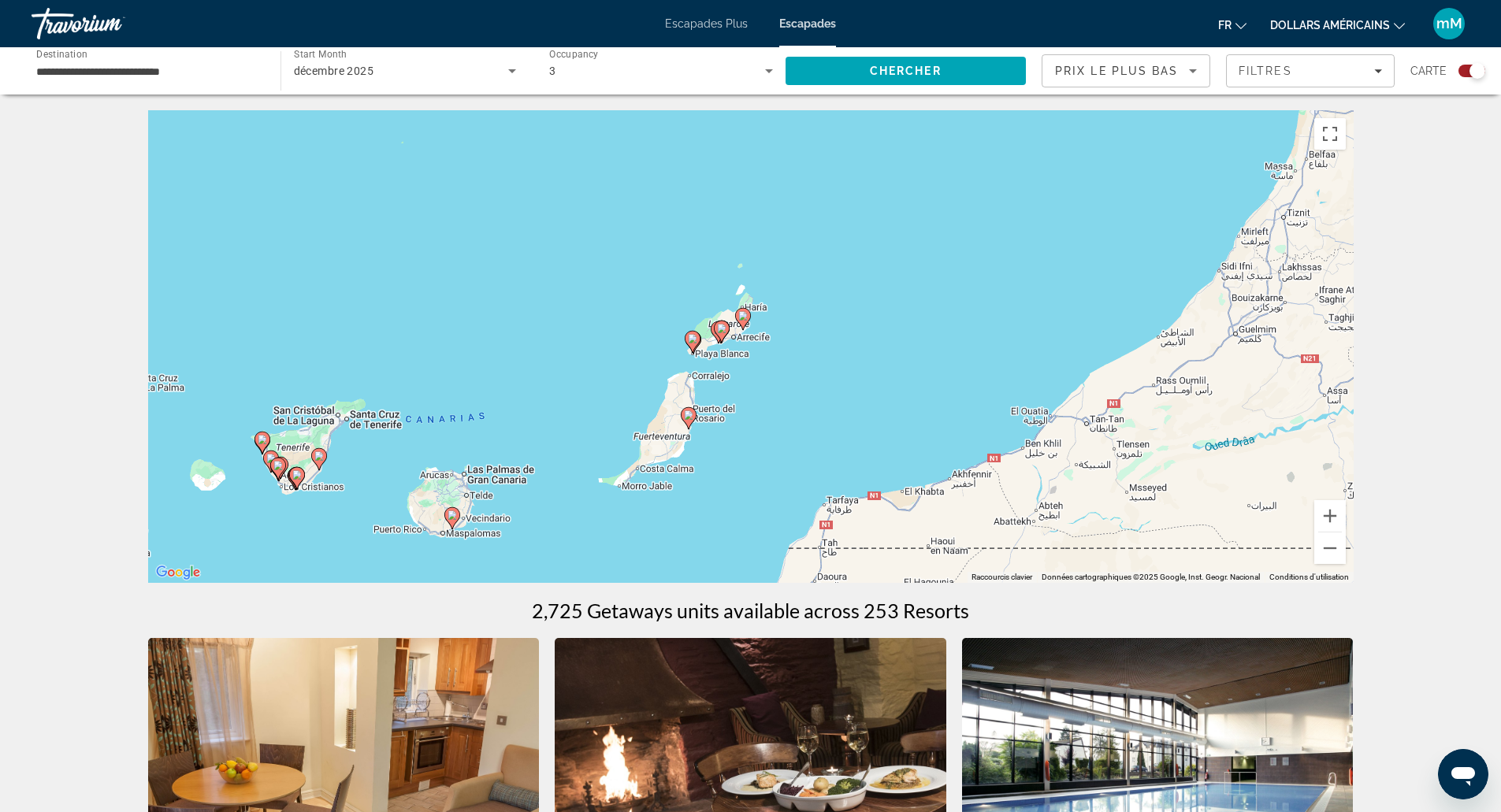
drag, startPoint x: 415, startPoint y: 475, endPoint x: 750, endPoint y: 415, distance: 340.3
click at [750, 415] on div "Pour activer le glissement avec le clavier, appuyez sur Alt+Entrée. Une fois ce…" at bounding box center [751, 347] width 1206 height 473
click at [261, 434] on icon "Contenu principal" at bounding box center [261, 442] width 14 height 21
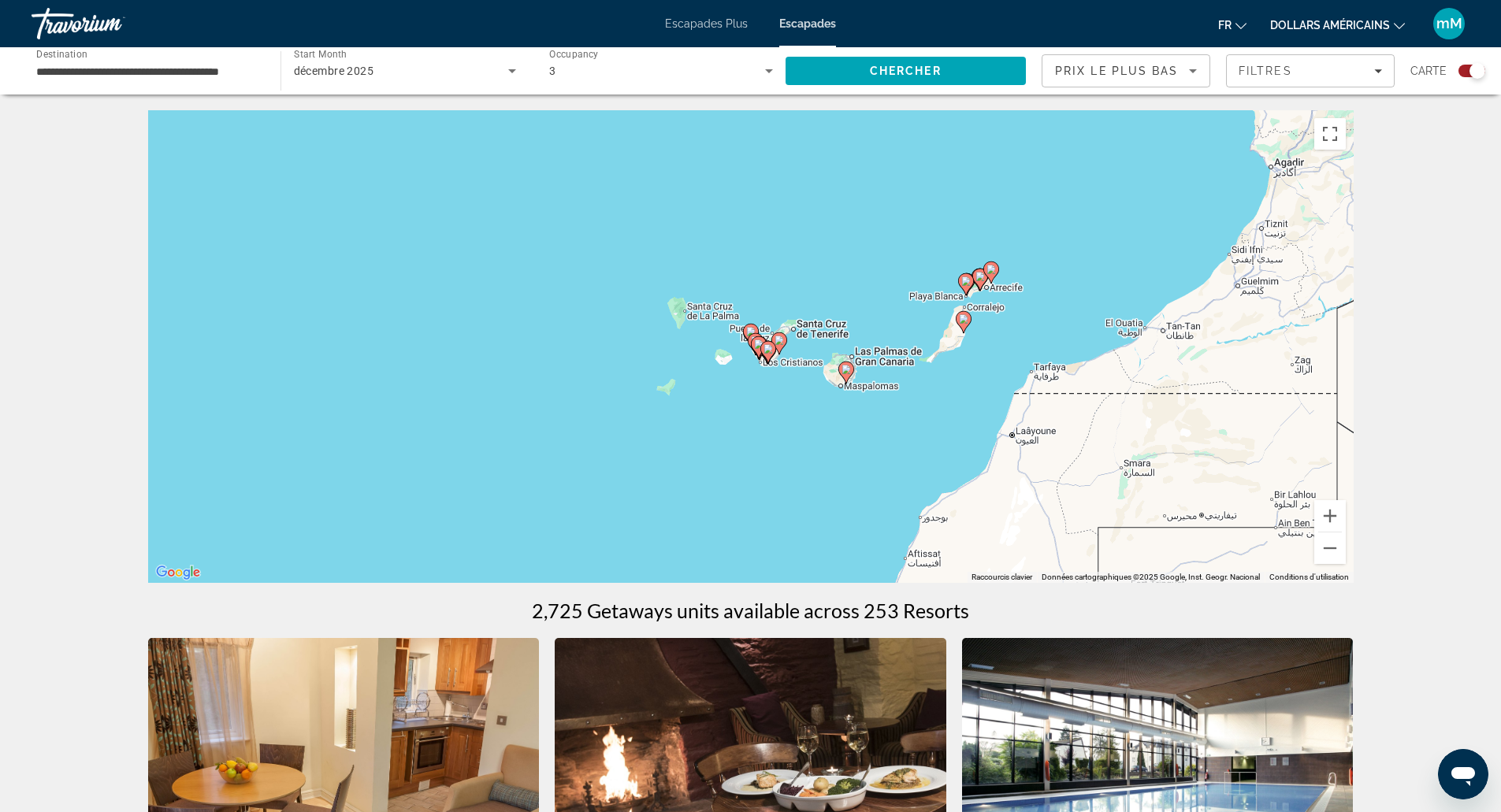
click at [751, 334] on gmp-advanced-marker "Contenu principal" at bounding box center [755, 344] width 16 height 23
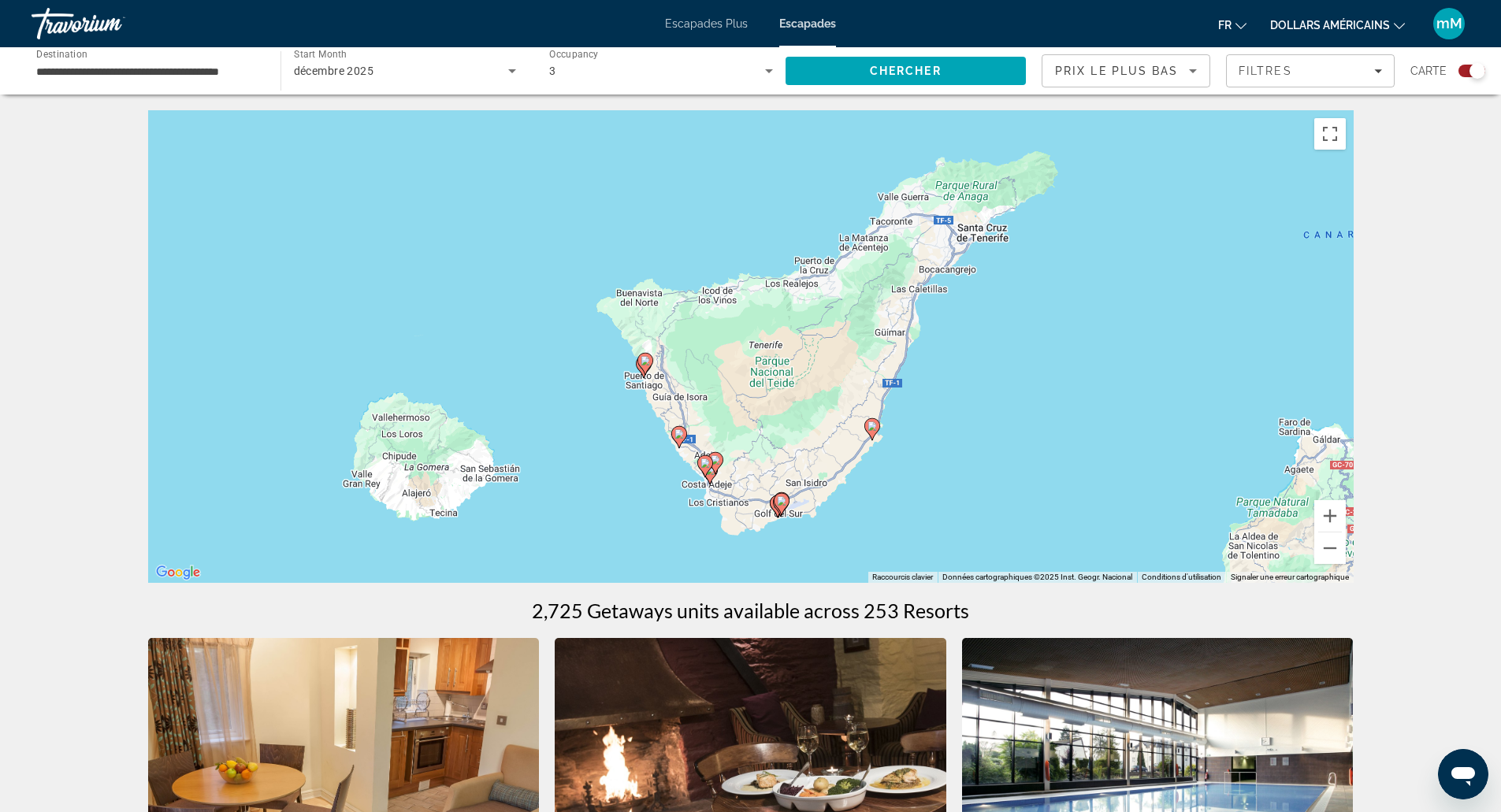
drag, startPoint x: 808, startPoint y: 238, endPoint x: 736, endPoint y: 344, distance: 128.1
click at [736, 343] on div "Pour activer le glissement avec le clavier, appuyez sur Alt+Entrée. Une fois ce…" at bounding box center [751, 347] width 1206 height 473
click at [869, 426] on image "Contenu principal" at bounding box center [870, 425] width 9 height 9
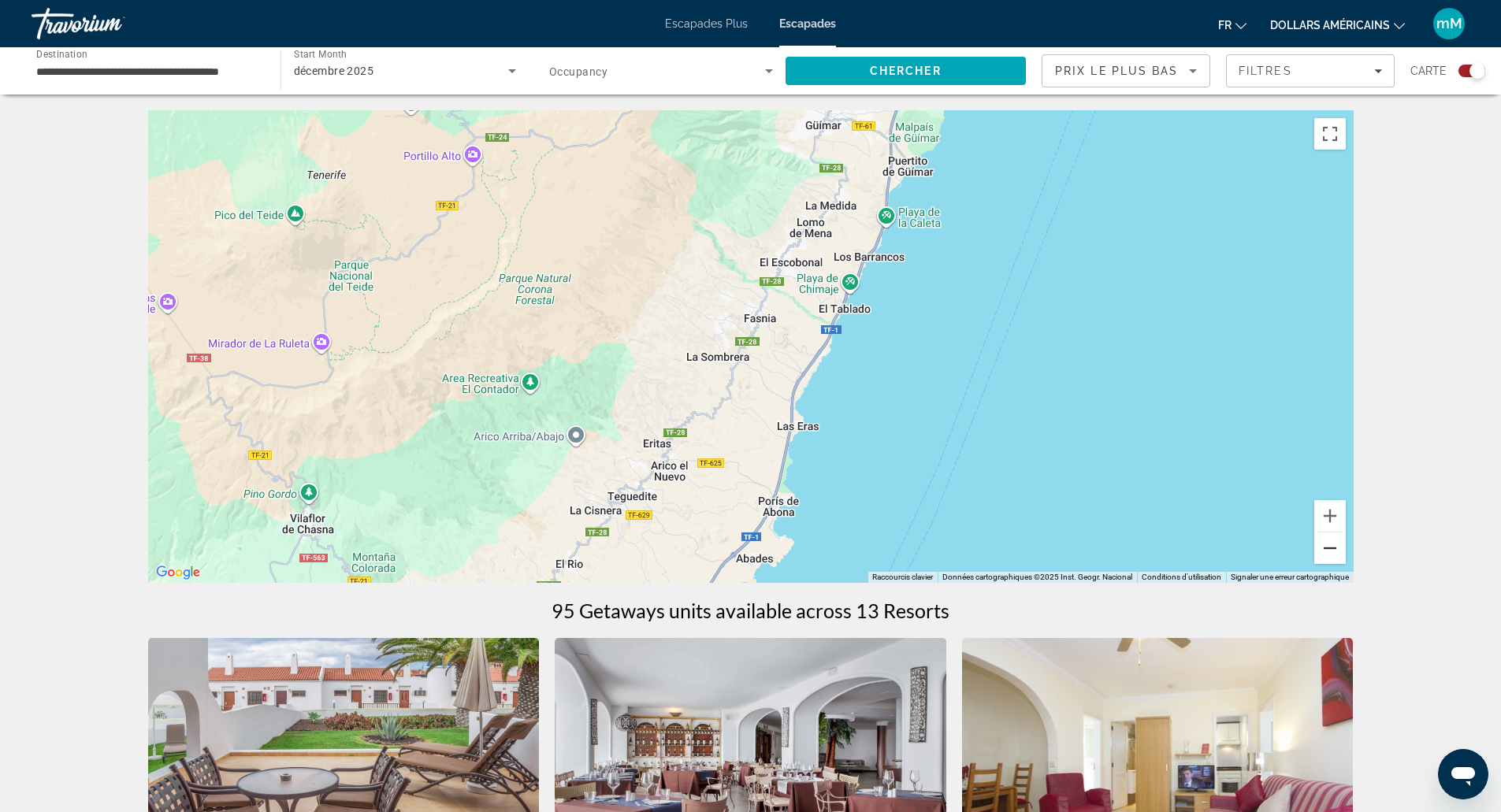
click at [1335, 548] on button "Zoom arrière" at bounding box center [1330, 548] width 32 height 32
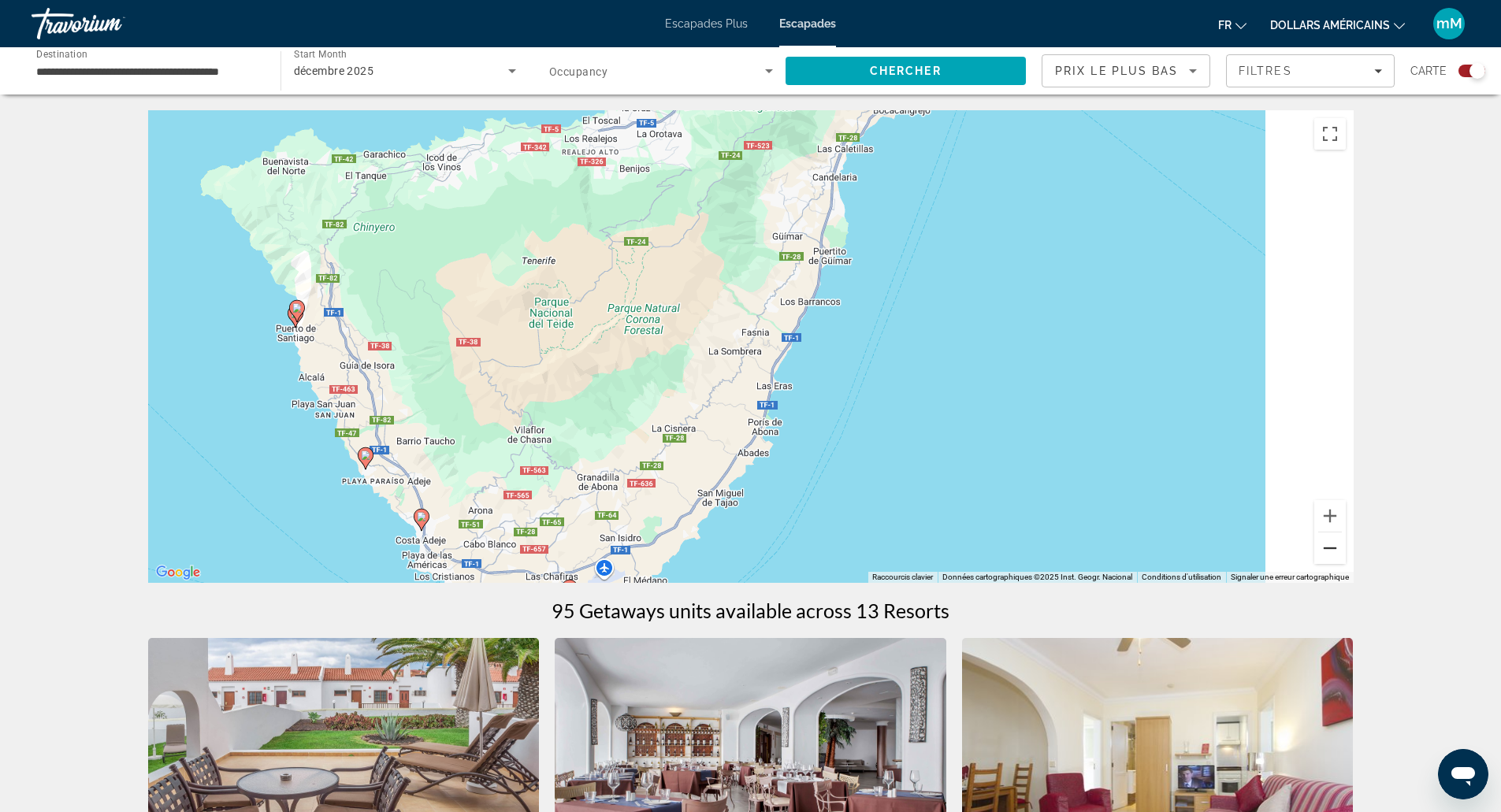
click at [1334, 548] on button "Zoom arrière" at bounding box center [1330, 548] width 32 height 32
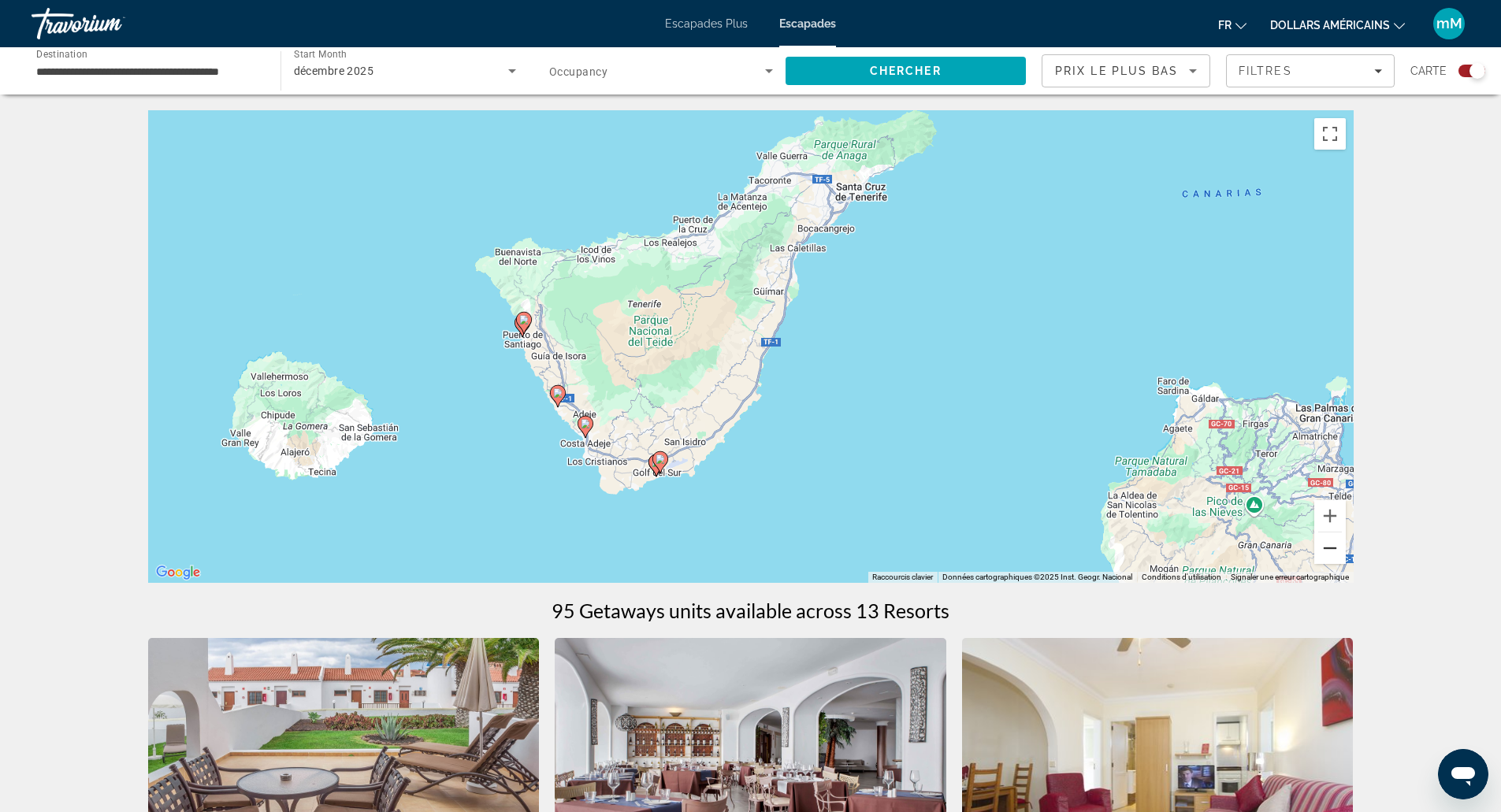
click at [1334, 548] on button "Zoom arrière" at bounding box center [1330, 548] width 32 height 32
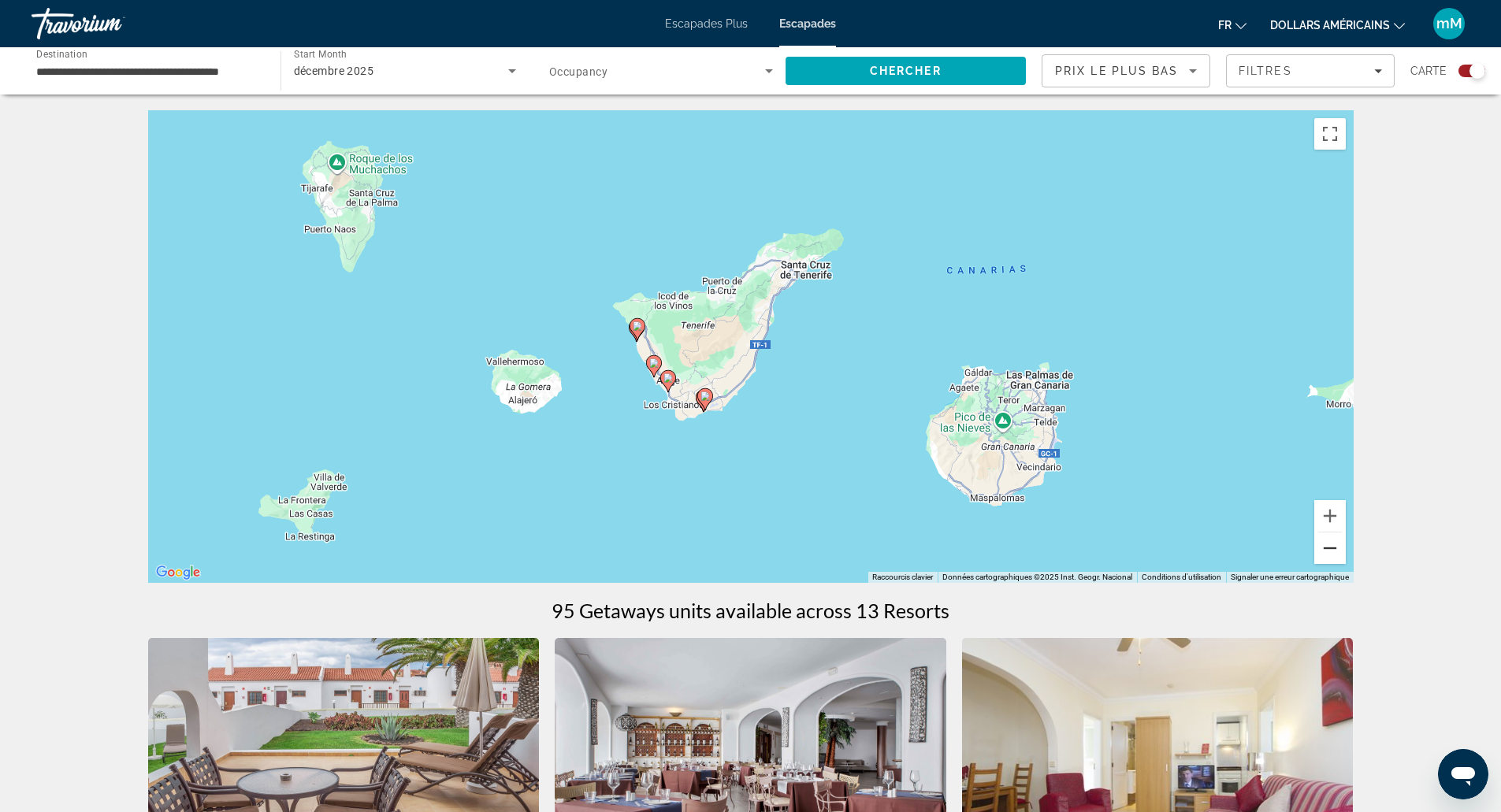
click at [1334, 548] on button "Zoom arrière" at bounding box center [1330, 548] width 32 height 32
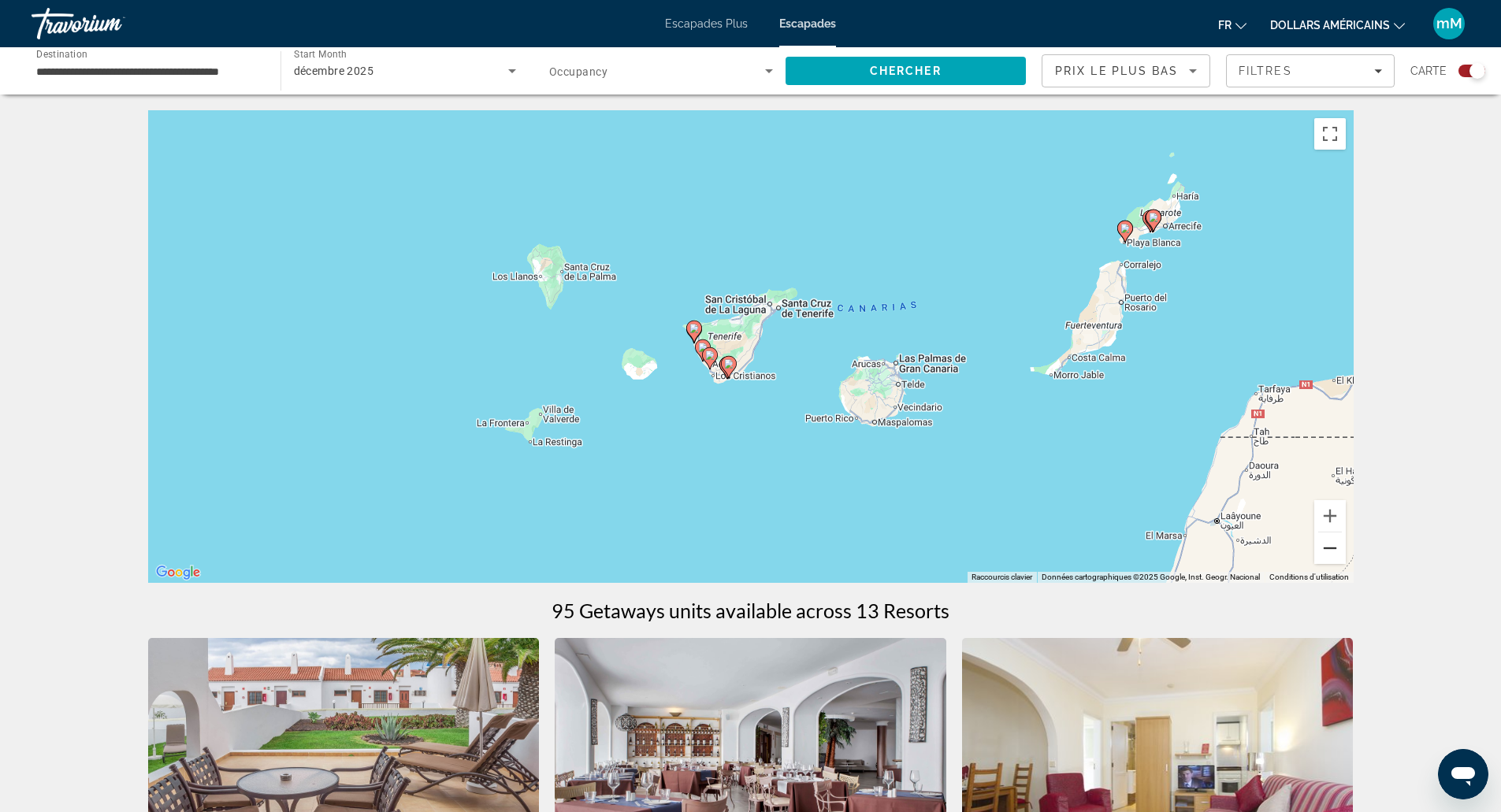
click at [1334, 548] on button "Zoom arrière" at bounding box center [1330, 548] width 32 height 32
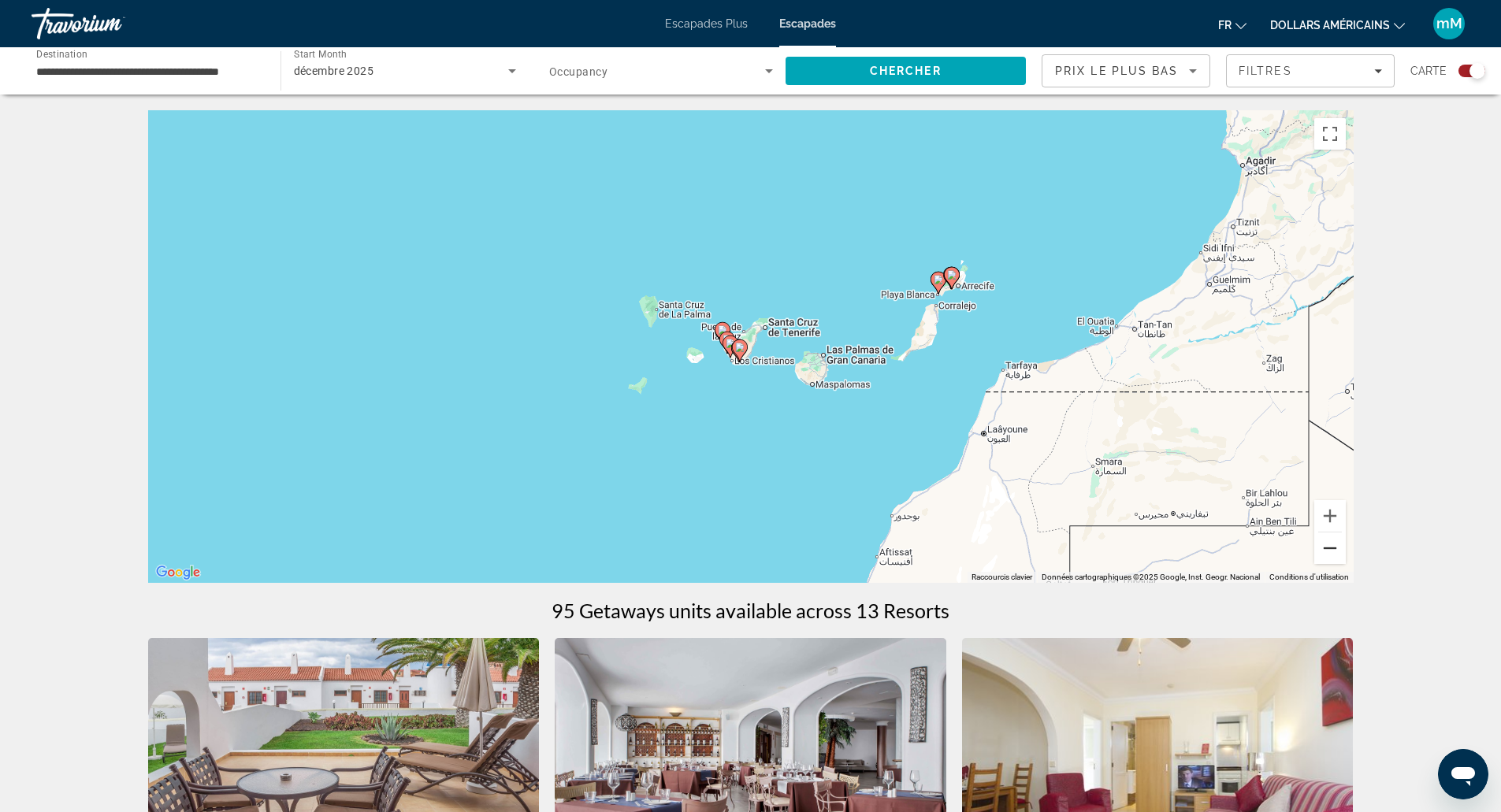
click at [1334, 548] on button "Zoom arrière" at bounding box center [1330, 548] width 32 height 32
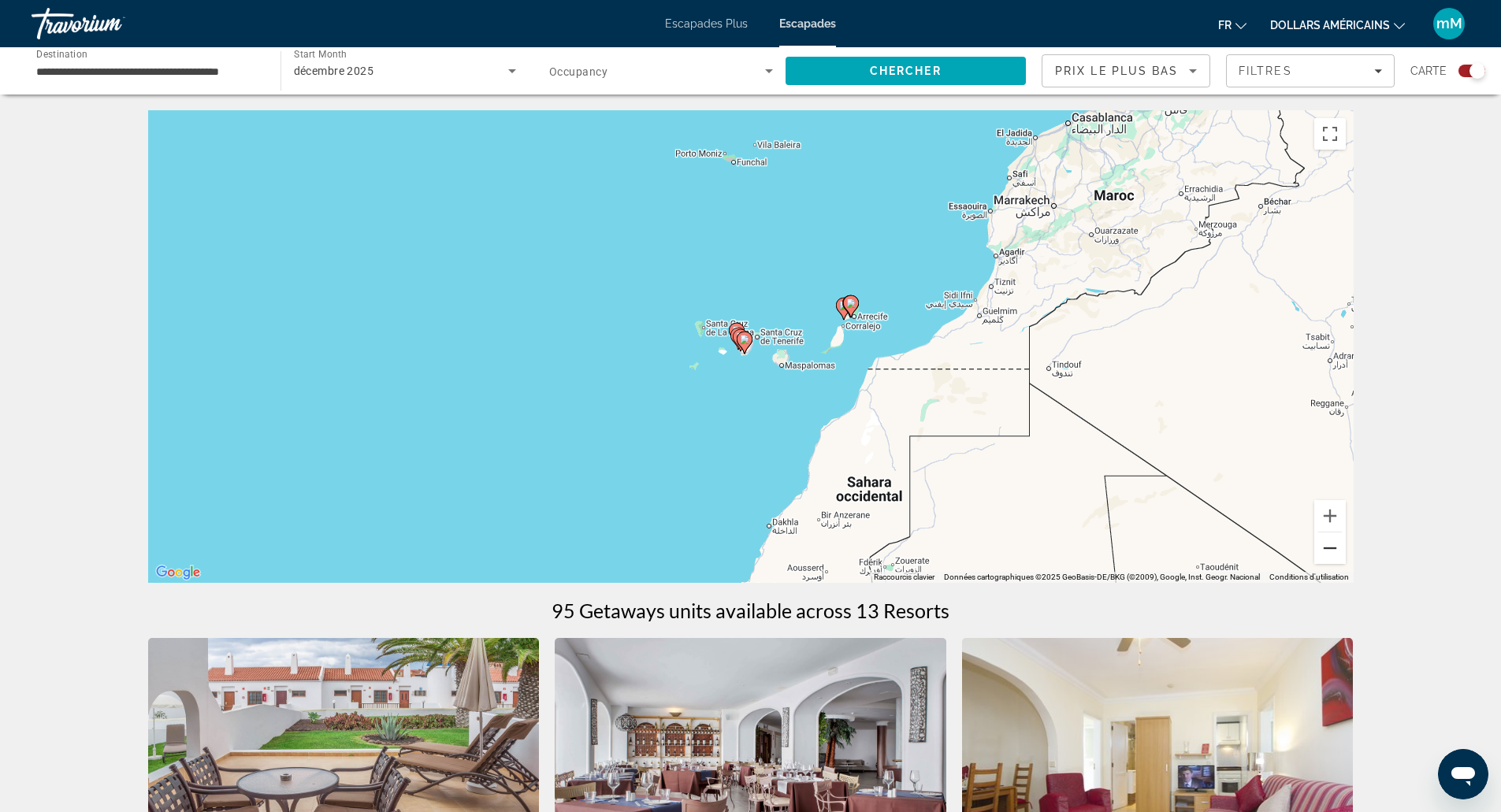
click at [1334, 548] on button "Zoom arrière" at bounding box center [1330, 548] width 32 height 32
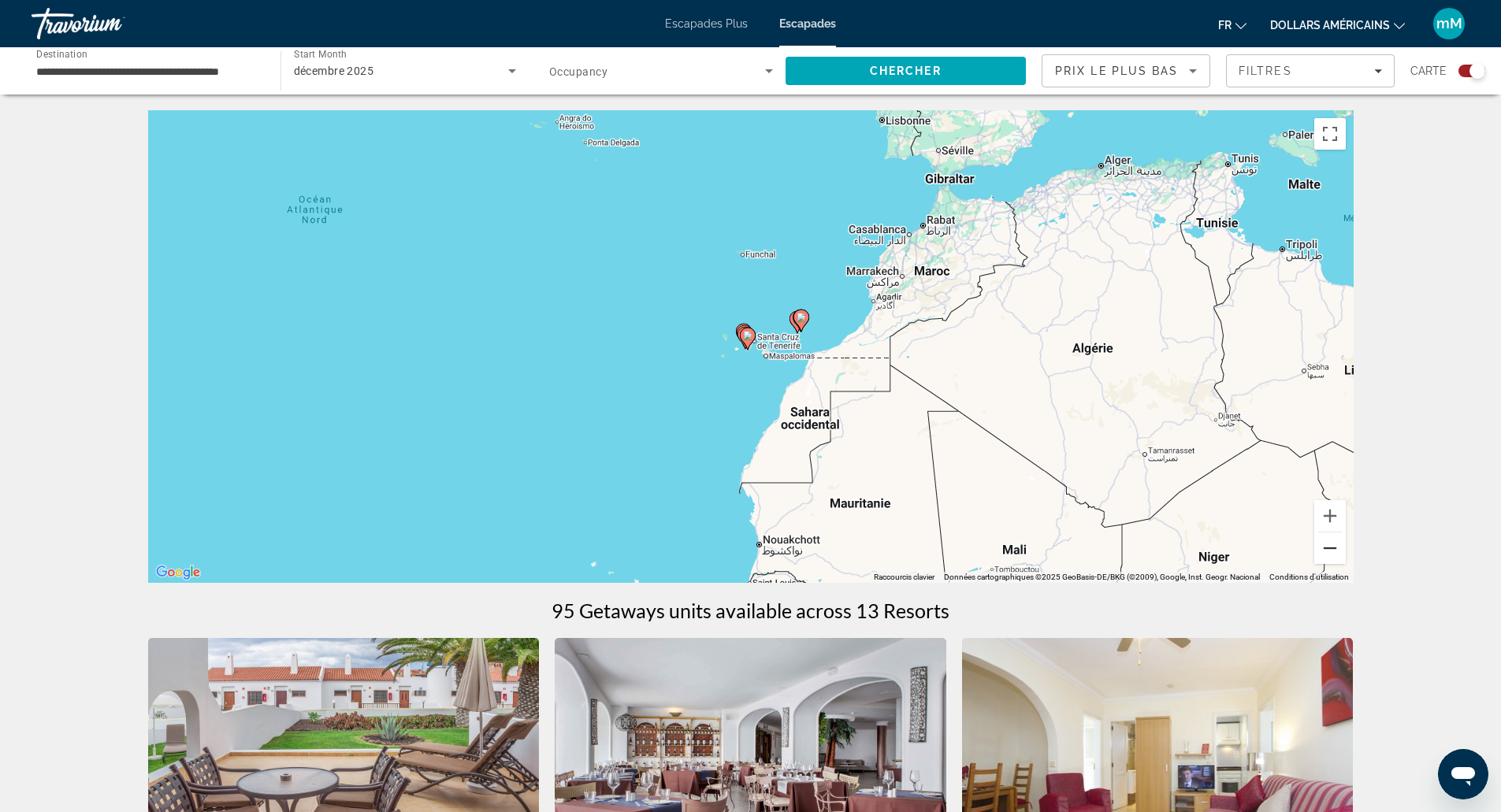
click at [1334, 548] on button "Zoom arrière" at bounding box center [1330, 548] width 32 height 32
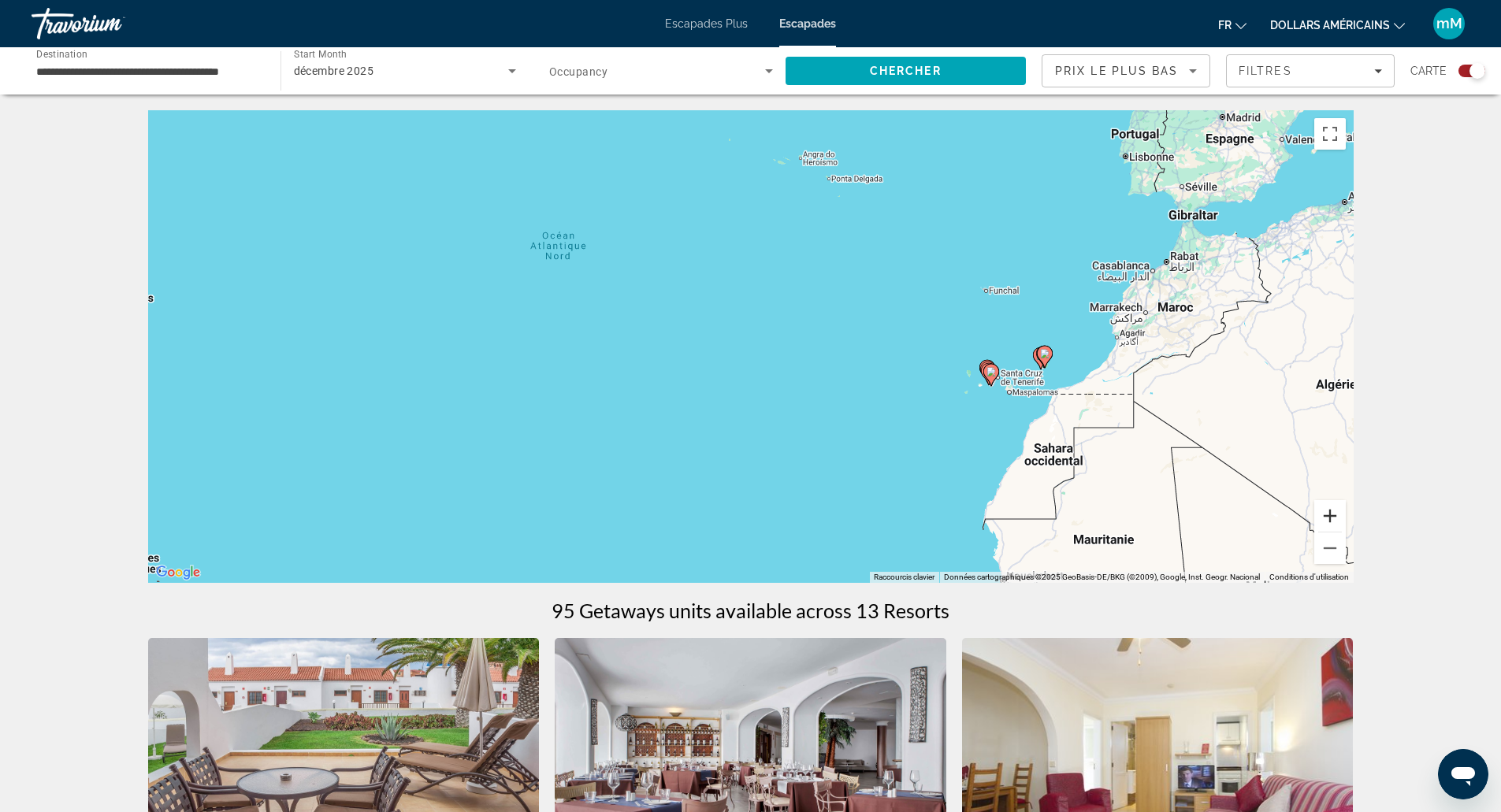
click at [1328, 509] on button "Zoom avant" at bounding box center [1330, 516] width 32 height 32
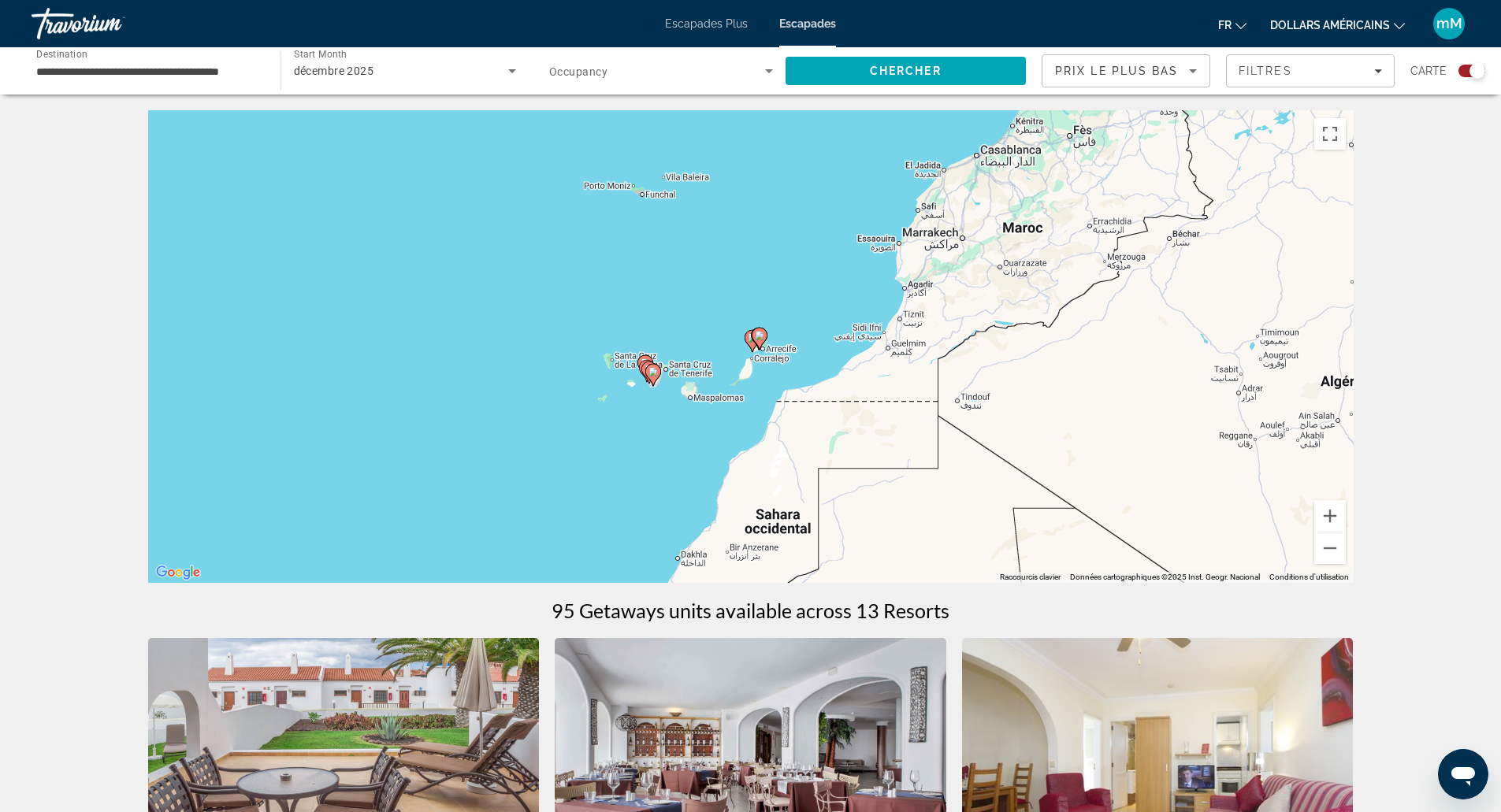
drag, startPoint x: 1084, startPoint y: 430, endPoint x: 417, endPoint y: 365, distance: 670.2
click at [417, 365] on div "Pour activer le glissement avec le clavier, appuyez sur Alt+Entrée. Une fois ce…" at bounding box center [751, 347] width 1206 height 473
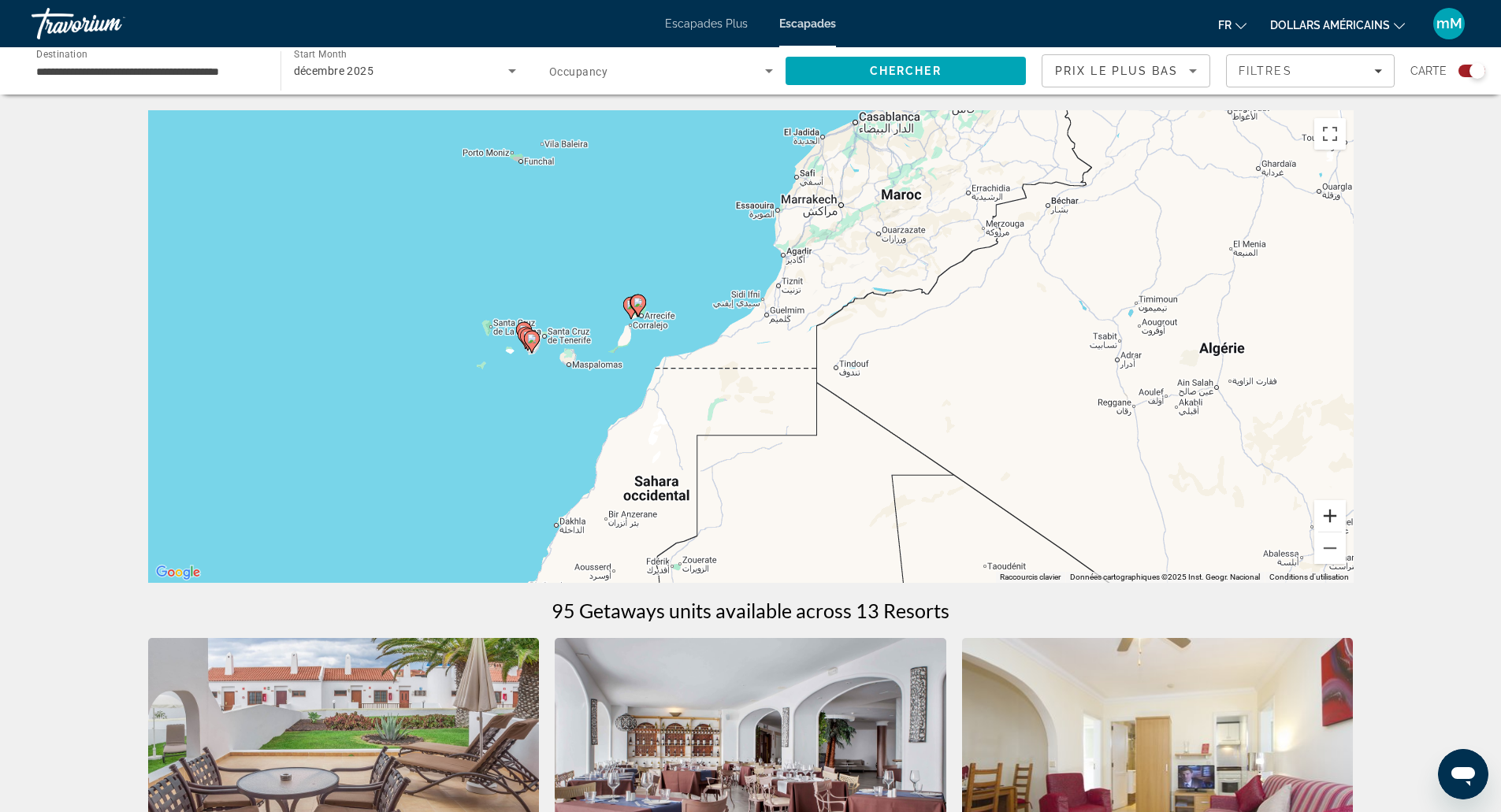
click at [1329, 511] on button "Zoom avant" at bounding box center [1330, 516] width 32 height 32
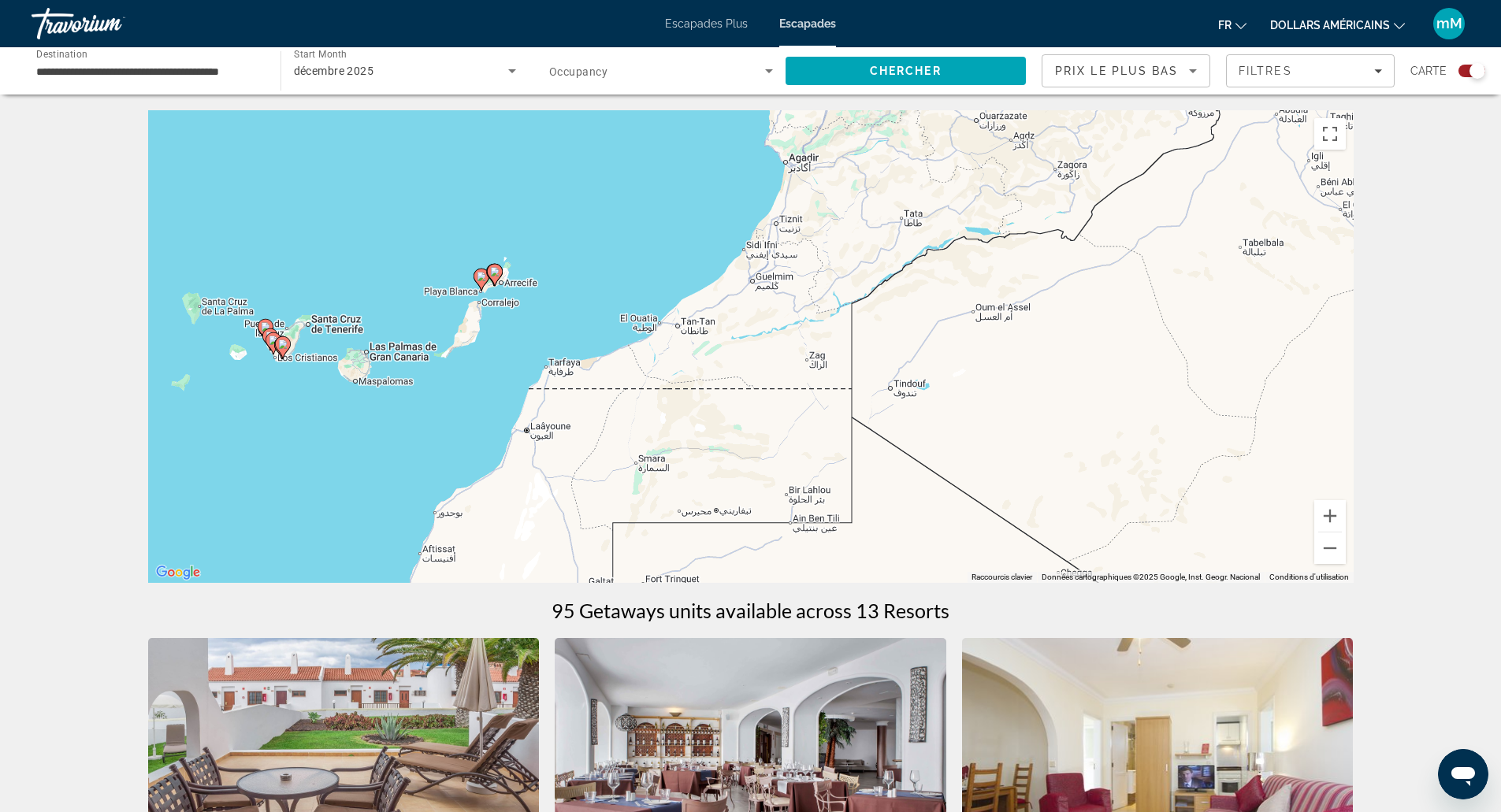
click at [928, 382] on div "Pour activer le glissement avec le clavier, appuyez sur Alt+Entrée. Une fois ce…" at bounding box center [751, 347] width 1206 height 473
click at [1329, 550] on button "Zoom arrière" at bounding box center [1330, 548] width 32 height 32
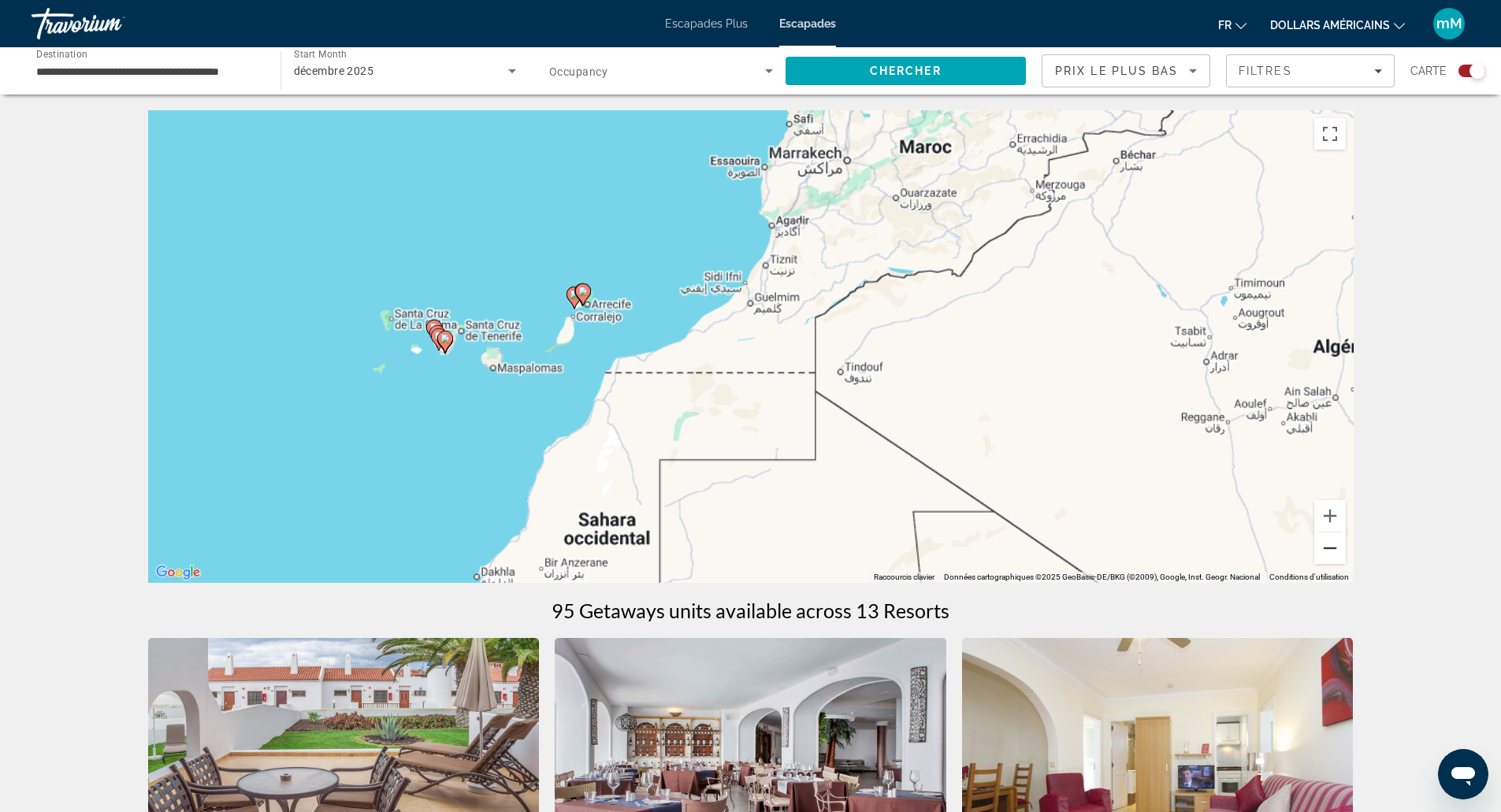
click at [1329, 550] on button "Zoom arrière" at bounding box center [1330, 548] width 32 height 32
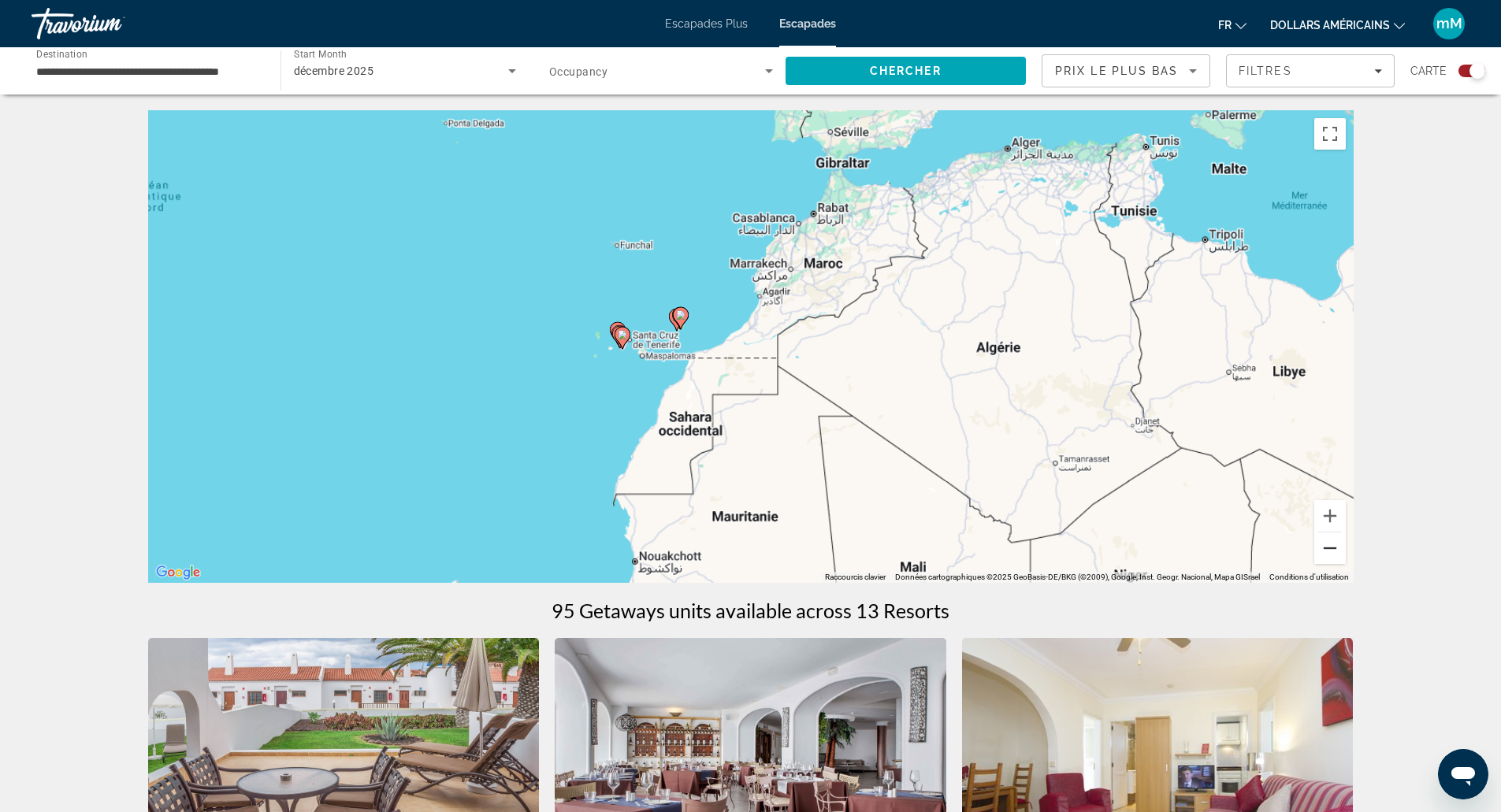
click at [1329, 550] on button "Zoom arrière" at bounding box center [1330, 548] width 32 height 32
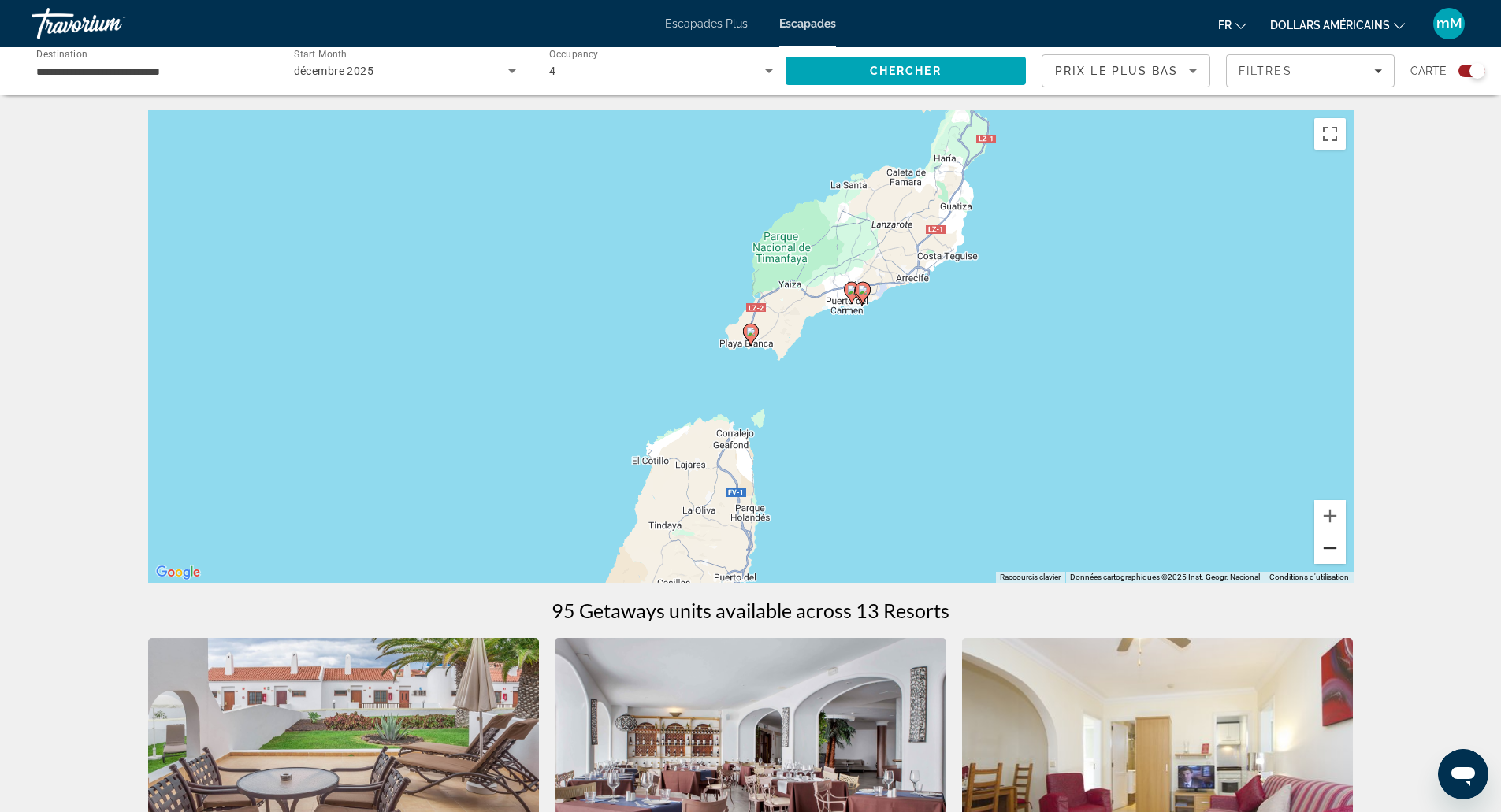
click at [1328, 554] on button "Zoom arrière" at bounding box center [1330, 548] width 32 height 32
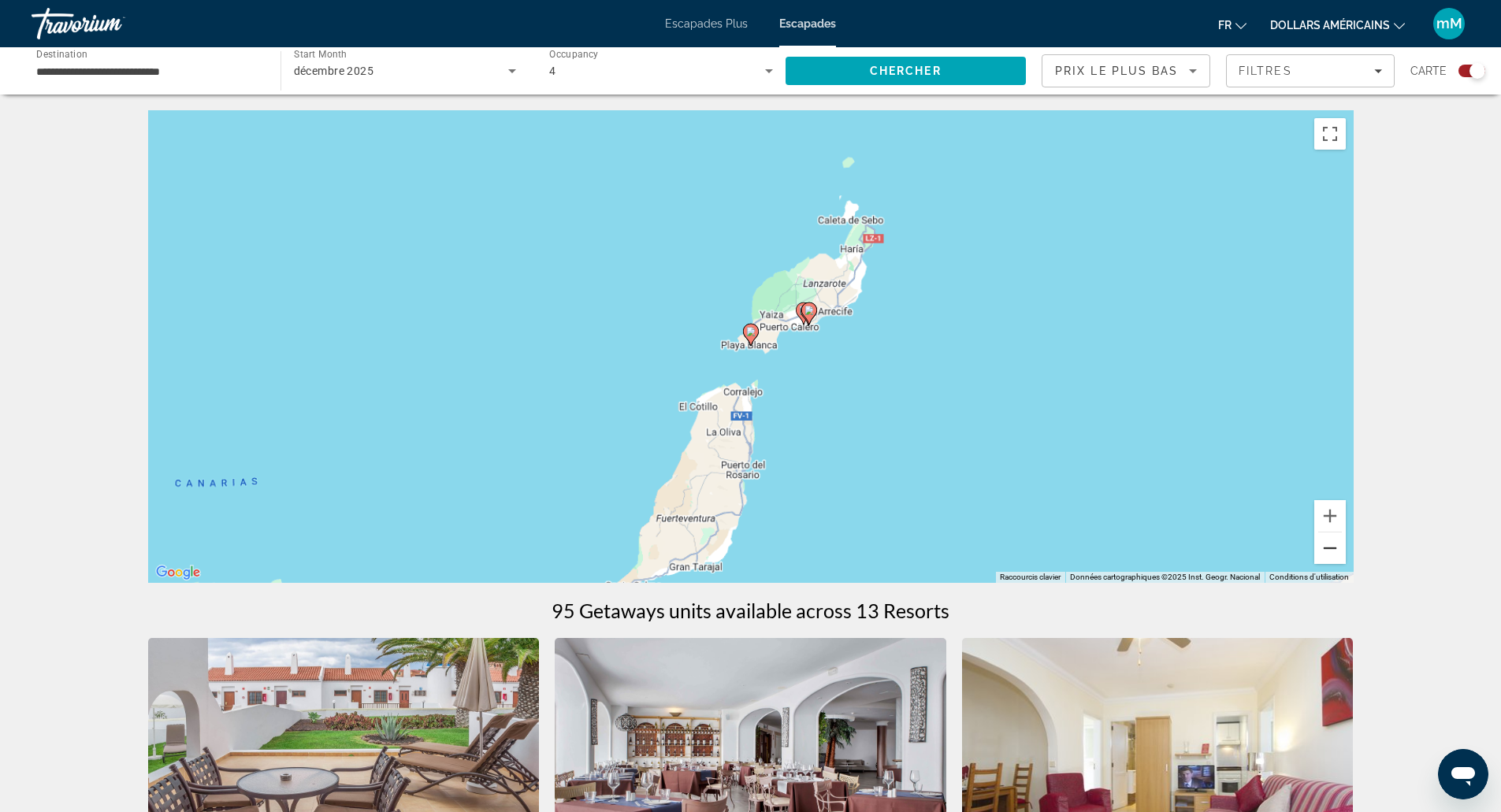
click at [1328, 553] on button "Zoom arrière" at bounding box center [1330, 548] width 32 height 32
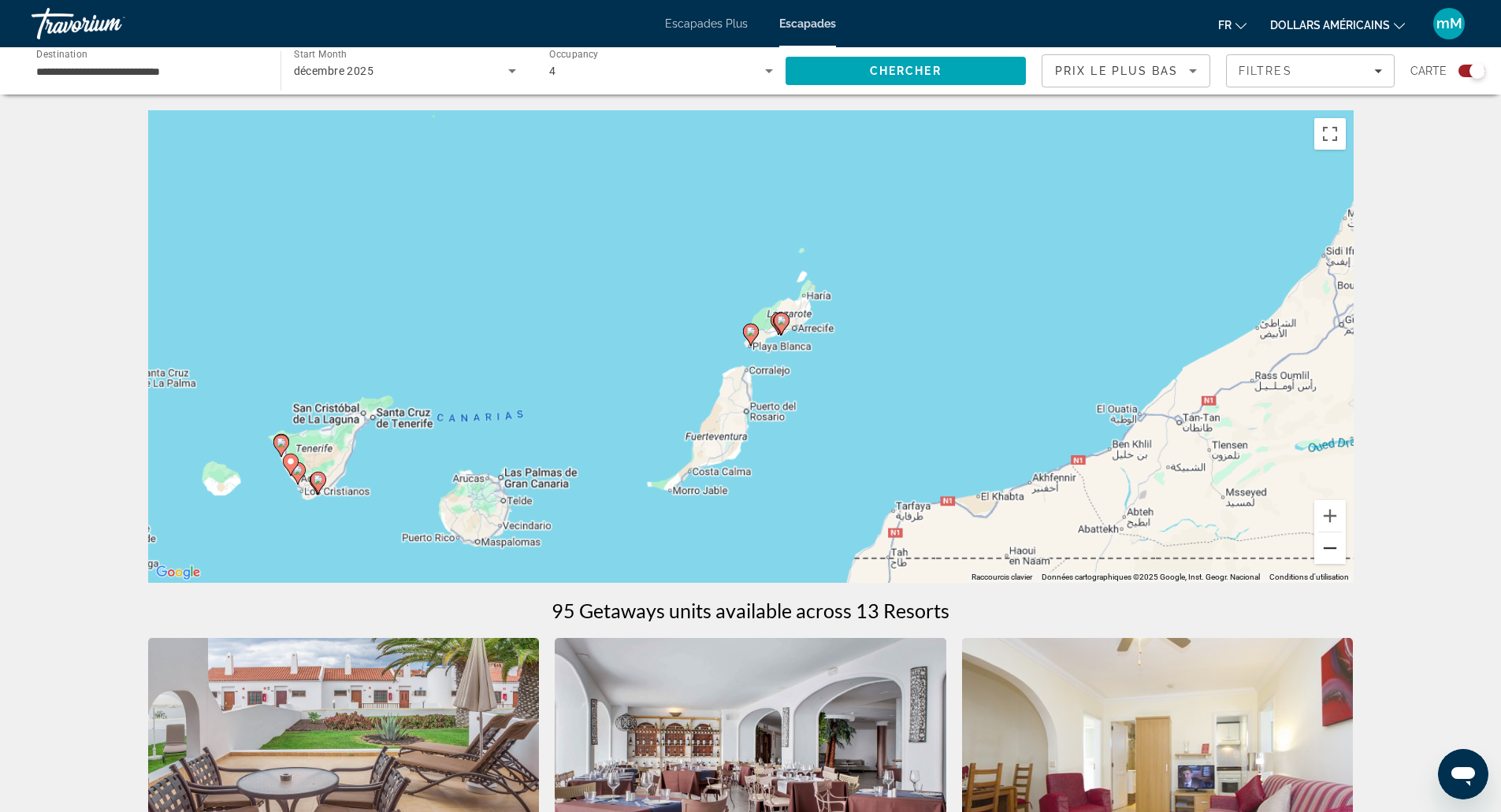
click at [1328, 552] on button "Zoom arrière" at bounding box center [1330, 548] width 32 height 32
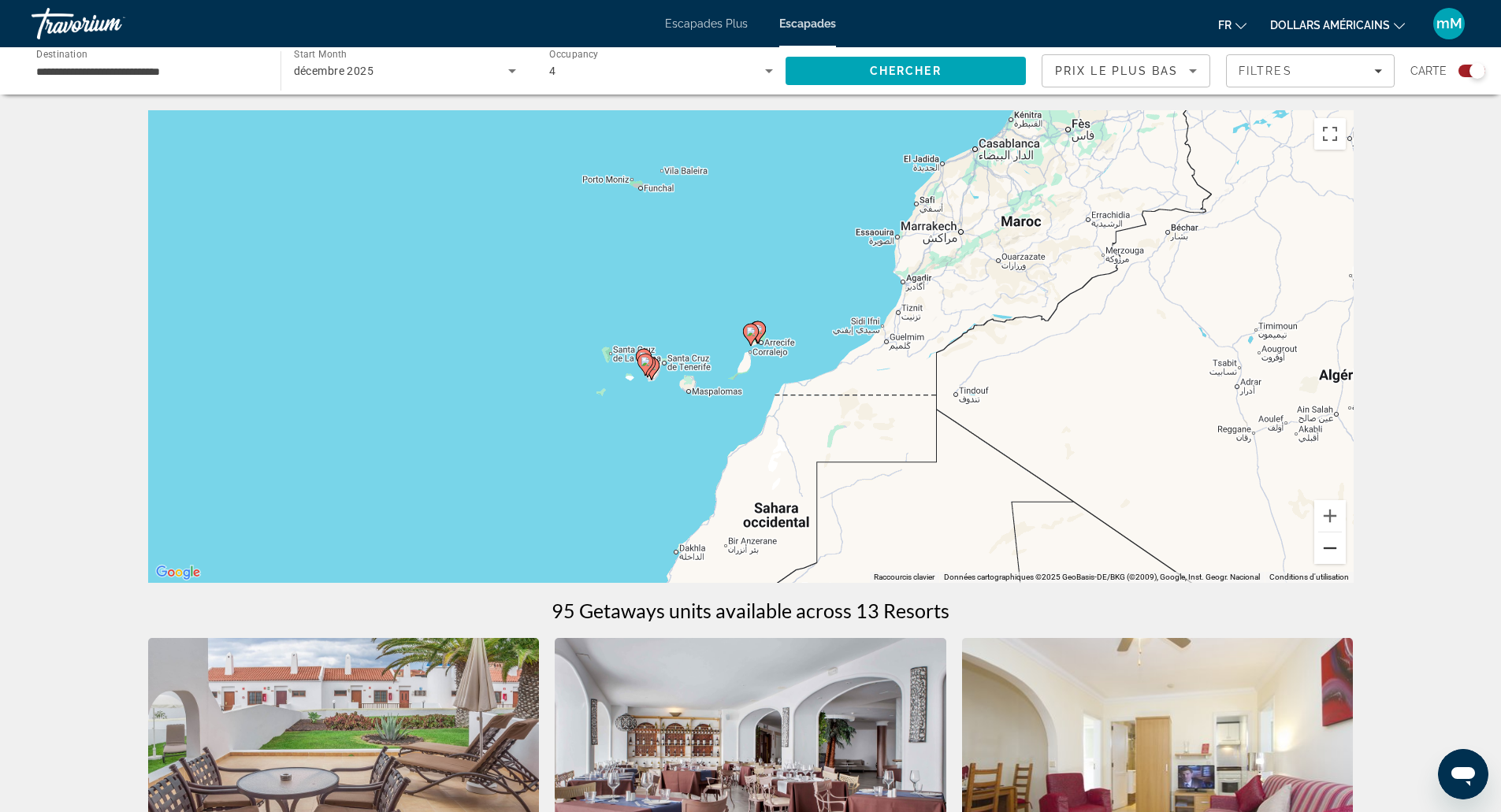
click at [1328, 552] on button "Zoom arrière" at bounding box center [1330, 548] width 32 height 32
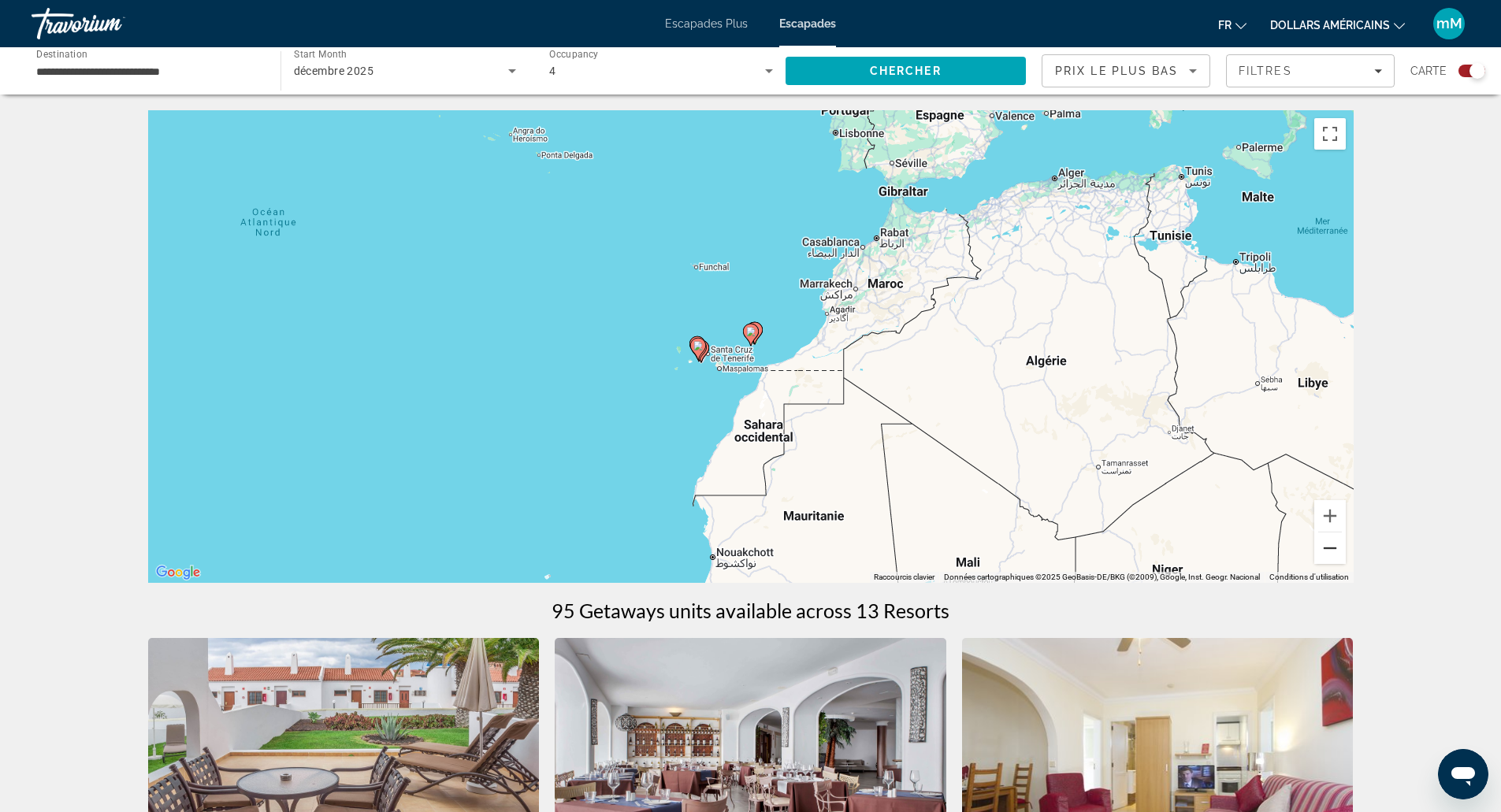
click at [1328, 552] on button "Zoom arrière" at bounding box center [1330, 548] width 32 height 32
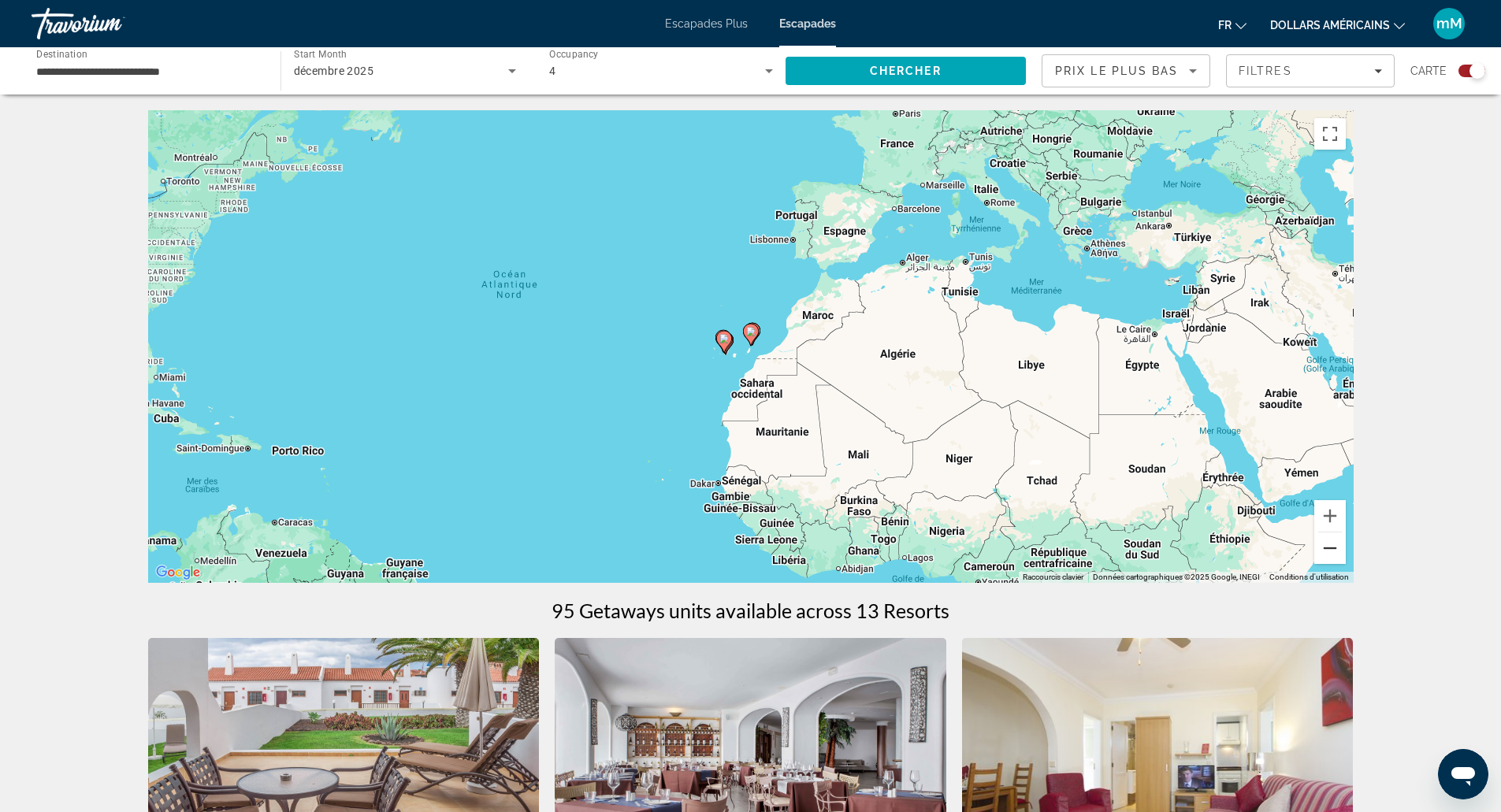
click at [1328, 552] on button "Zoom arrière" at bounding box center [1330, 548] width 32 height 32
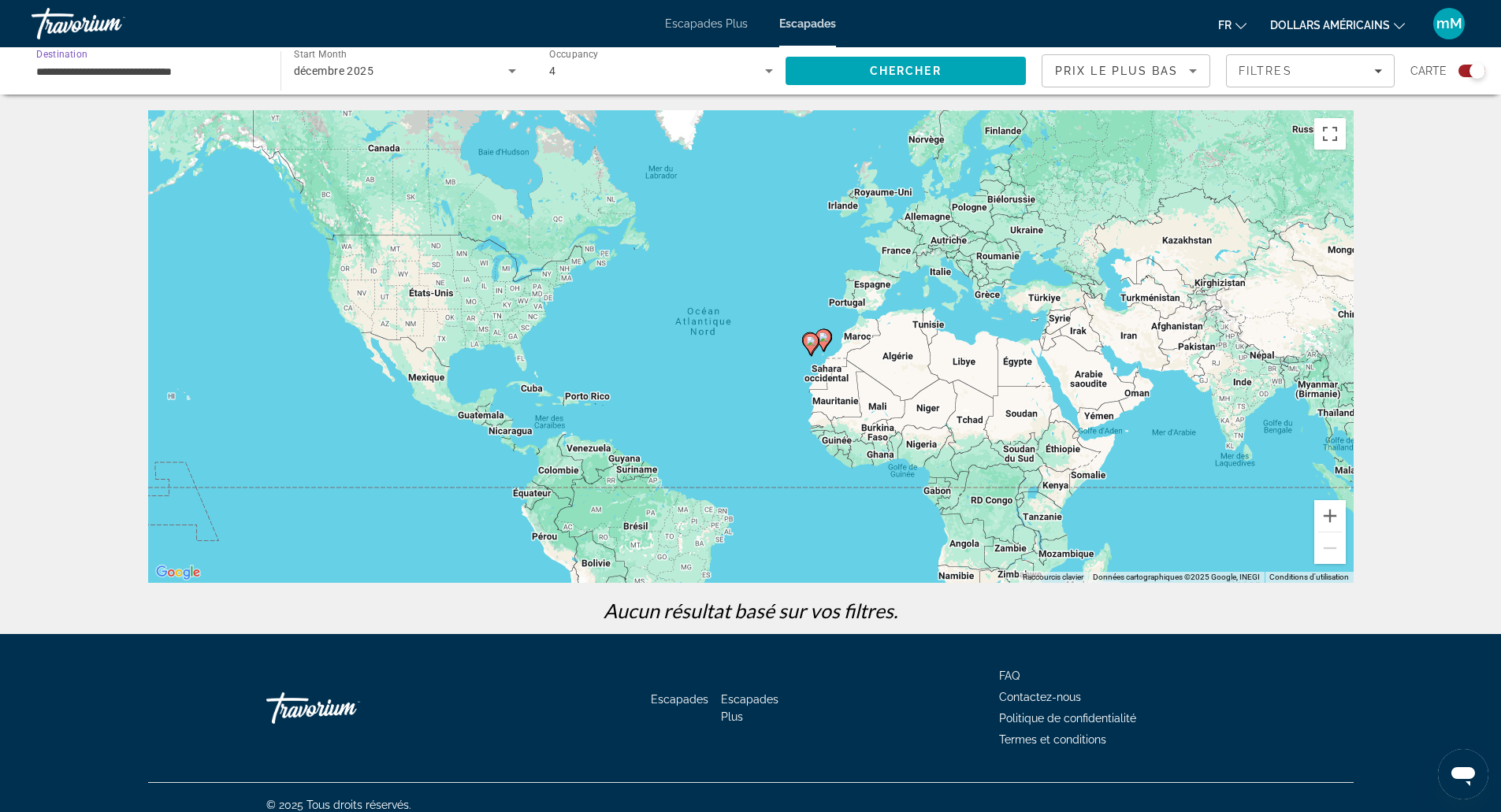
click at [236, 75] on input "**********" at bounding box center [149, 71] width 224 height 19
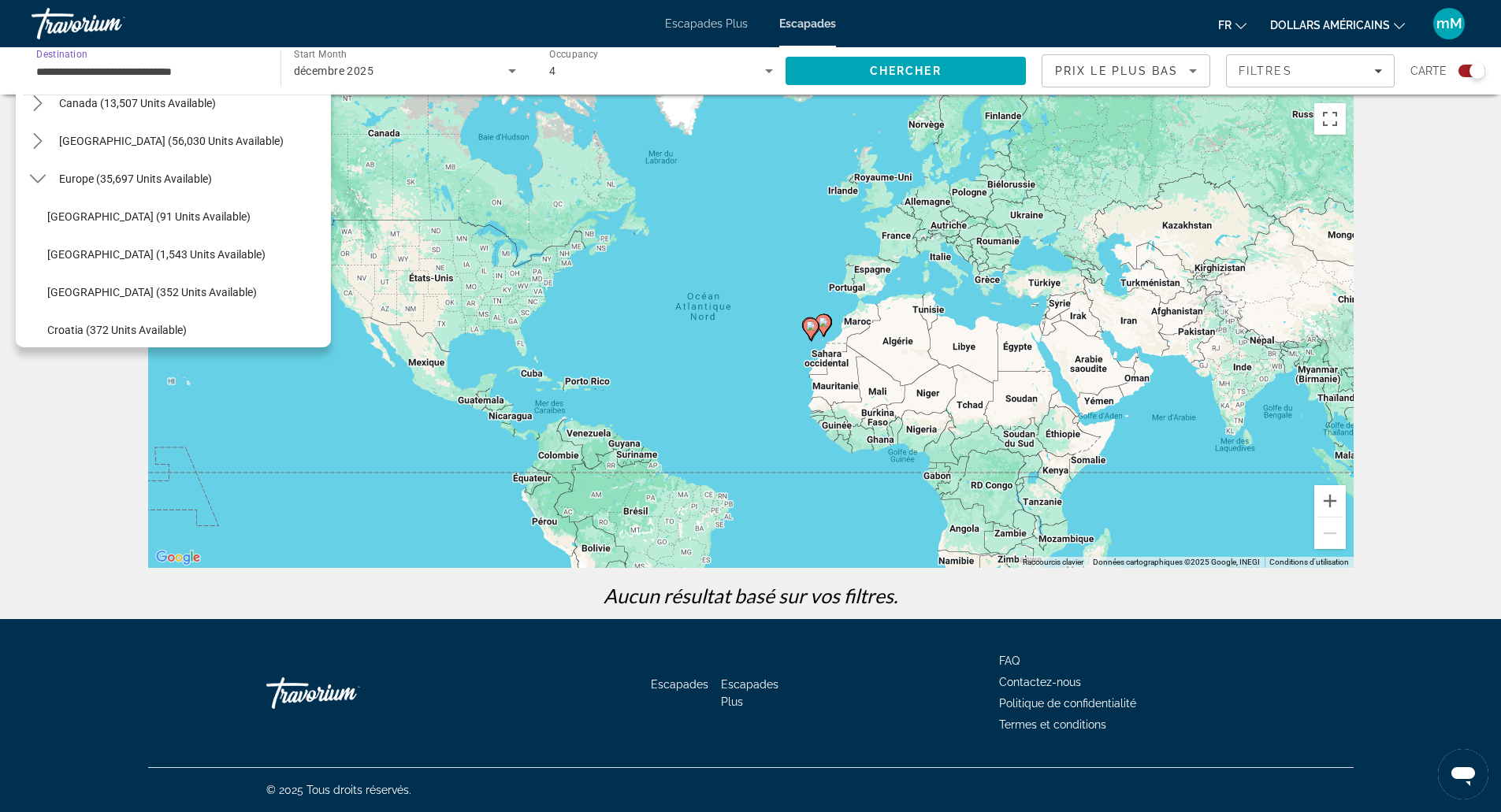
scroll to position [54, 0]
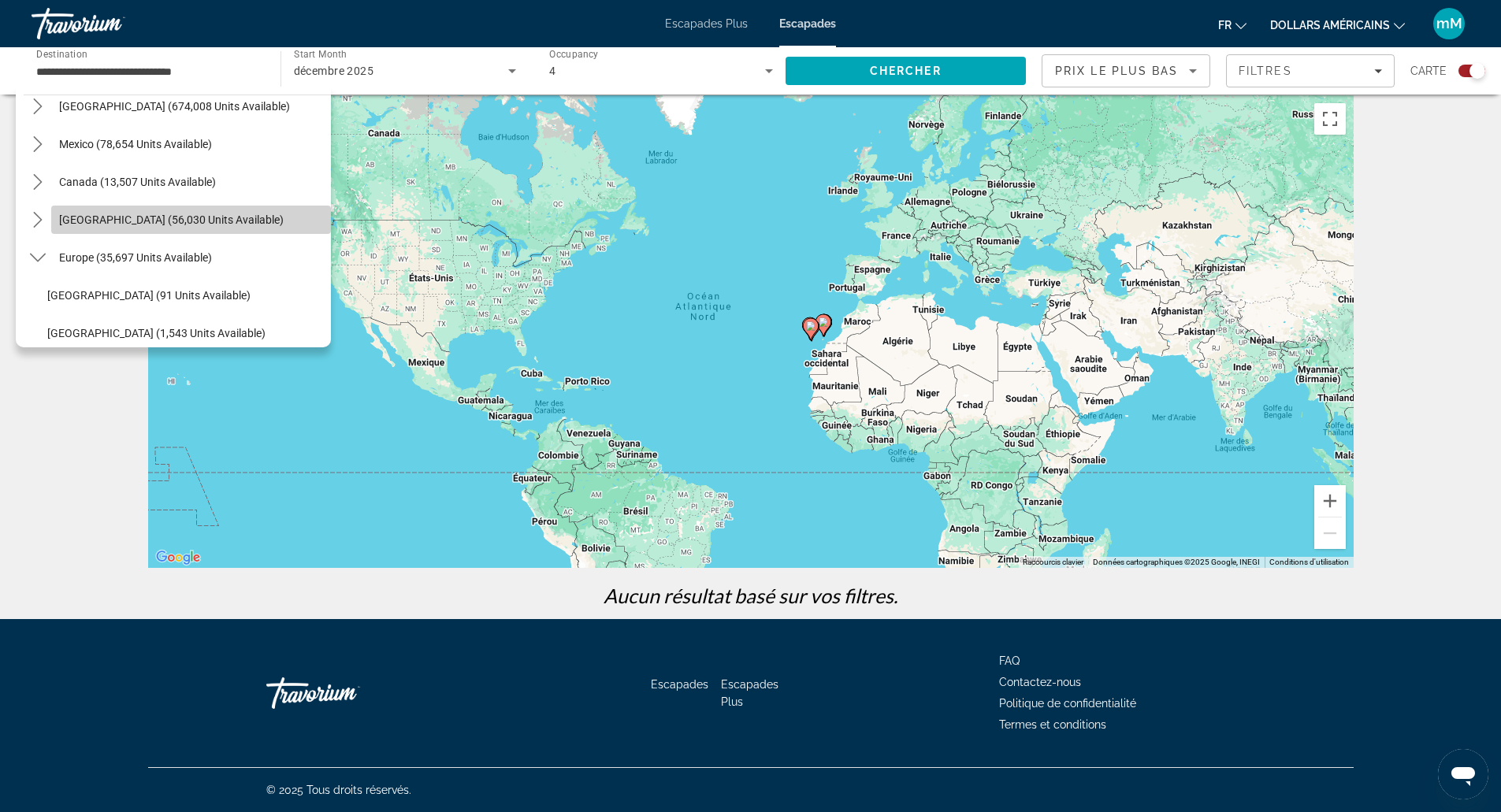
click at [226, 213] on span "[GEOGRAPHIC_DATA] (56,030 units available)" at bounding box center [171, 219] width 225 height 12
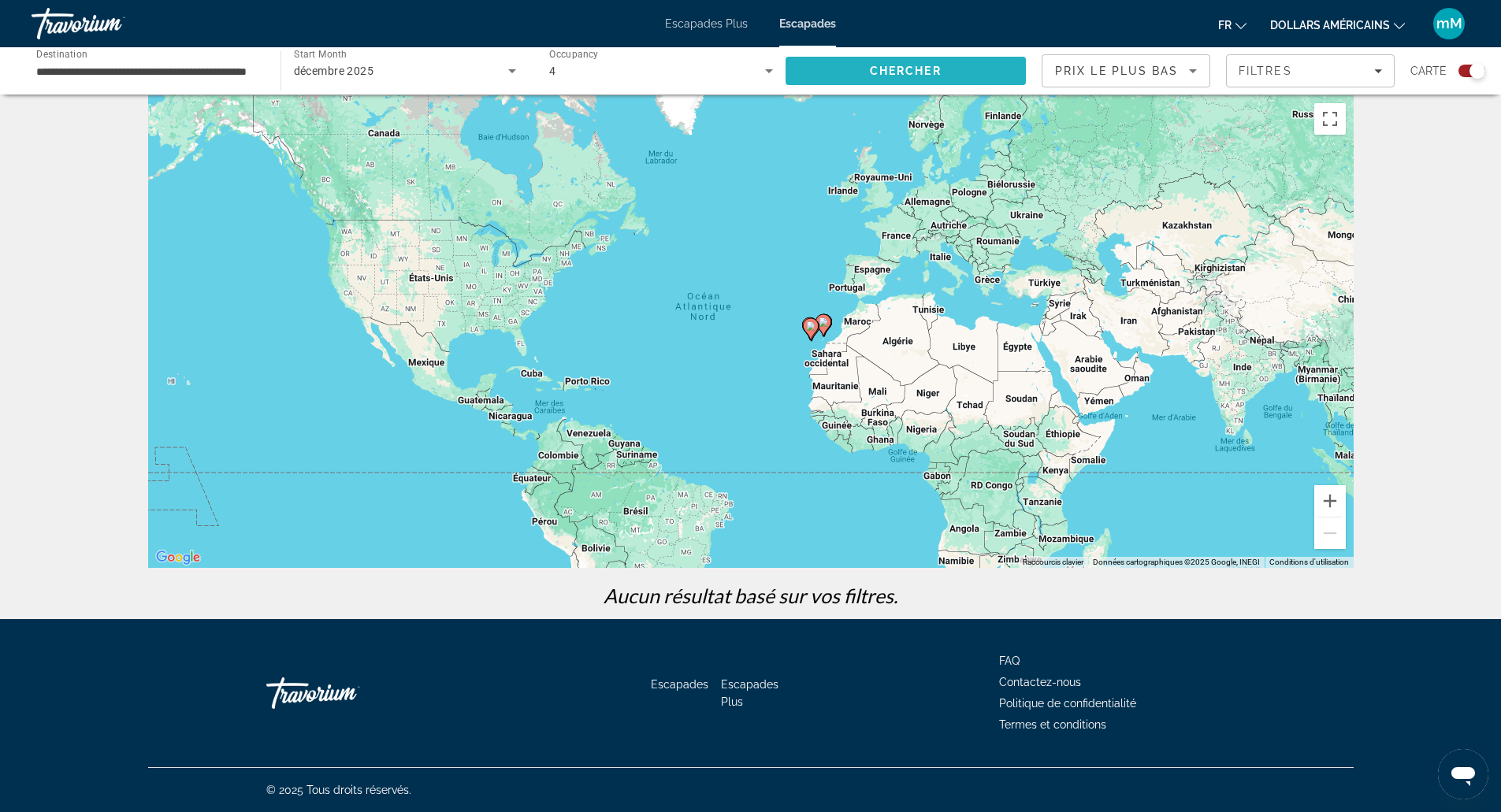
click at [879, 61] on span "Search" at bounding box center [906, 71] width 241 height 38
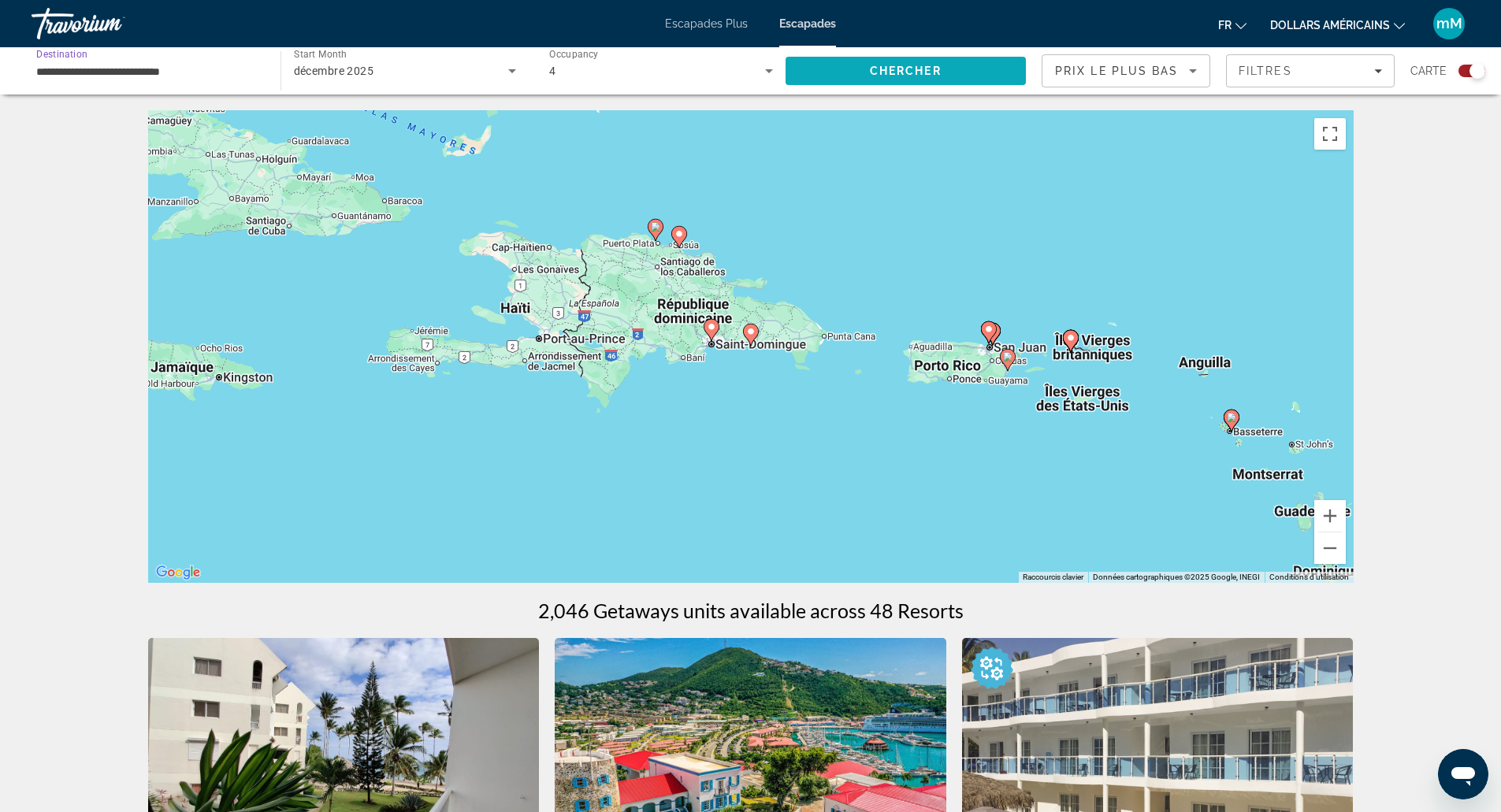
click at [846, 61] on span "Search" at bounding box center [906, 71] width 241 height 38
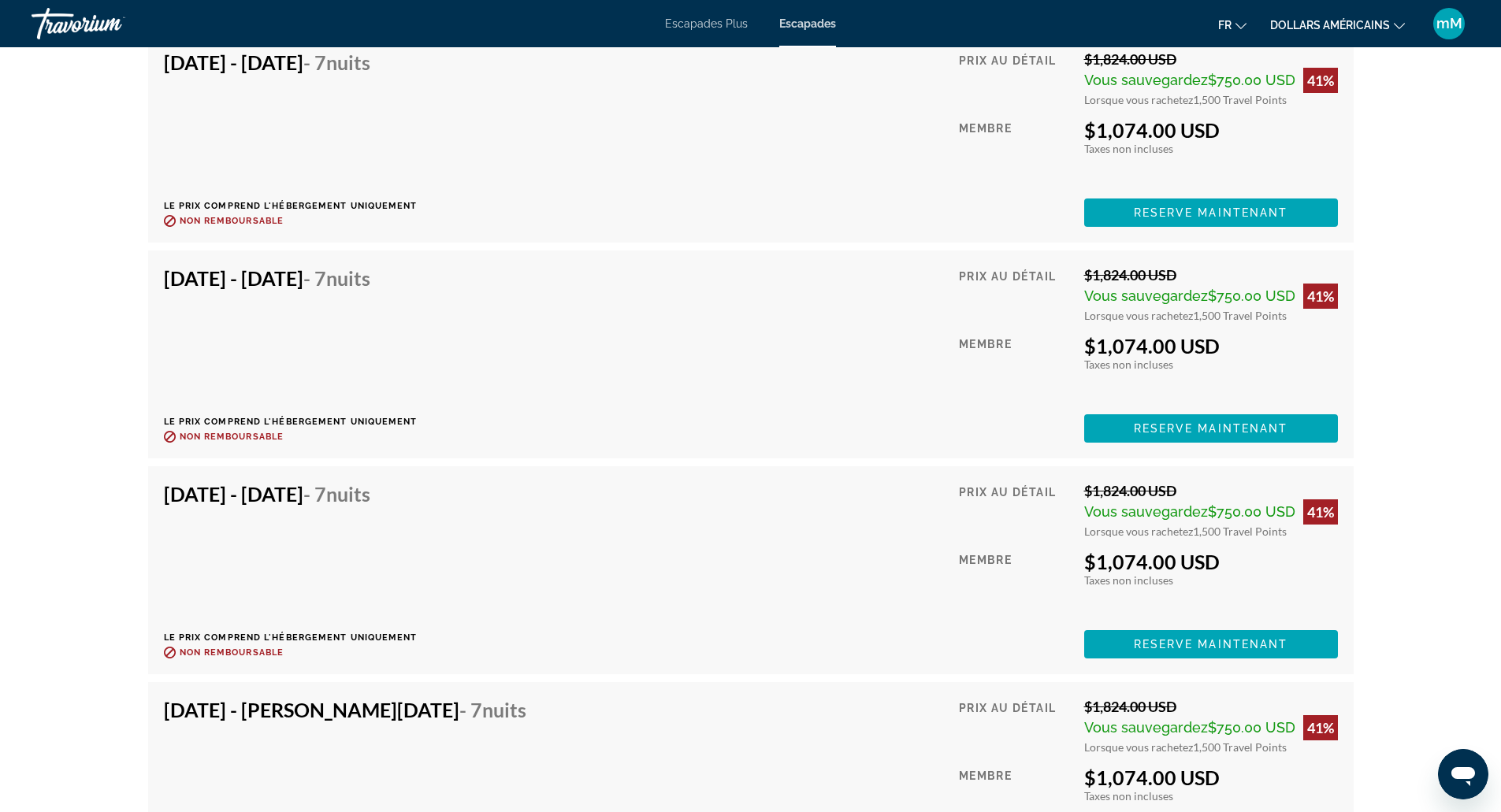
scroll to position [3387, 0]
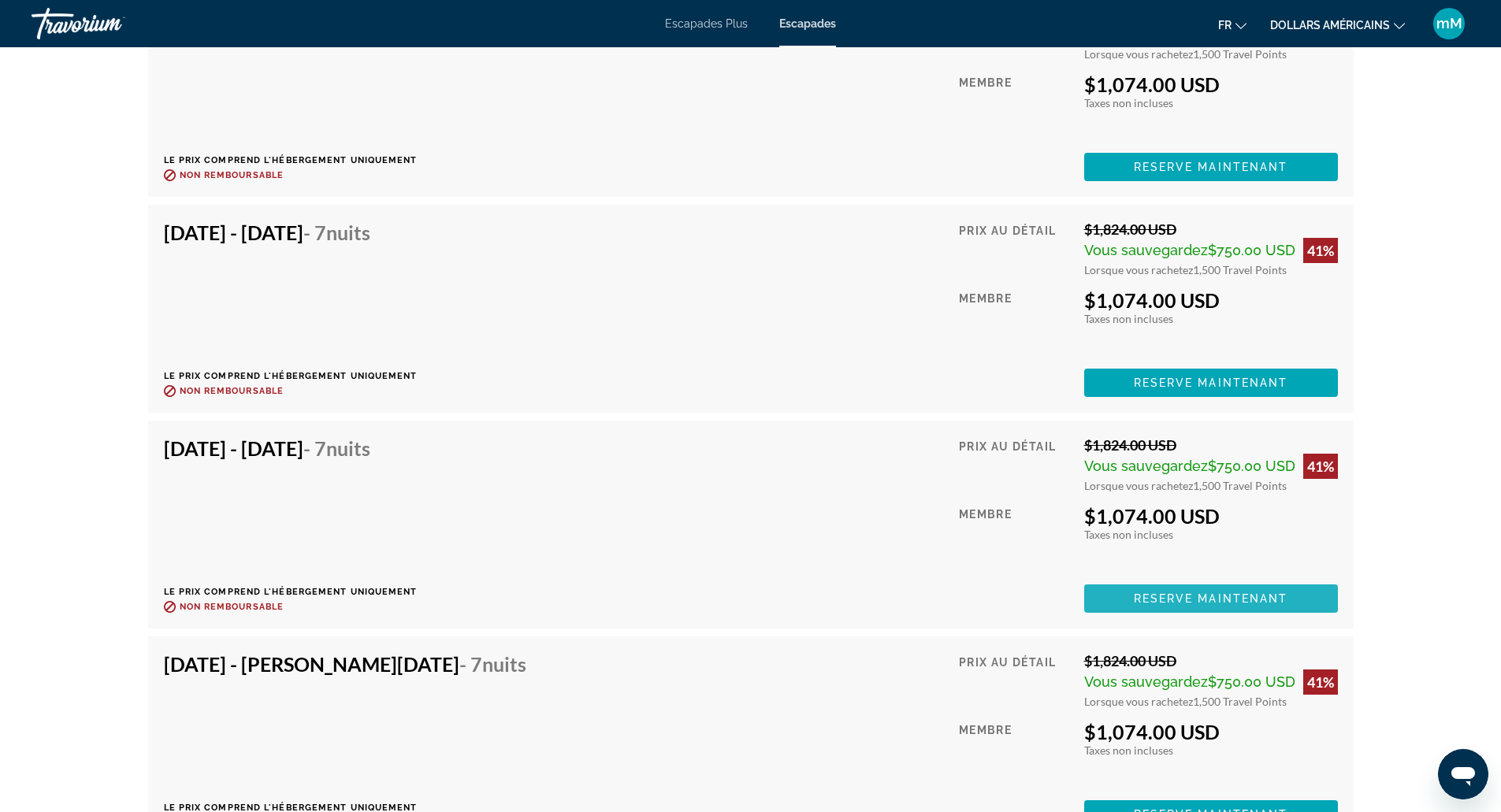
click at [1147, 591] on span "Contenu principal" at bounding box center [1211, 599] width 254 height 38
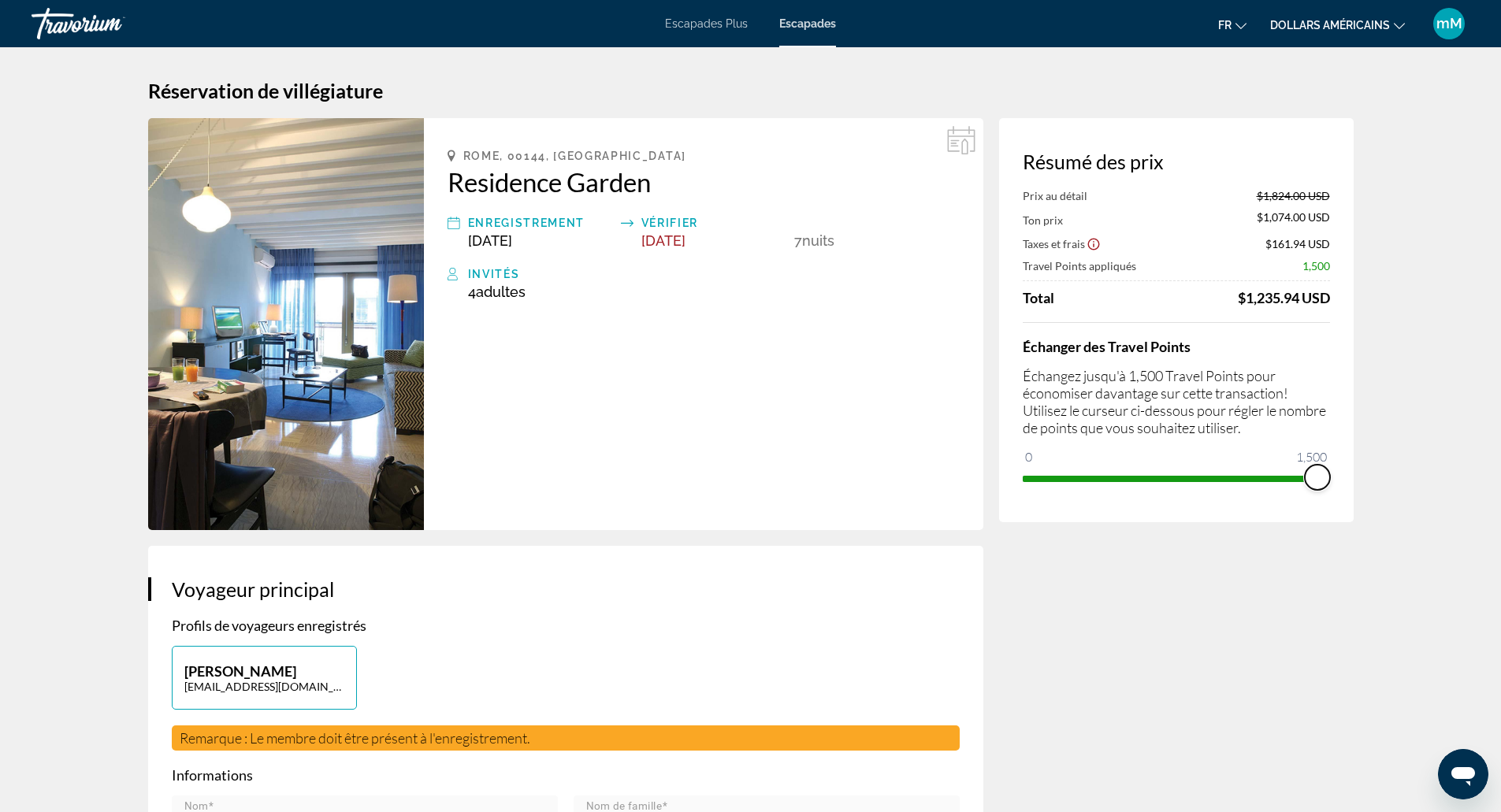
click at [1313, 478] on span "ngx-slider" at bounding box center [1317, 477] width 25 height 25
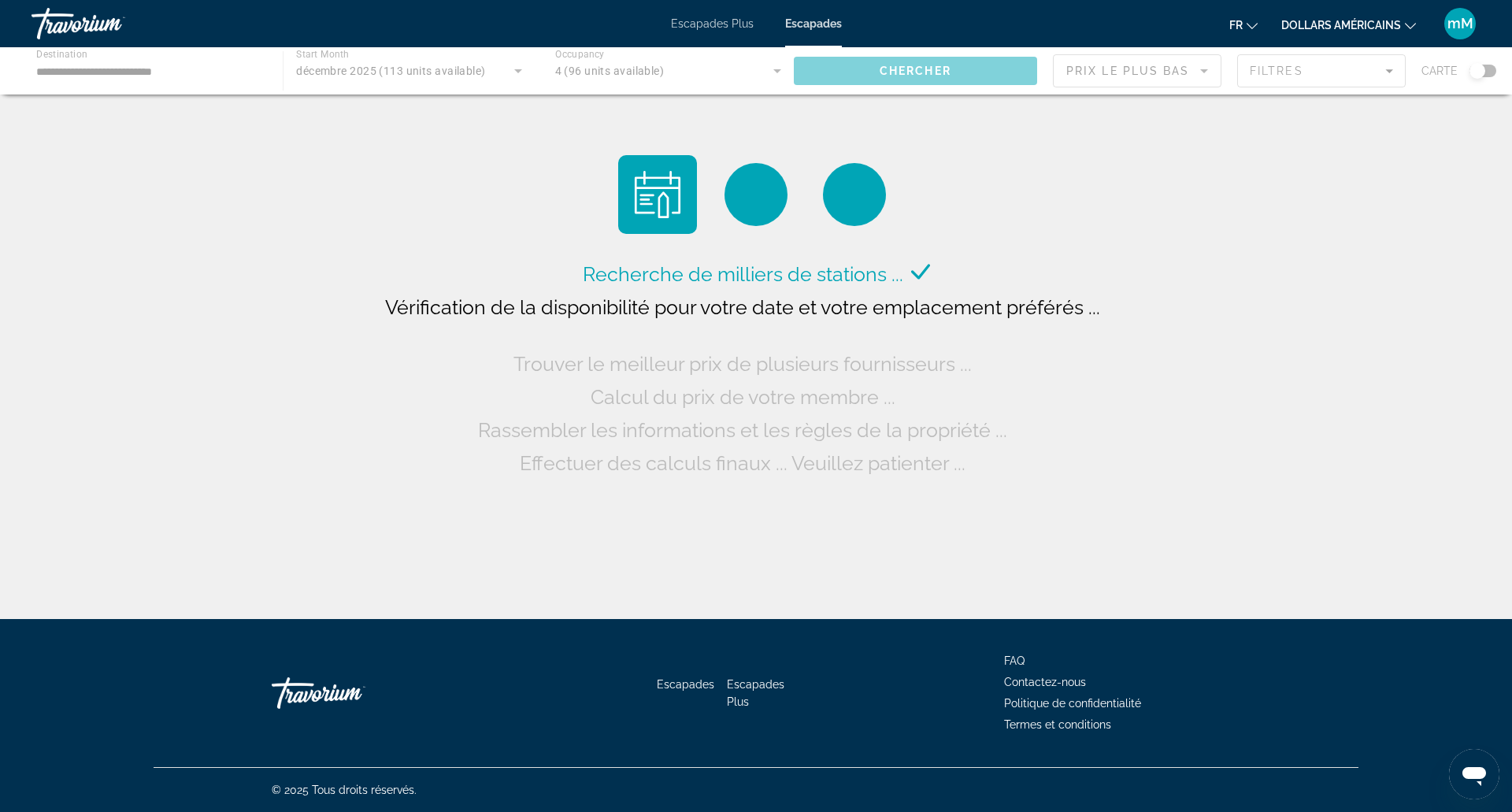
click at [105, 72] on div "Contenu principal" at bounding box center [756, 71] width 1512 height 47
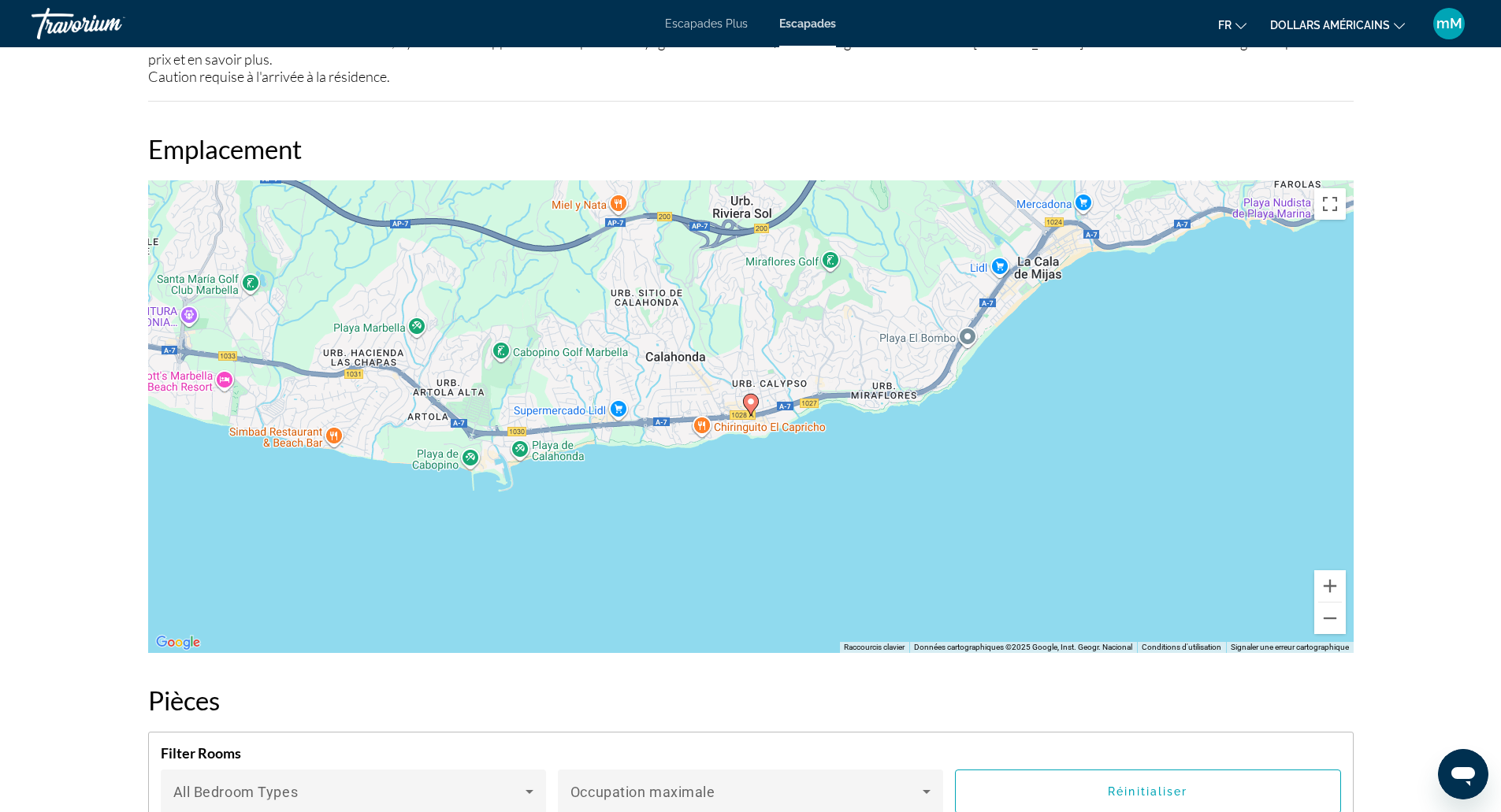
scroll to position [1890, 0]
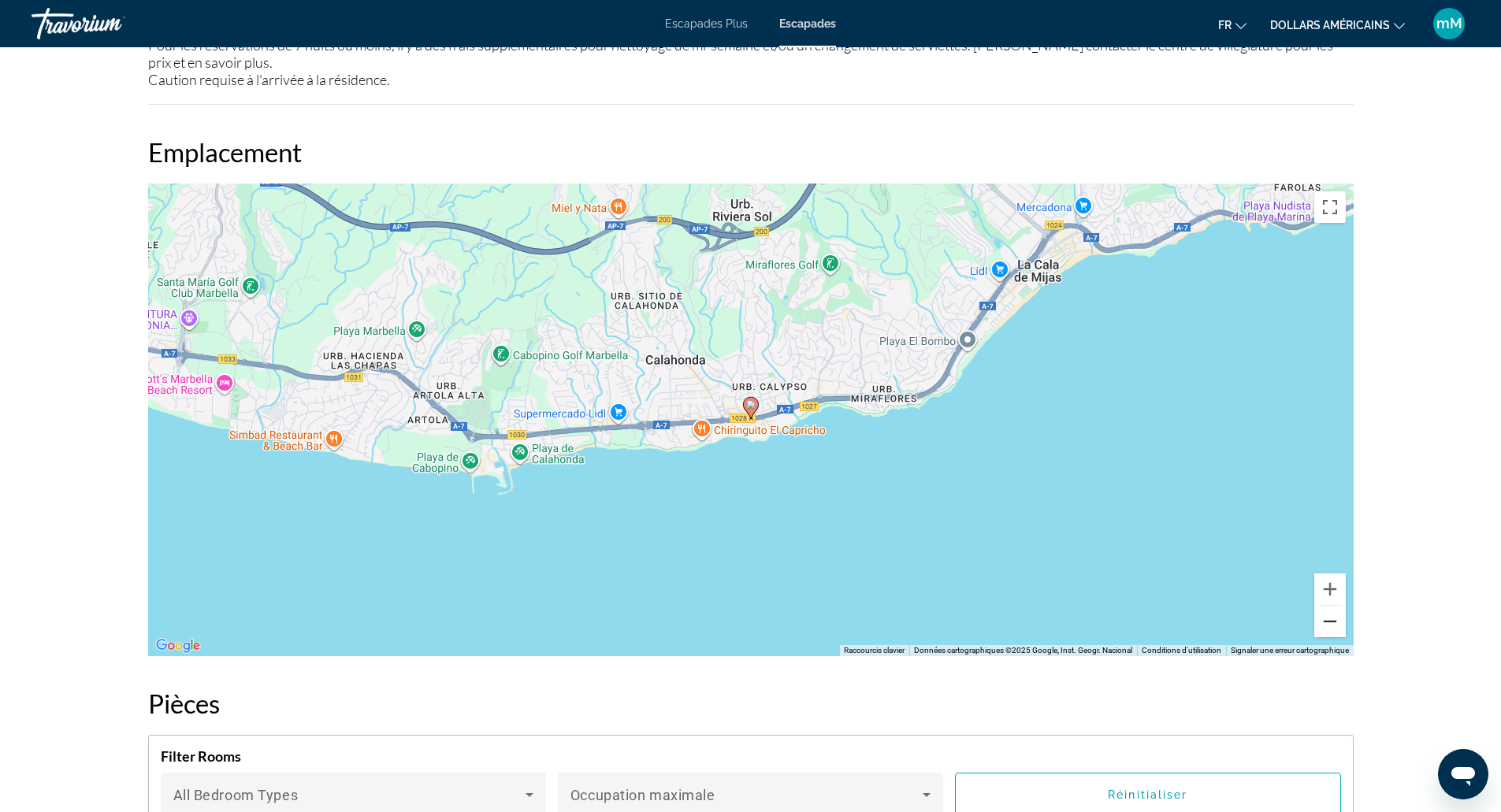
click at [1325, 630] on button "Zoom arrière" at bounding box center [1330, 621] width 32 height 32
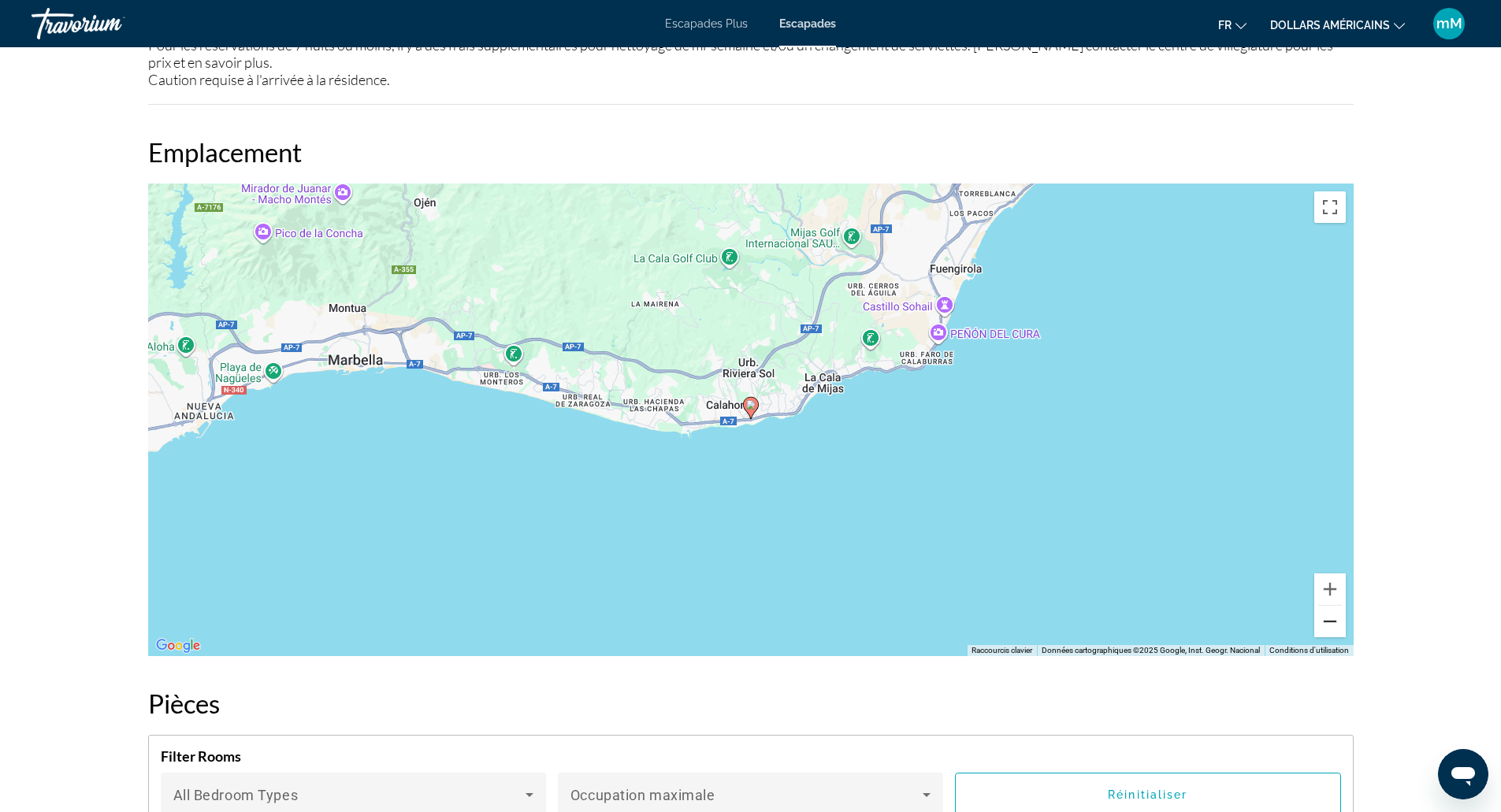
click at [1325, 630] on button "Zoom arrière" at bounding box center [1330, 621] width 32 height 32
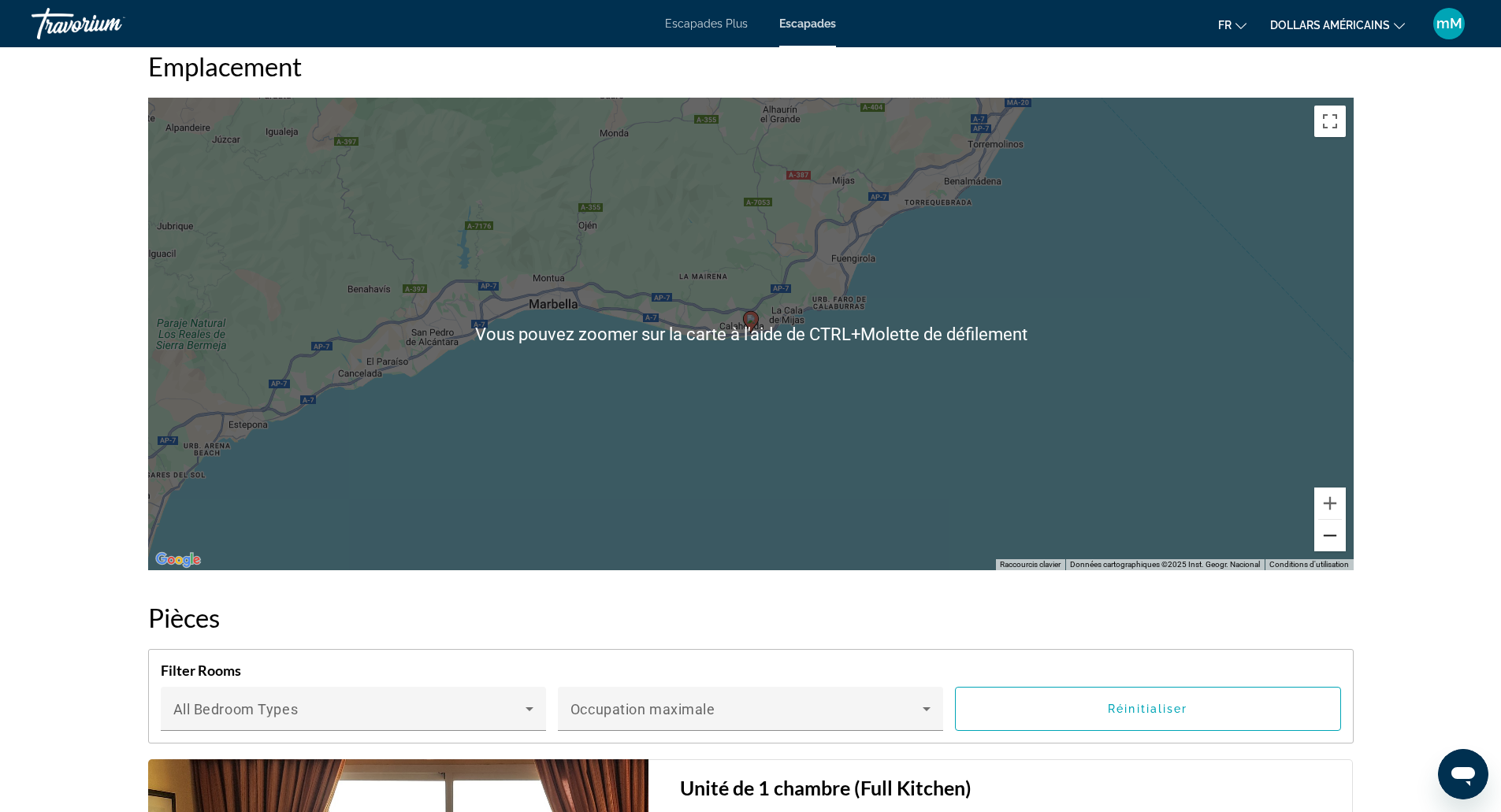
scroll to position [2048, 0]
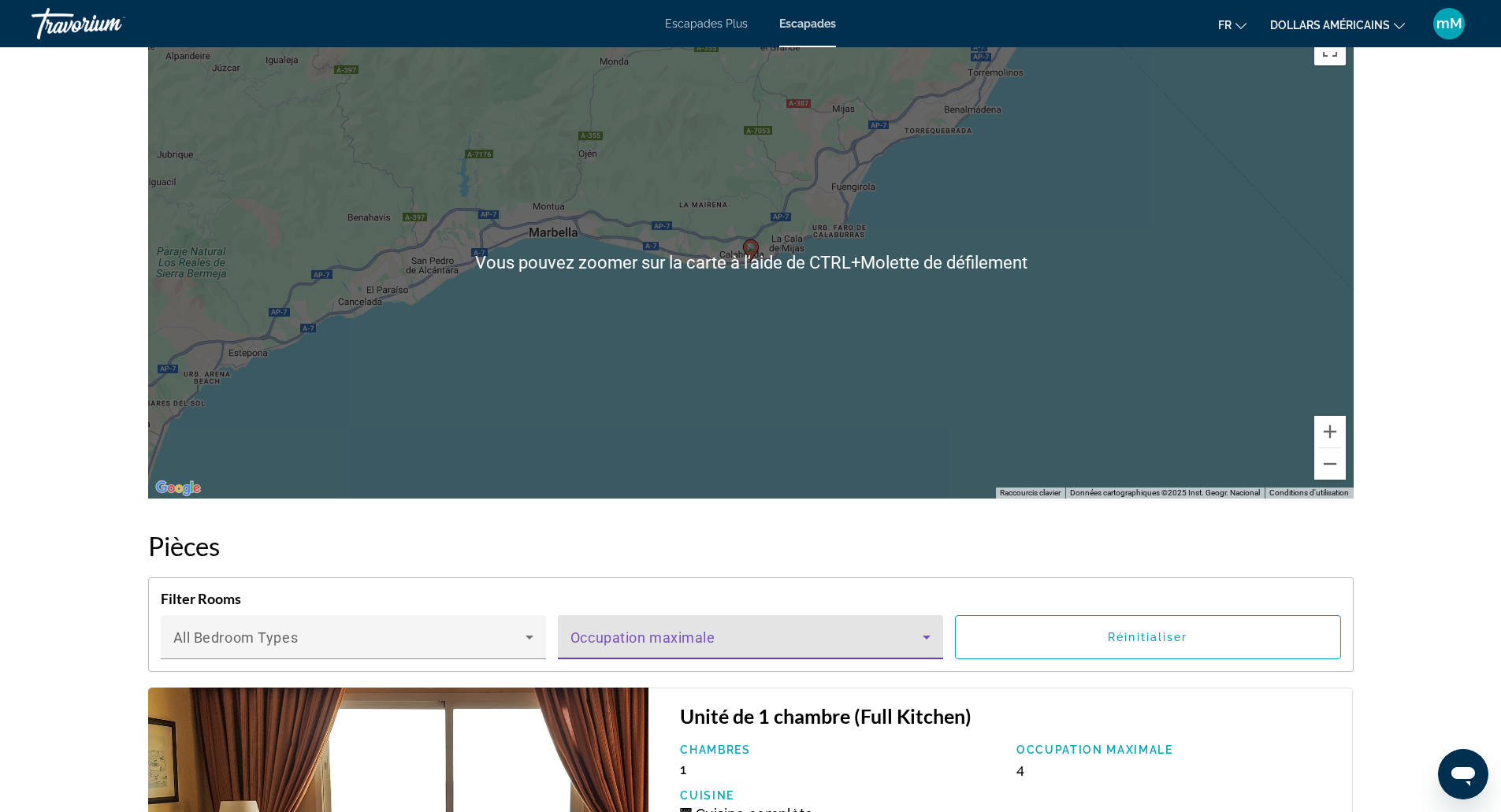
click at [924, 635] on icon "Contenu principal" at bounding box center [926, 637] width 7 height 4
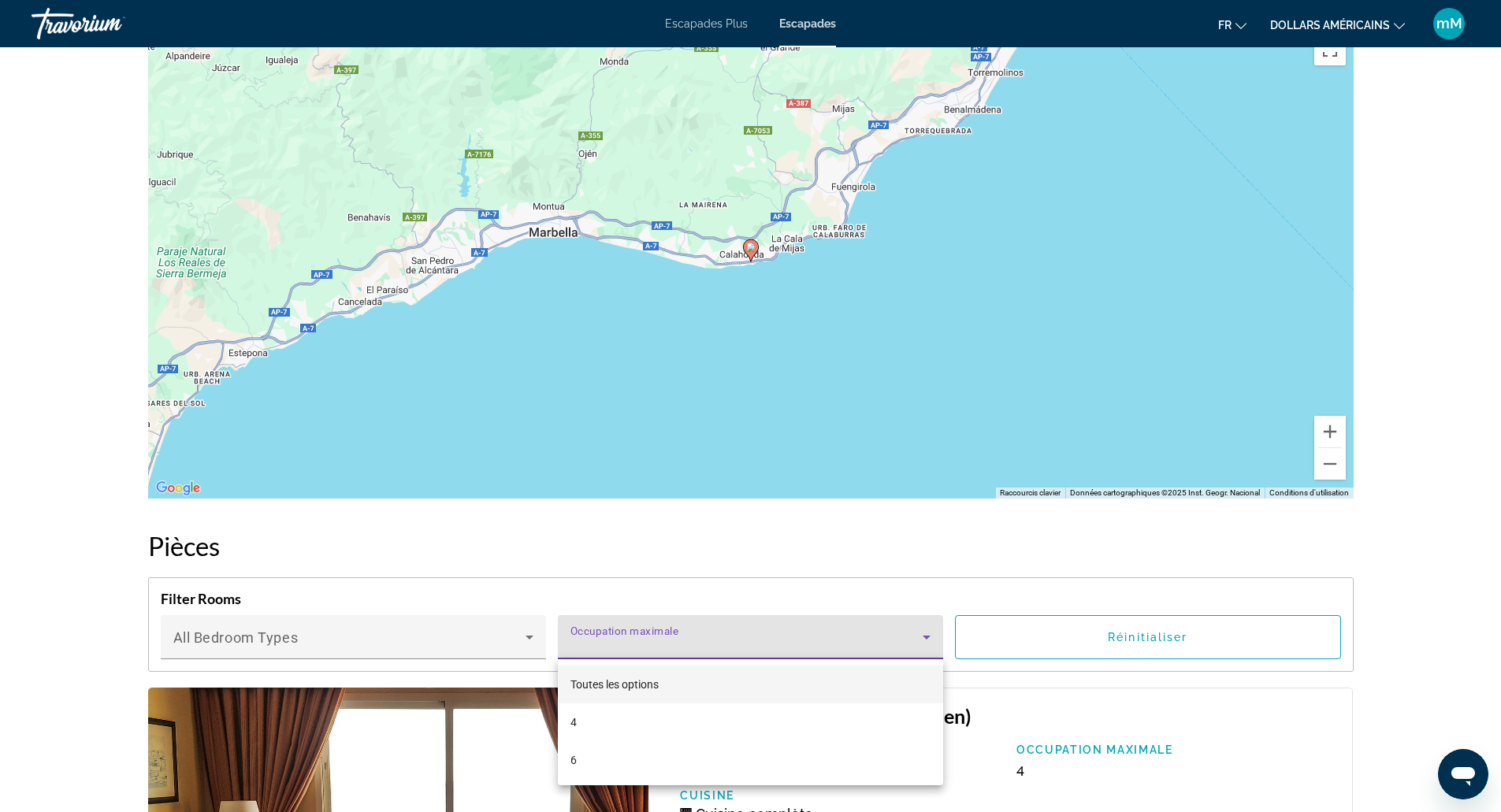
click at [912, 537] on div at bounding box center [750, 406] width 1501 height 812
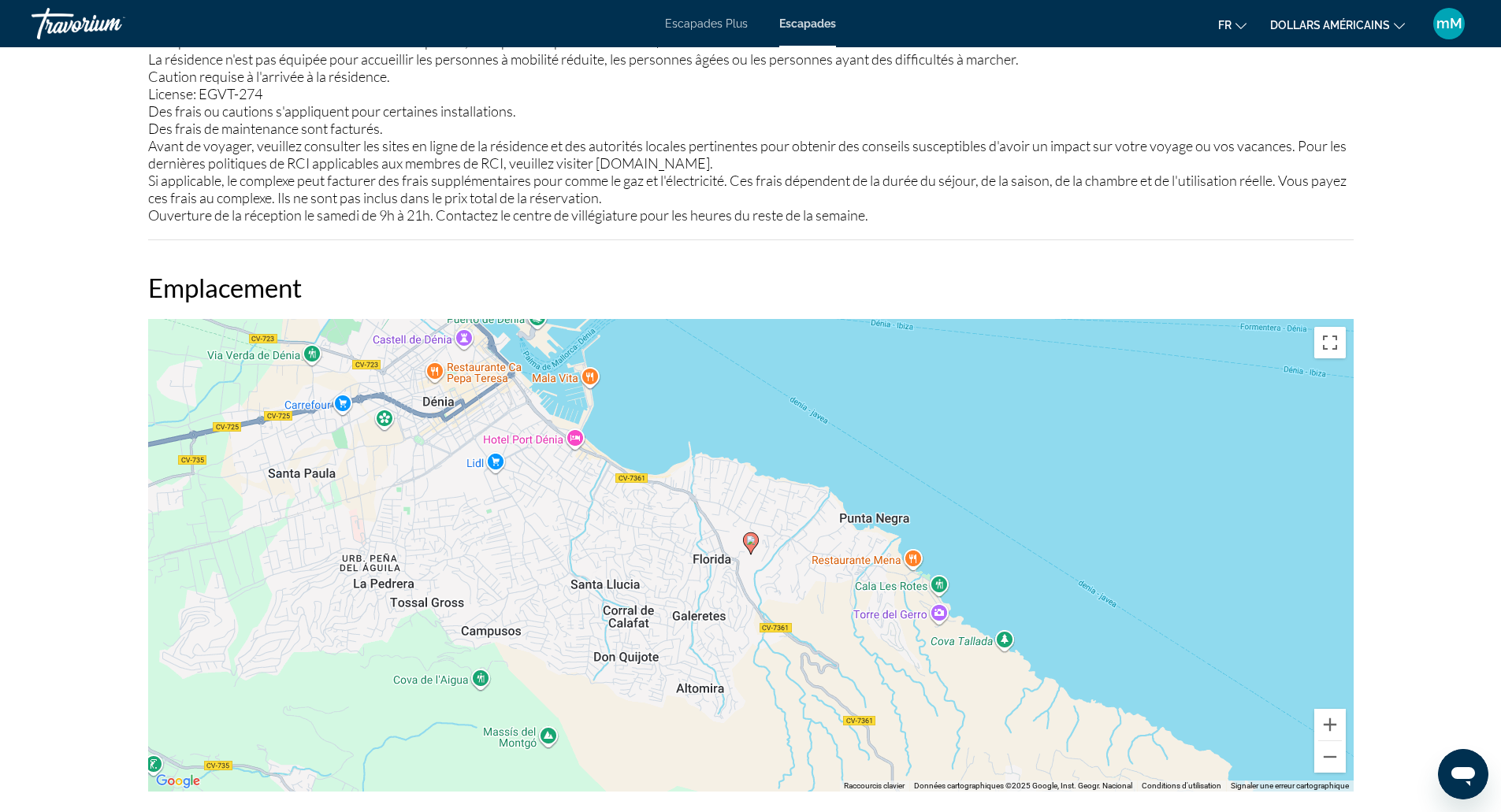
scroll to position [1733, 0]
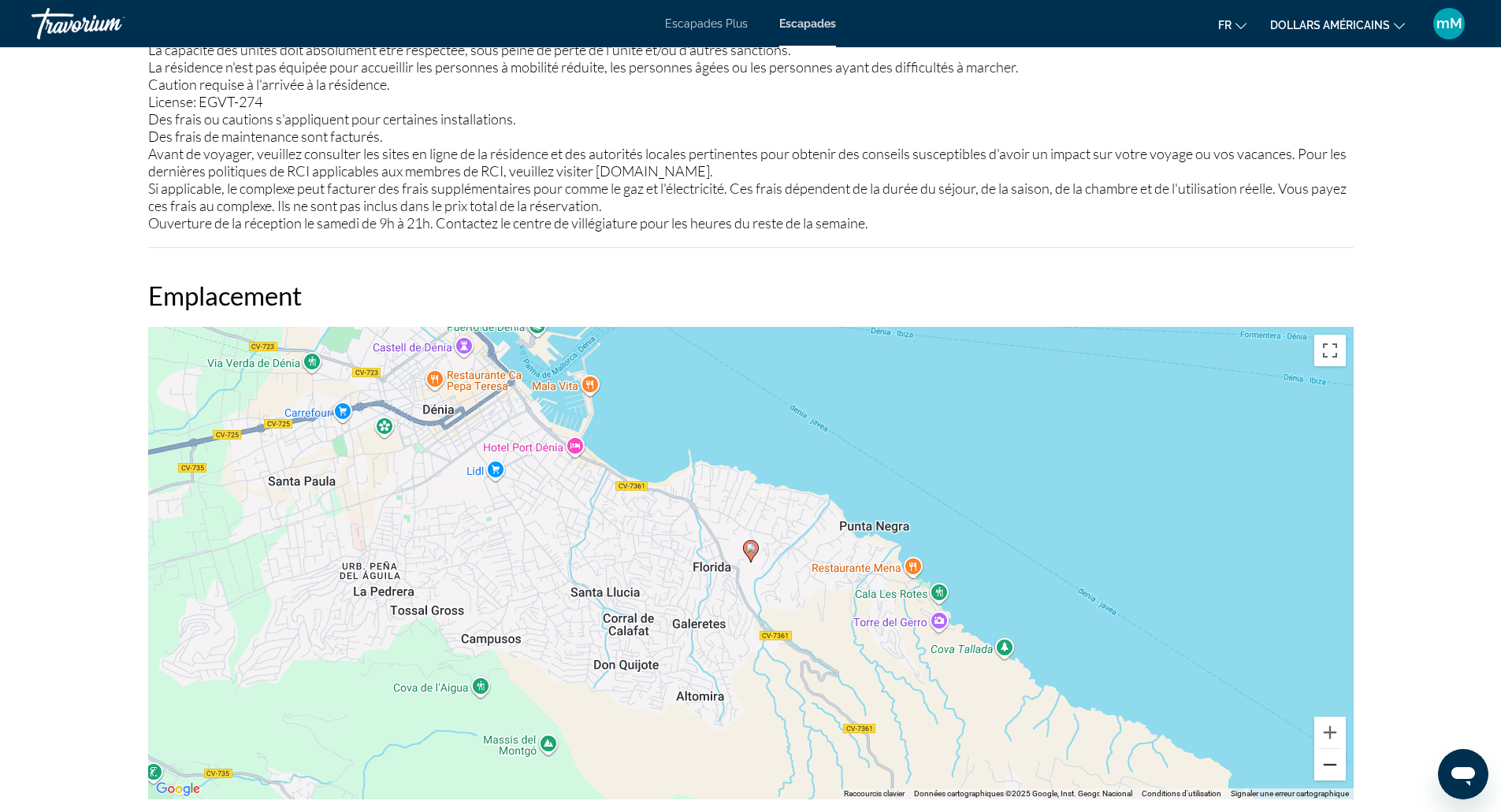
click at [1326, 762] on button "Zoom arrière" at bounding box center [1330, 765] width 32 height 32
